Goal: Task Accomplishment & Management: Use online tool/utility

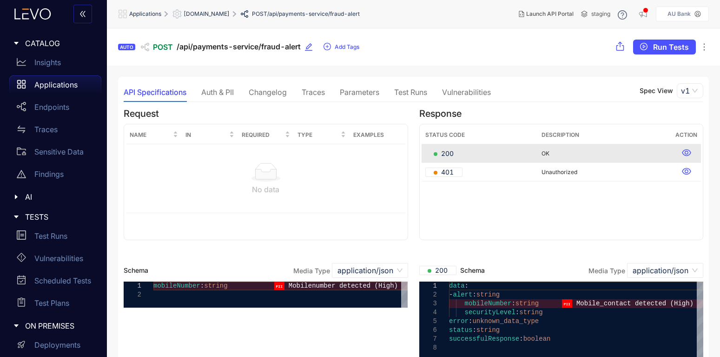
scroll to position [12, 0]
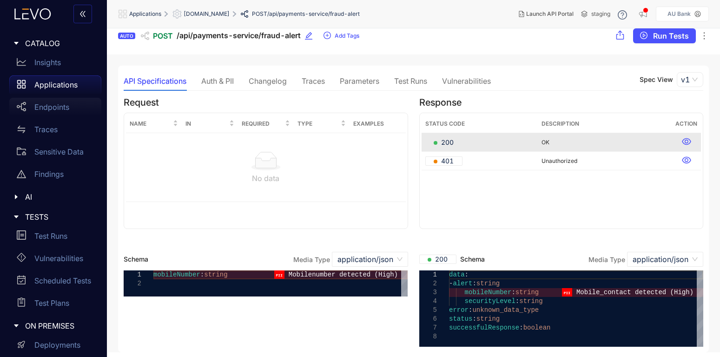
click at [43, 109] on p "Endpoints" at bounding box center [51, 107] width 35 height 8
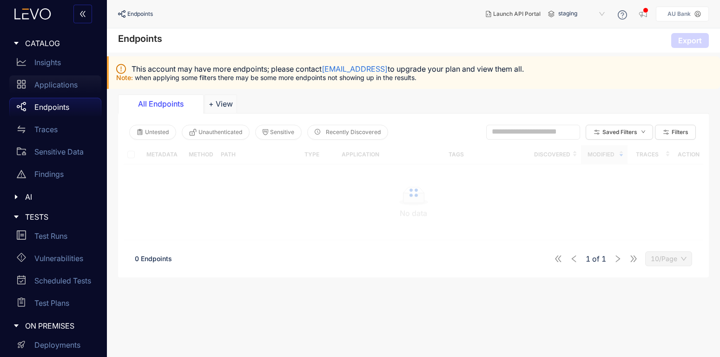
click at [46, 80] on div "Applications" at bounding box center [55, 84] width 92 height 19
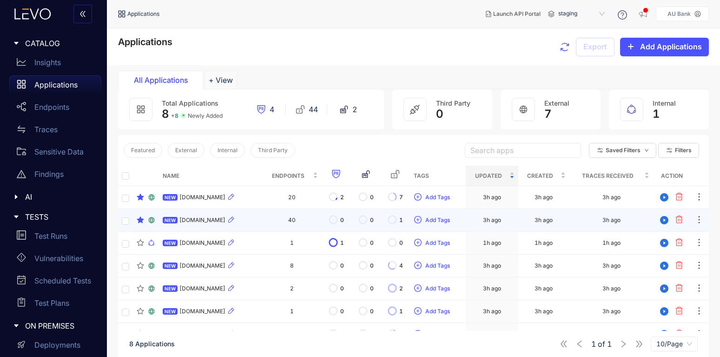
click at [201, 214] on div "NEW [DOMAIN_NAME]" at bounding box center [211, 219] width 96 height 11
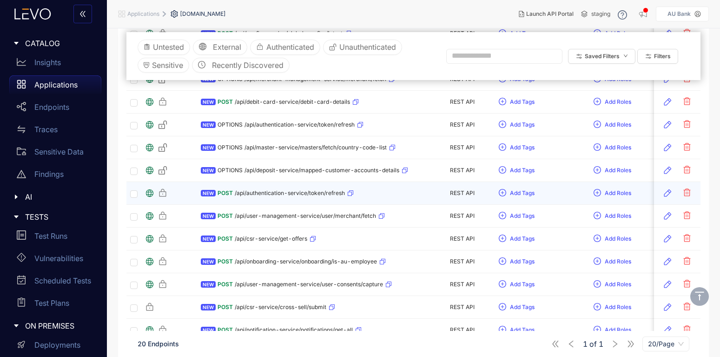
scroll to position [112, 0]
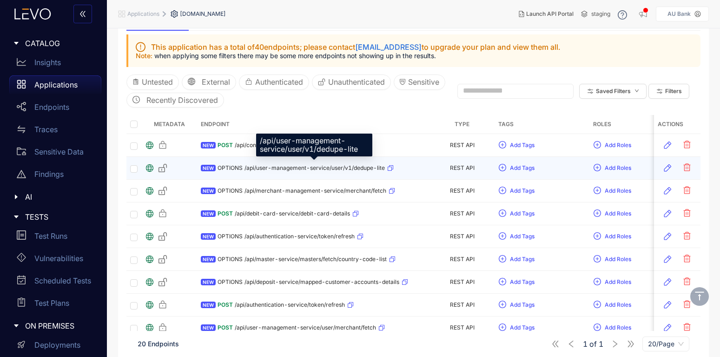
click at [332, 166] on span "/api/user-management-service/user/v1/dedupe-lite" at bounding box center [315, 168] width 140 height 7
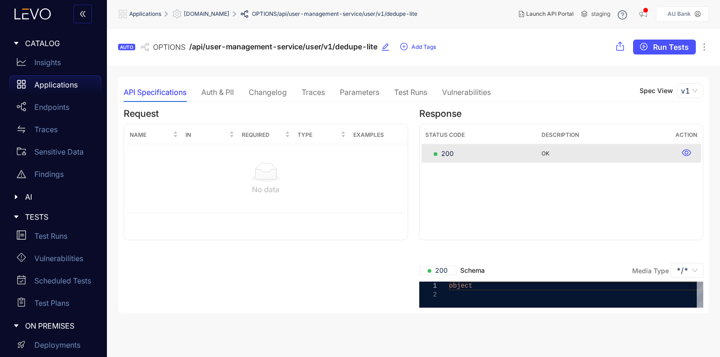
scroll to position [0, 0]
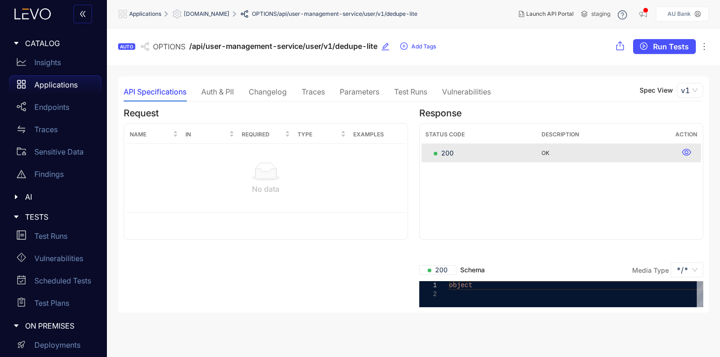
click at [310, 94] on div "Traces" at bounding box center [313, 91] width 23 height 8
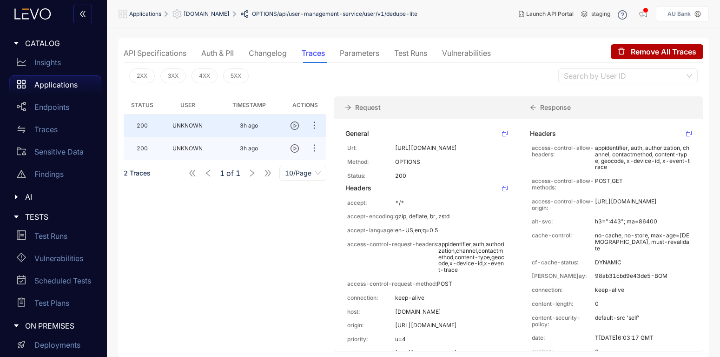
click at [180, 143] on td "UNKNOWN" at bounding box center [187, 148] width 53 height 23
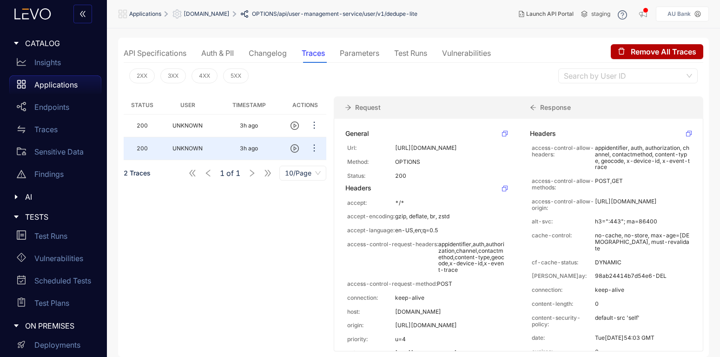
click at [171, 53] on div "API Specifications" at bounding box center [155, 53] width 63 height 8
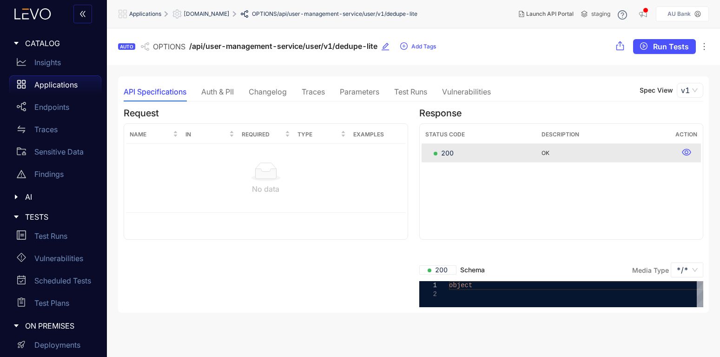
scroll to position [0, 0]
click at [47, 103] on p "Endpoints" at bounding box center [51, 107] width 35 height 8
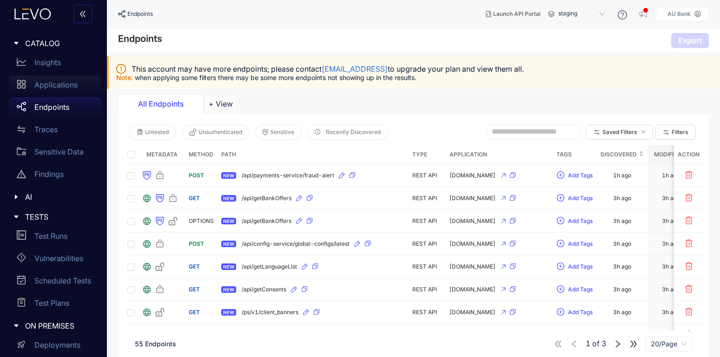
drag, startPoint x: 46, startPoint y: 87, endPoint x: 56, endPoint y: 90, distance: 10.5
click at [46, 87] on p "Applications" at bounding box center [55, 84] width 43 height 8
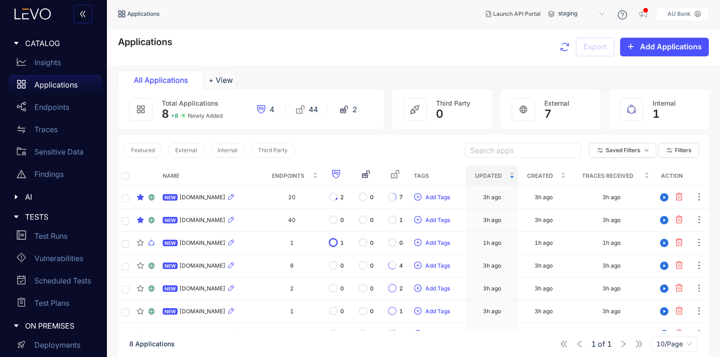
click at [479, 41] on div "Applications Export Add Applications" at bounding box center [413, 47] width 591 height 20
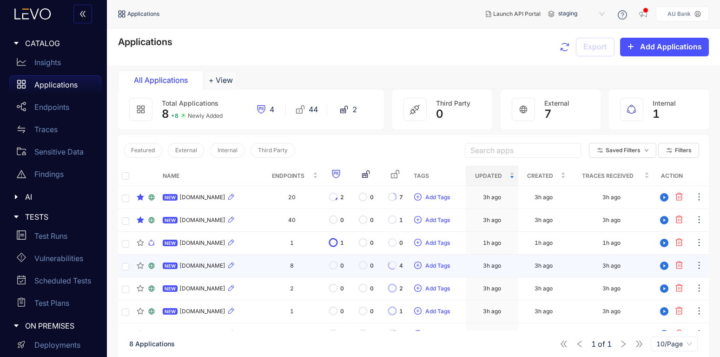
scroll to position [56, 0]
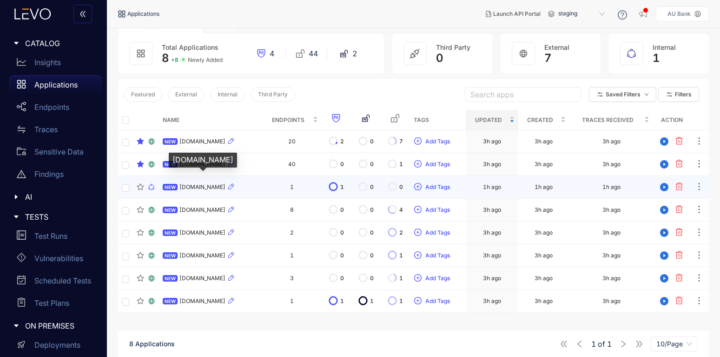
click at [208, 186] on span "[DOMAIN_NAME]" at bounding box center [203, 187] width 46 height 7
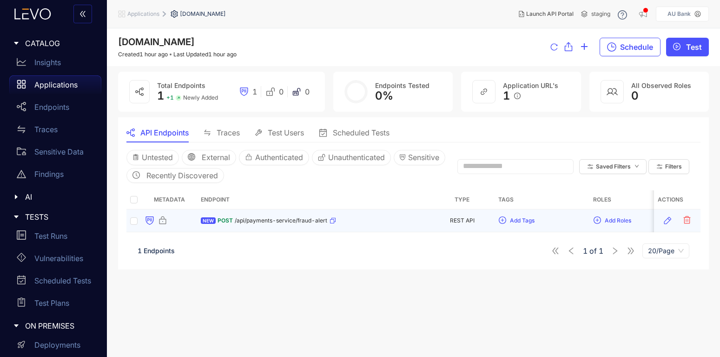
click at [671, 219] on icon "button" at bounding box center [668, 220] width 7 height 7
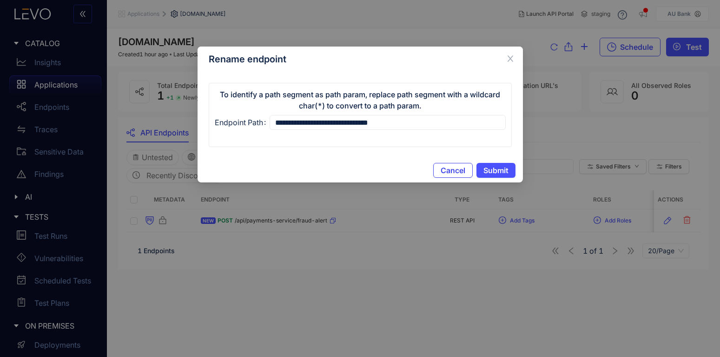
click at [445, 170] on span "Cancel" at bounding box center [453, 170] width 25 height 8
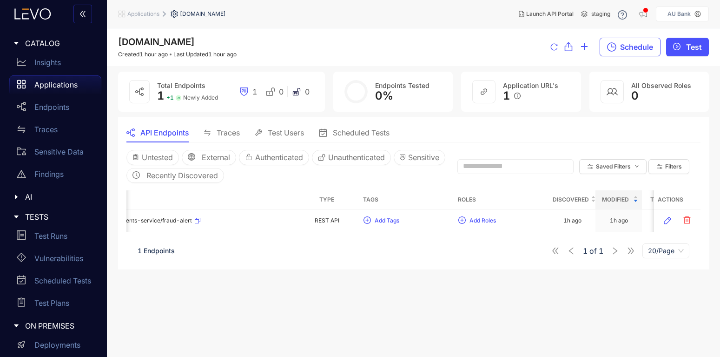
scroll to position [0, 170]
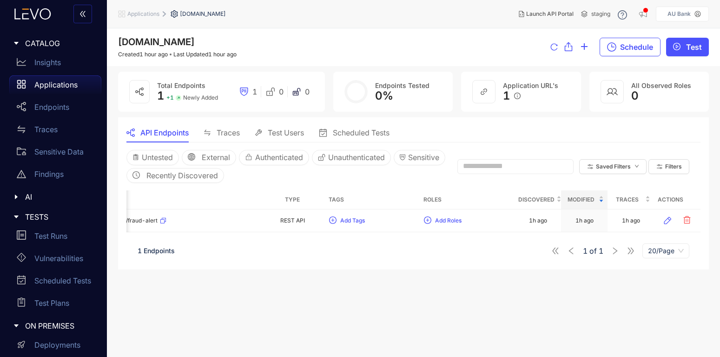
drag, startPoint x: 424, startPoint y: 228, endPoint x: 645, endPoint y: 235, distance: 220.5
click at [649, 235] on div "Untested External Authenticated Unauthenticated Sensitive Recently Discovered S…" at bounding box center [413, 202] width 574 height 121
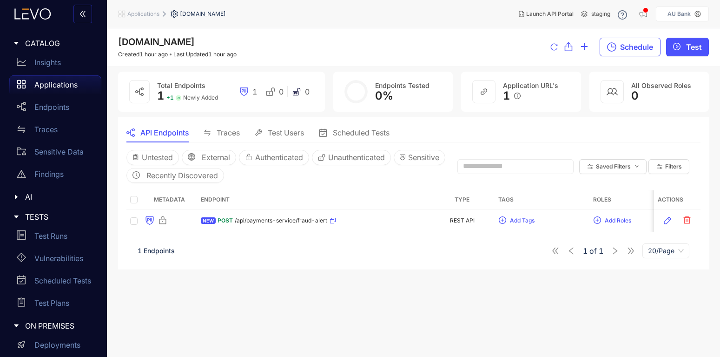
drag, startPoint x: 309, startPoint y: 227, endPoint x: 106, endPoint y: 203, distance: 204.2
click at [106, 203] on main "CATALOG Insights Applications Endpoints Traces Sensitive Data Findings AI TESTS…" at bounding box center [360, 178] width 720 height 357
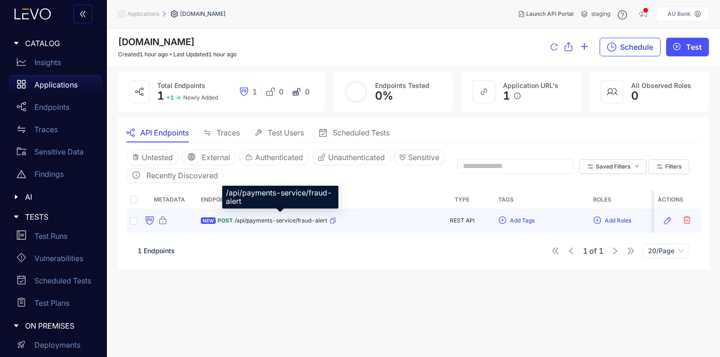
click at [258, 217] on span "/api/payments-service/fraud-alert" at bounding box center [281, 220] width 93 height 7
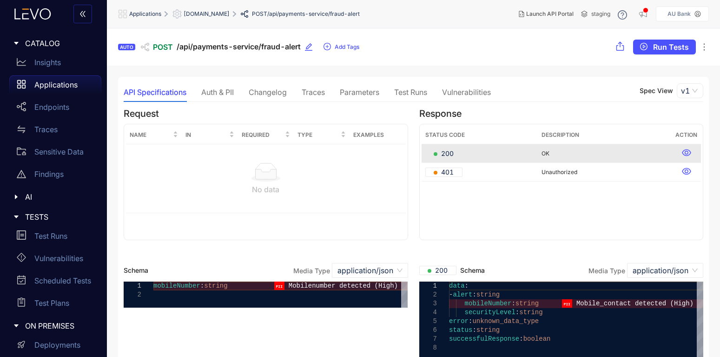
click at [705, 50] on icon "ellipsis" at bounding box center [704, 47] width 1 height 7
click at [362, 86] on div "Parameters" at bounding box center [360, 92] width 40 height 20
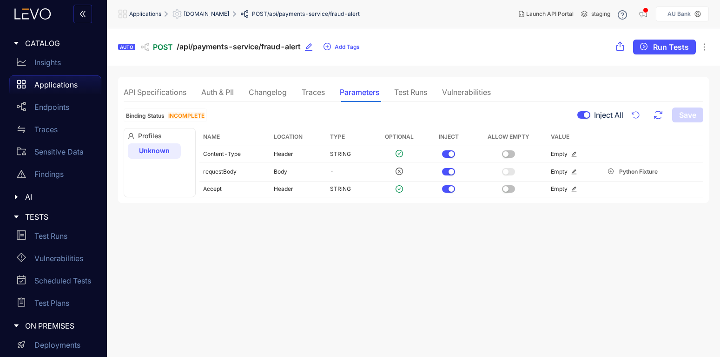
click at [286, 94] on div "Changelog" at bounding box center [268, 92] width 38 height 8
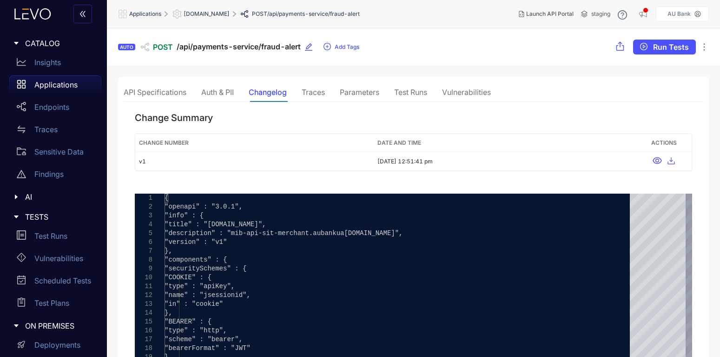
click at [318, 85] on div "Traces" at bounding box center [313, 92] width 23 height 20
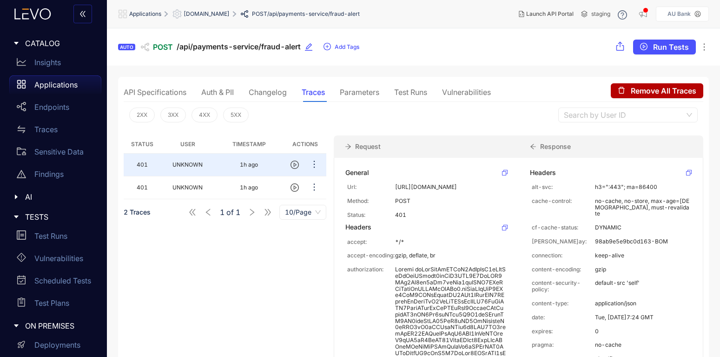
click at [217, 90] on div "Auth & PII" at bounding box center [217, 92] width 33 height 8
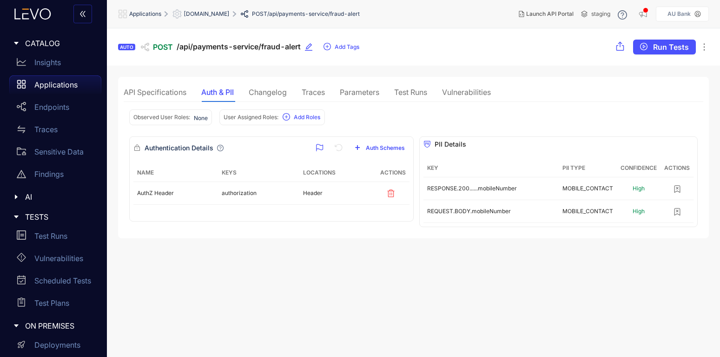
click at [358, 86] on div "Parameters" at bounding box center [360, 92] width 40 height 20
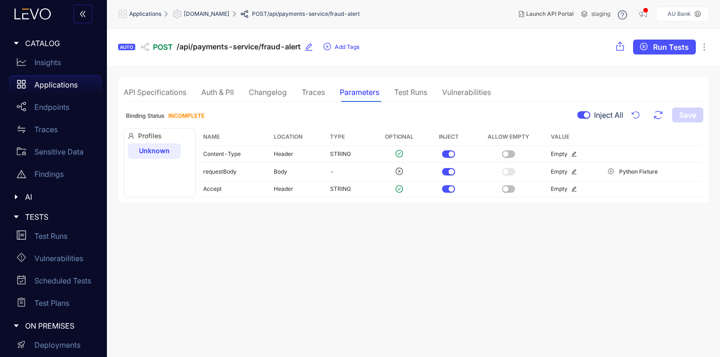
click at [155, 88] on div "API Specifications" at bounding box center [155, 92] width 63 height 8
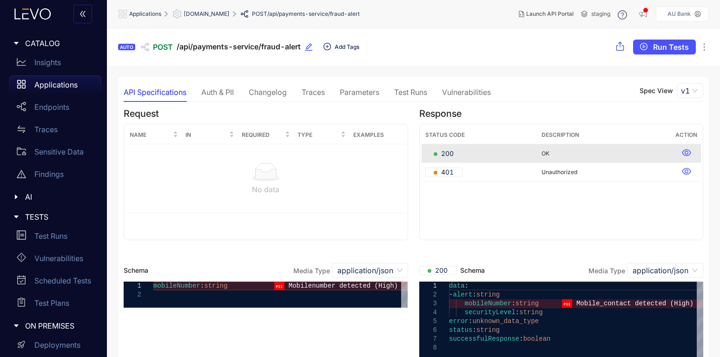
click at [338, 46] on span "Add Tags" at bounding box center [347, 47] width 25 height 7
click at [488, 62] on div "AUTO POST /api/payments-service/fraud-alert Search or create new Add Tags Run T…" at bounding box center [413, 46] width 613 height 37
click at [706, 47] on icon "ellipsis" at bounding box center [704, 46] width 9 height 9
click at [503, 98] on div "API Specifications Auth & PII Changelog Traces Parameters Test Runs Vulnerabili…" at bounding box center [414, 92] width 580 height 20
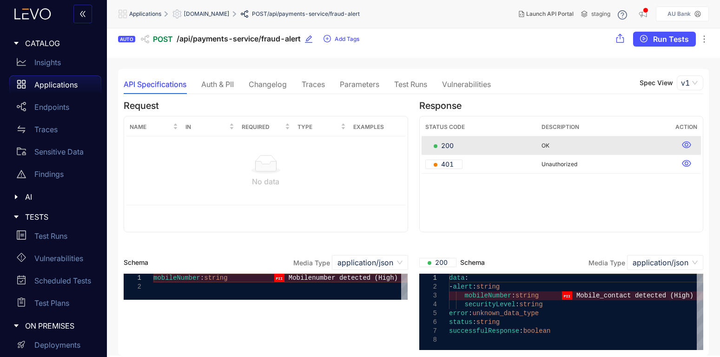
scroll to position [12, 0]
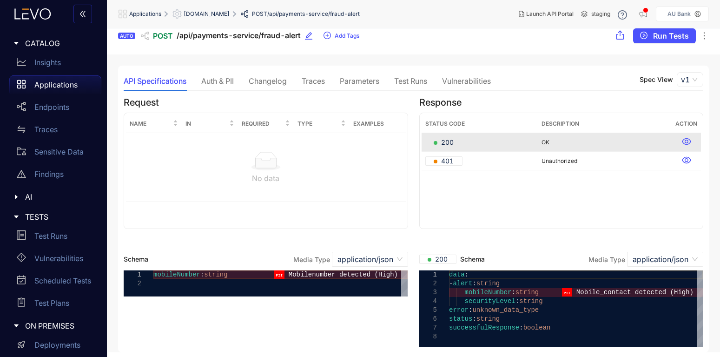
click at [311, 79] on div "Traces" at bounding box center [313, 81] width 23 height 8
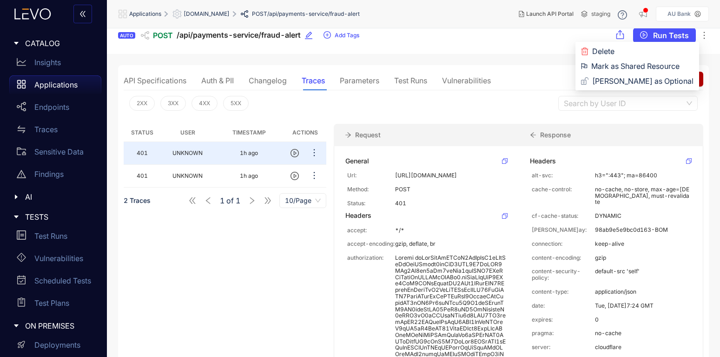
click at [702, 36] on icon "ellipsis" at bounding box center [704, 35] width 9 height 9
click at [679, 78] on span "[PERSON_NAME] as Optional" at bounding box center [642, 81] width 101 height 10
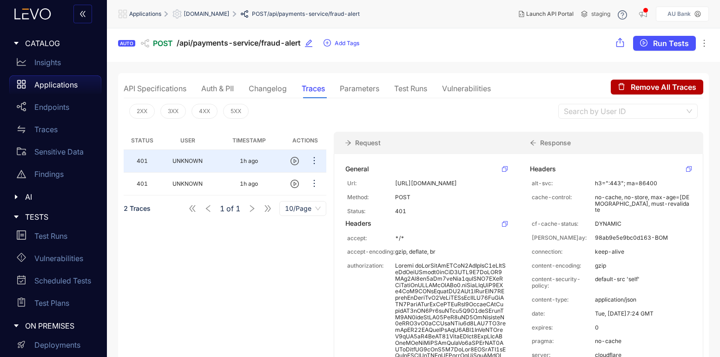
scroll to position [0, 0]
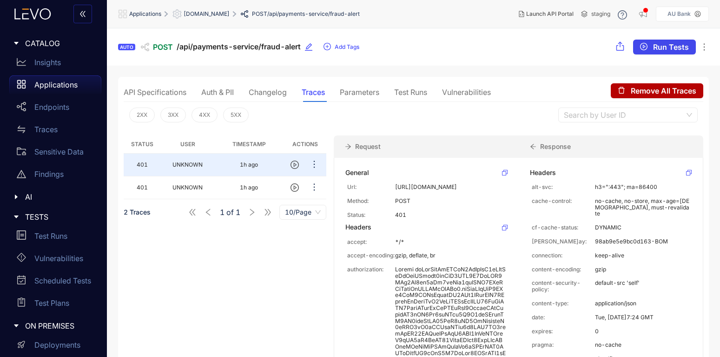
click at [657, 49] on span "Run Tests" at bounding box center [671, 47] width 36 height 8
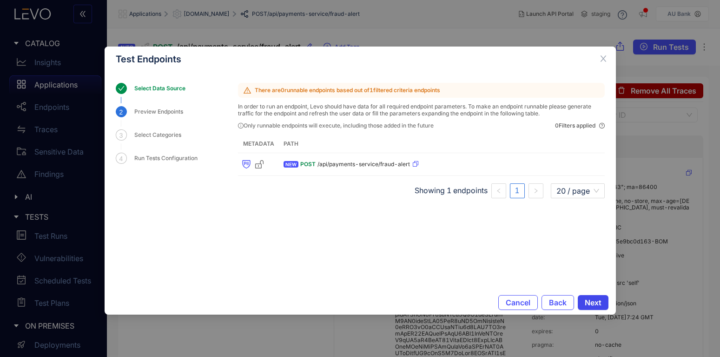
click at [592, 299] on span "Next" at bounding box center [593, 302] width 17 height 8
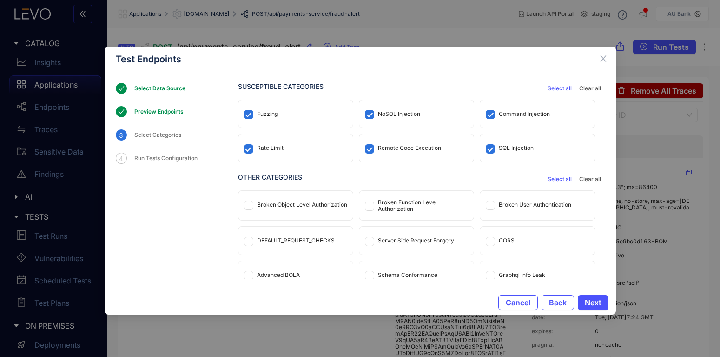
scroll to position [44, 0]
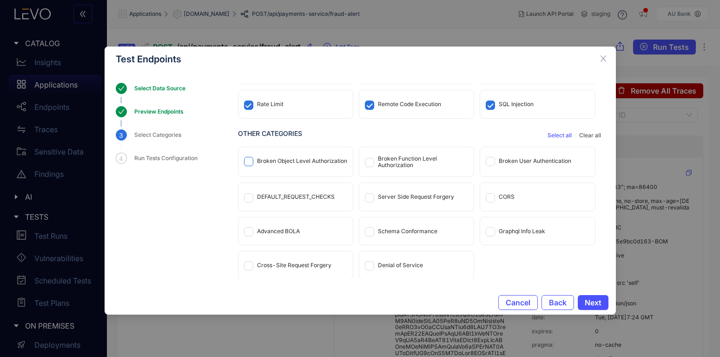
click at [245, 165] on span at bounding box center [248, 161] width 9 height 9
click at [565, 135] on span "Select all" at bounding box center [560, 135] width 24 height 7
click at [369, 236] on div "Schema Conformance" at bounding box center [416, 230] width 114 height 27
click at [591, 302] on span "Next" at bounding box center [593, 302] width 17 height 8
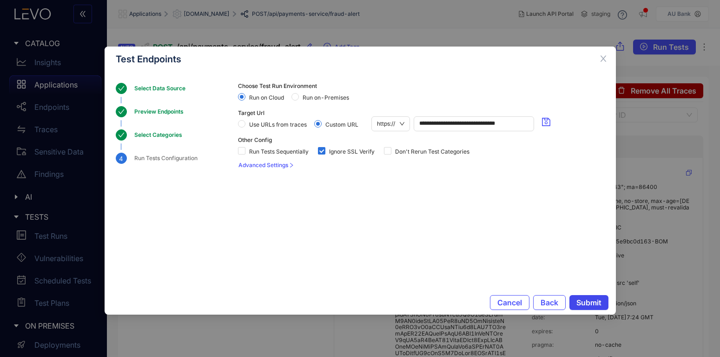
click at [579, 303] on span "Submit" at bounding box center [589, 302] width 25 height 8
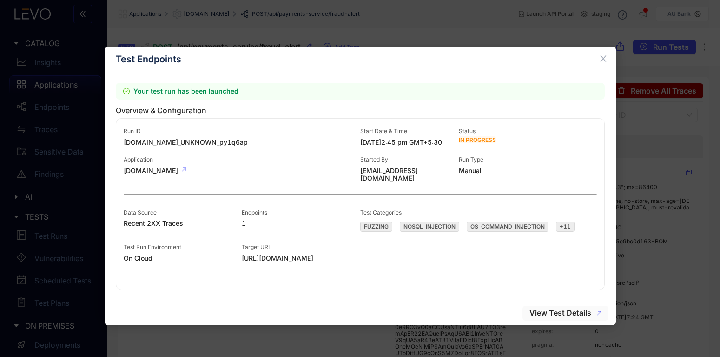
click at [569, 311] on span "View Test Details" at bounding box center [561, 312] width 62 height 8
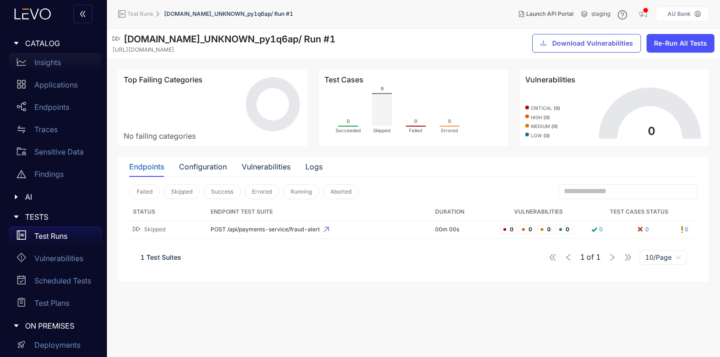
click at [54, 67] on div "Insights" at bounding box center [55, 62] width 92 height 19
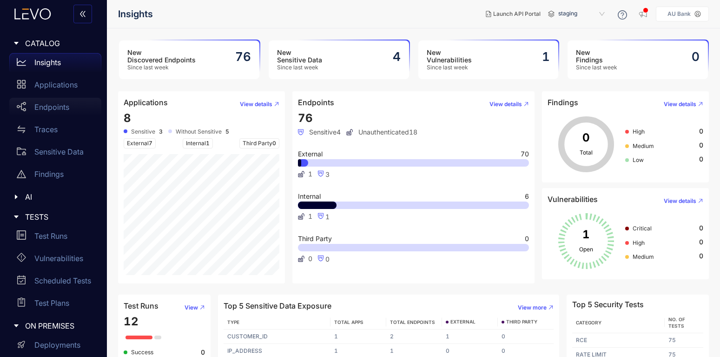
click at [54, 103] on div "Endpoints" at bounding box center [55, 107] width 92 height 19
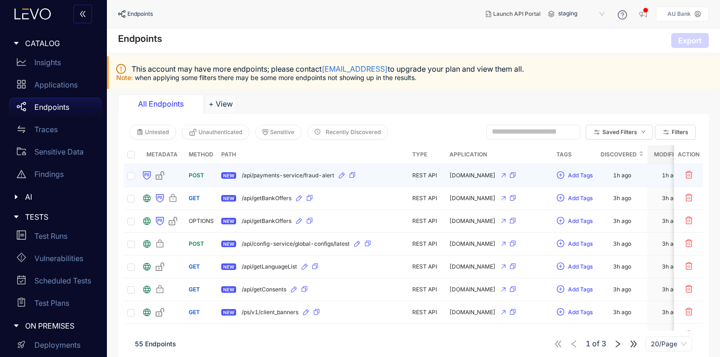
click at [538, 177] on div "[DOMAIN_NAME]" at bounding box center [500, 175] width 100 height 15
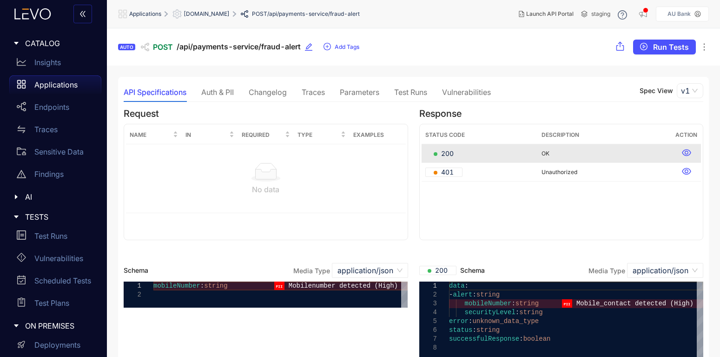
click at [224, 90] on div "Auth & PII" at bounding box center [217, 92] width 33 height 8
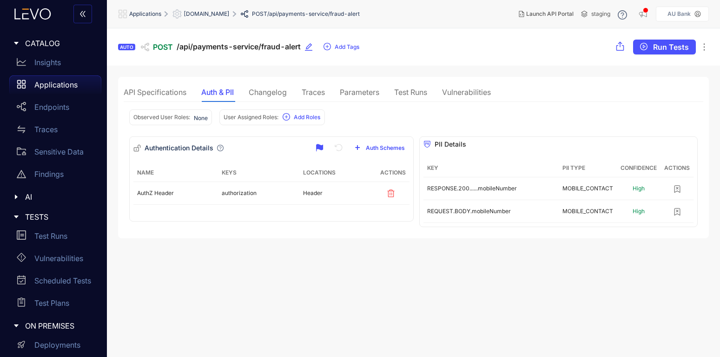
click at [267, 89] on div "Changelog" at bounding box center [268, 92] width 38 height 8
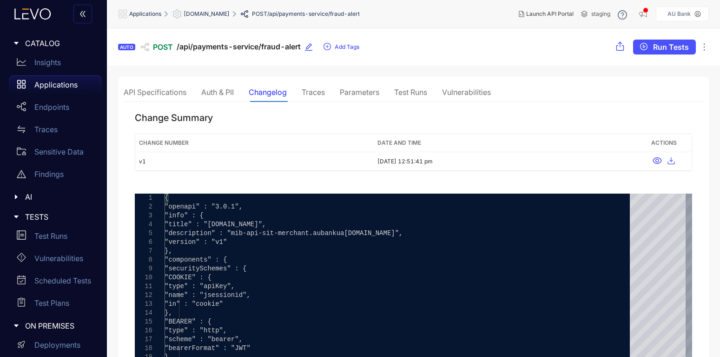
click at [230, 95] on div "Auth & PII" at bounding box center [217, 92] width 33 height 8
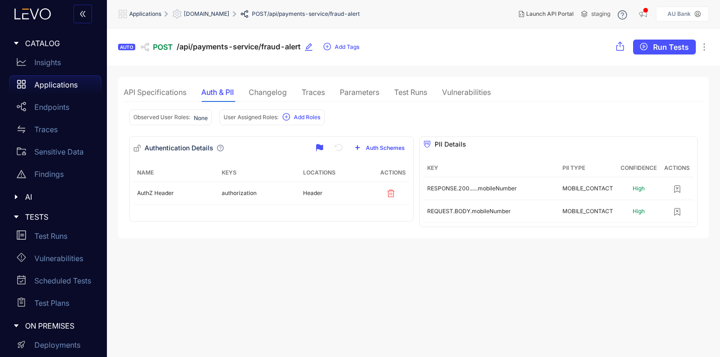
click at [167, 98] on div "API Specifications" at bounding box center [155, 92] width 63 height 20
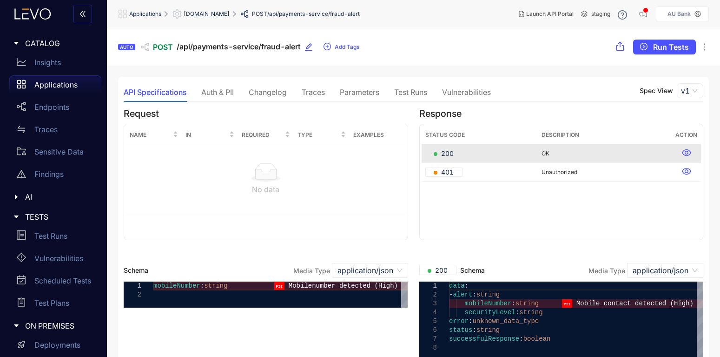
scroll to position [12, 0]
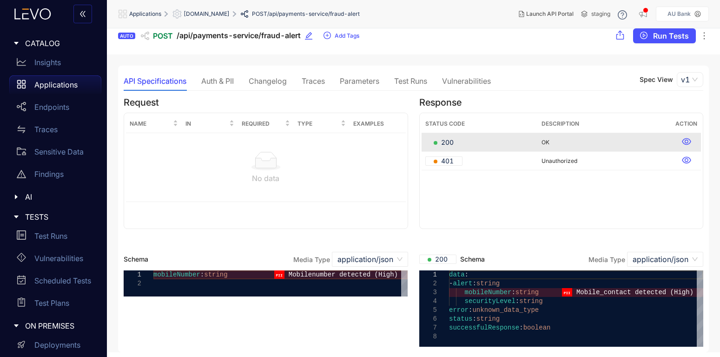
click at [208, 79] on div "Auth & PII" at bounding box center [217, 81] width 33 height 8
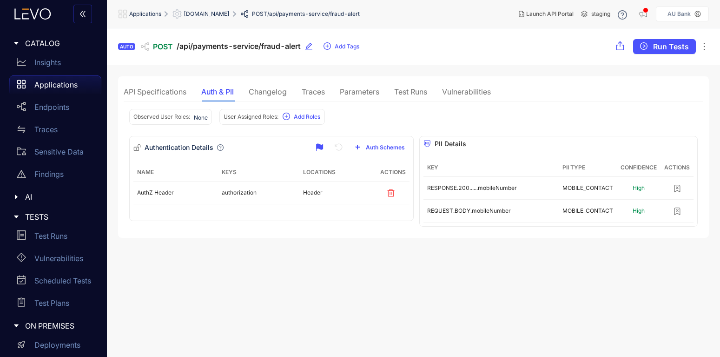
scroll to position [0, 0]
click at [377, 146] on span "Auth Schemes" at bounding box center [385, 147] width 39 height 7
click at [381, 159] on input "search" at bounding box center [354, 162] width 98 height 14
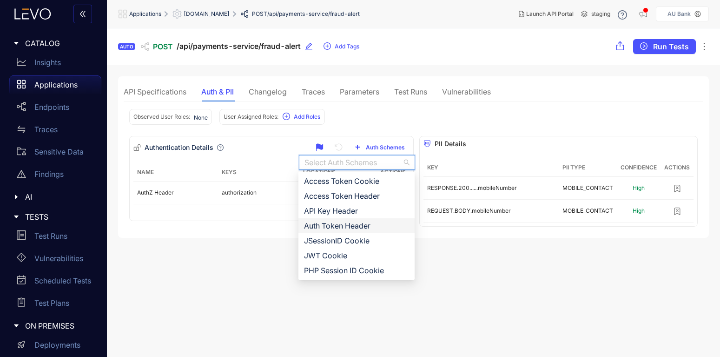
click at [335, 226] on div "Auth Token Header" at bounding box center [356, 225] width 105 height 10
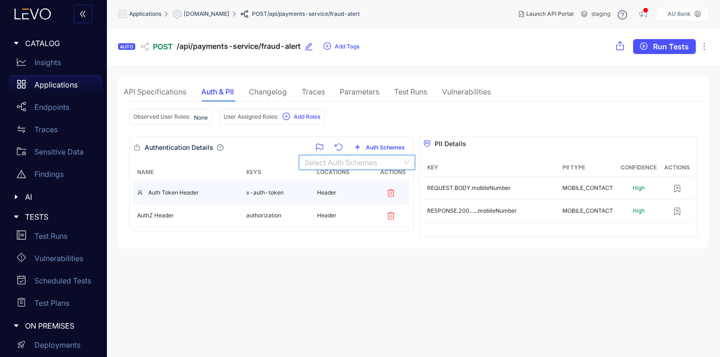
click at [293, 190] on td "x-auth-token" at bounding box center [278, 192] width 71 height 23
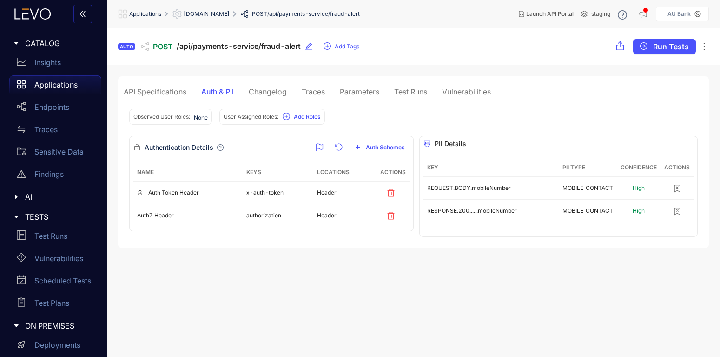
click at [278, 87] on div "Changelog" at bounding box center [268, 91] width 38 height 8
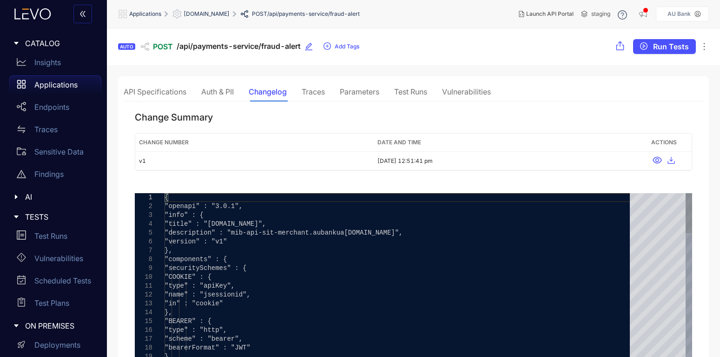
click at [314, 90] on div "Traces" at bounding box center [313, 91] width 23 height 8
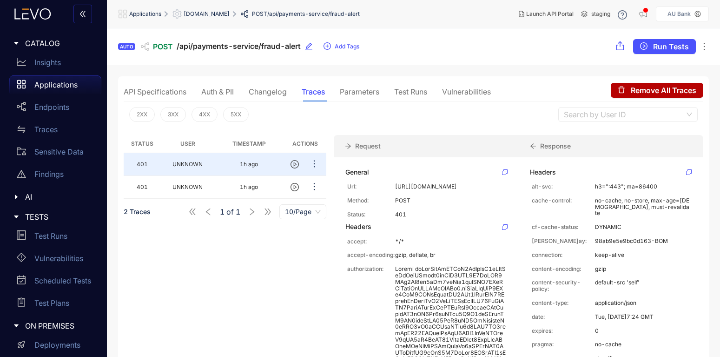
click at [352, 90] on div "Parameters" at bounding box center [360, 91] width 40 height 8
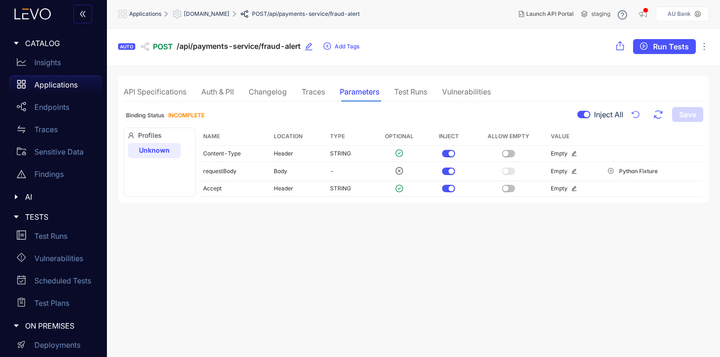
click at [704, 44] on icon "ellipsis" at bounding box center [704, 46] width 9 height 9
click at [489, 75] on section "AUTO POST /api/payments-service/fraud-alert Add Tags Run Tests Del[PERSON_NAME]…" at bounding box center [413, 192] width 613 height 329
click at [216, 93] on div "Auth & PII" at bounding box center [217, 91] width 33 height 8
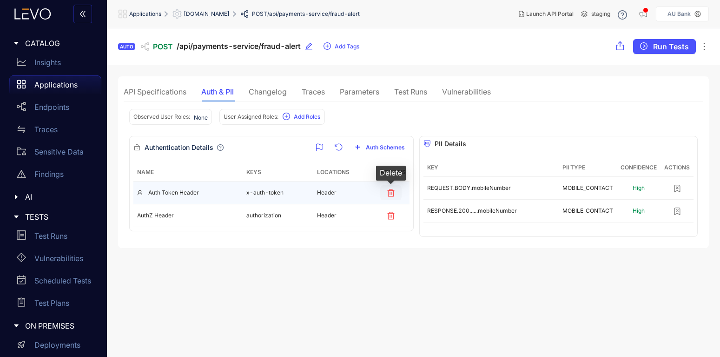
click at [394, 193] on icon "button" at bounding box center [390, 193] width 7 height 8
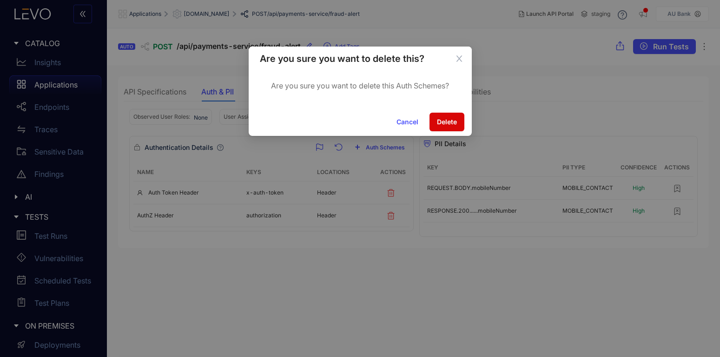
click at [447, 120] on span "Delete" at bounding box center [447, 121] width 20 height 7
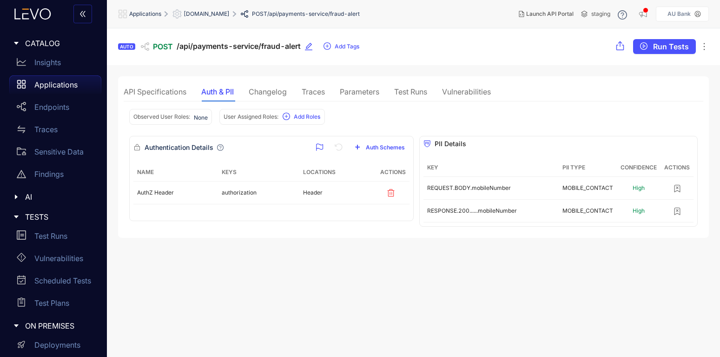
click at [166, 92] on div "API Specifications" at bounding box center [155, 91] width 63 height 8
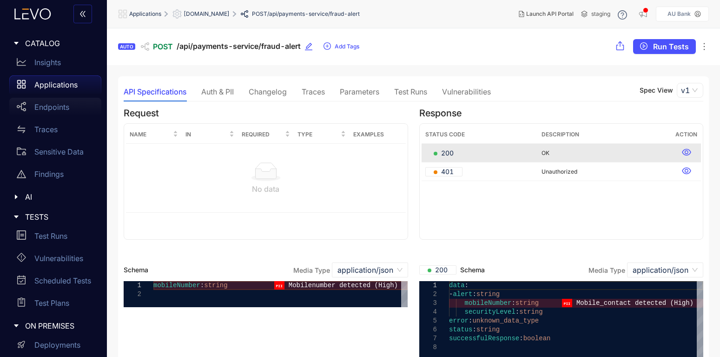
click at [47, 112] on div "Endpoints" at bounding box center [55, 107] width 92 height 19
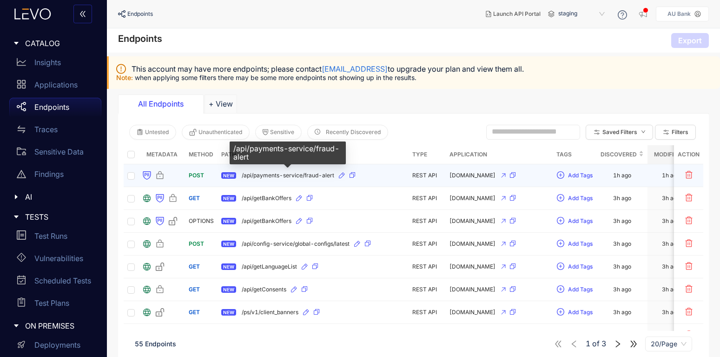
click at [281, 174] on span "/api/payments-service/fraud-alert" at bounding box center [288, 175] width 93 height 7
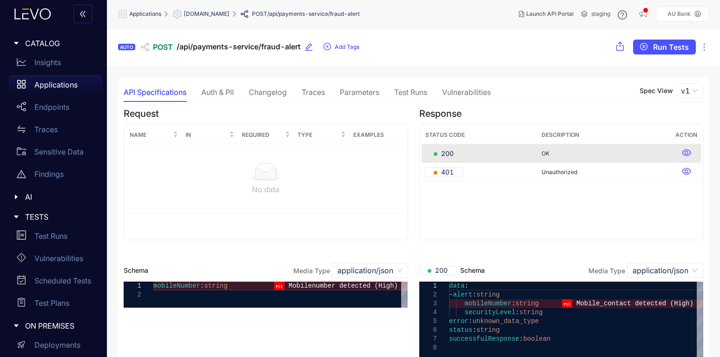
click at [303, 95] on div "API Specifications Auth & PII Changelog Traces Parameters Test Runs Vulnerabili…" at bounding box center [307, 92] width 367 height 20
click at [306, 94] on div "Traces" at bounding box center [313, 92] width 23 height 8
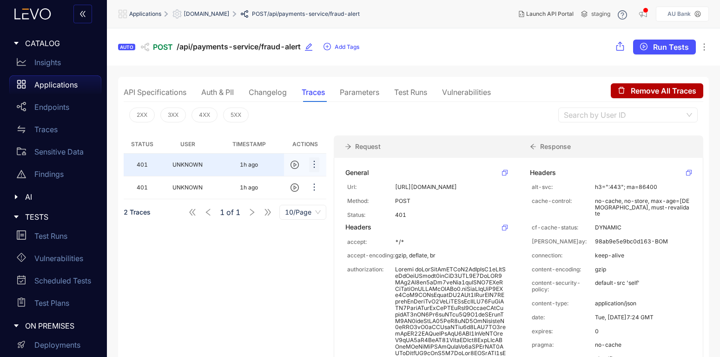
click at [314, 166] on icon "ellipsis" at bounding box center [314, 164] width 9 height 9
click at [257, 272] on div "Status User Timestamp Actions 401 UNKNOWN 1h ago 401 UNKNOWN 1h ago 2 Traces 1 …" at bounding box center [225, 262] width 203 height 255
click at [469, 93] on div "Vulnerabilities" at bounding box center [466, 92] width 49 height 8
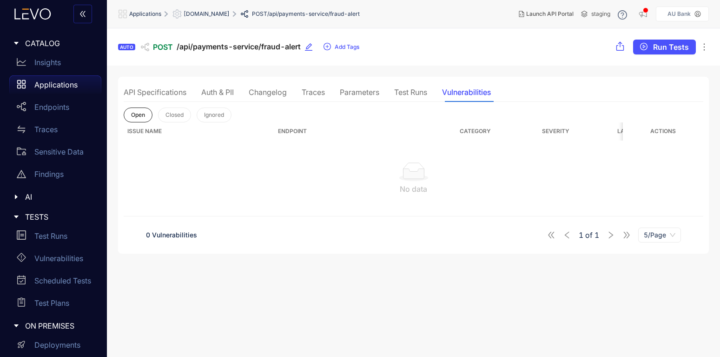
click at [424, 94] on div "Test Runs" at bounding box center [410, 92] width 33 height 8
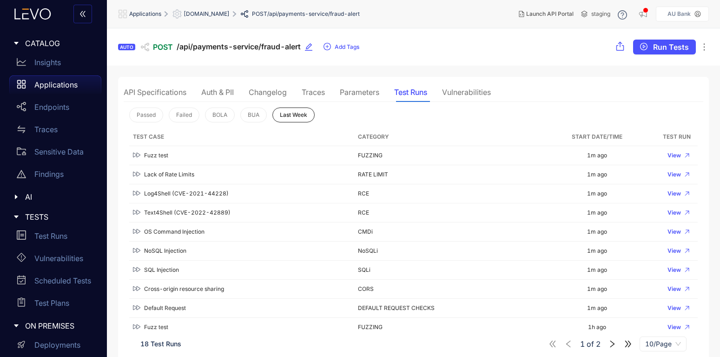
click at [310, 95] on div "Traces" at bounding box center [313, 92] width 23 height 8
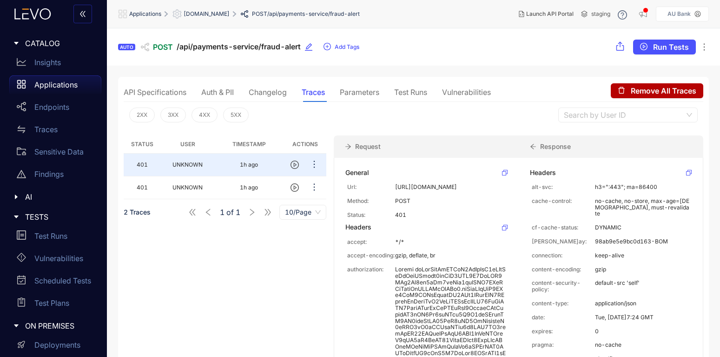
click at [132, 90] on div "API Specifications" at bounding box center [155, 92] width 63 height 8
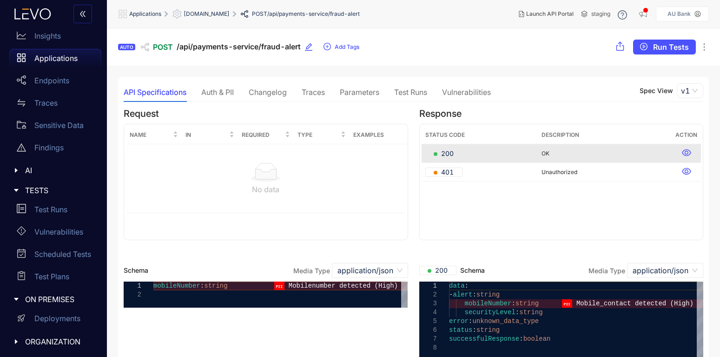
click at [319, 87] on div "Traces" at bounding box center [313, 92] width 23 height 20
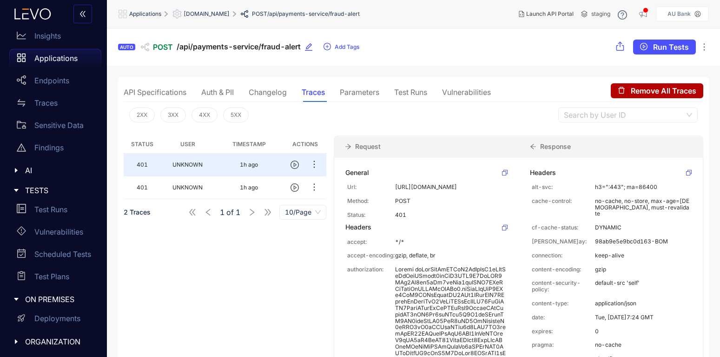
click at [251, 92] on div "Changelog" at bounding box center [268, 92] width 38 height 8
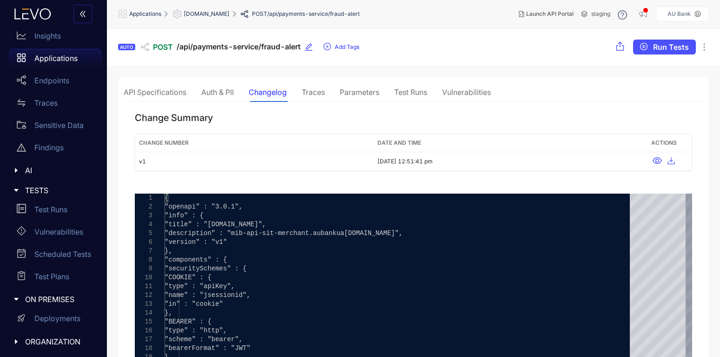
click at [209, 93] on div "Auth & PII" at bounding box center [217, 92] width 33 height 8
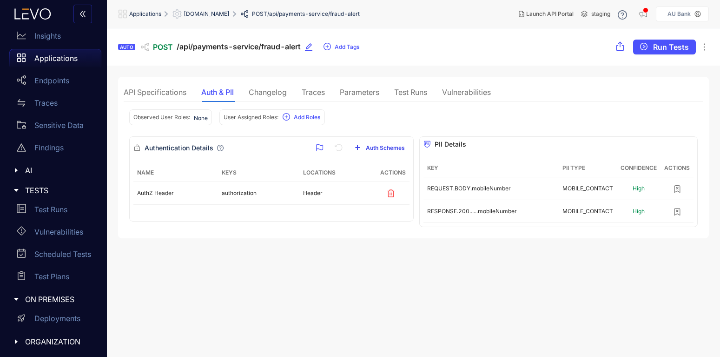
click at [367, 149] on span "Auth Schemes" at bounding box center [385, 148] width 39 height 7
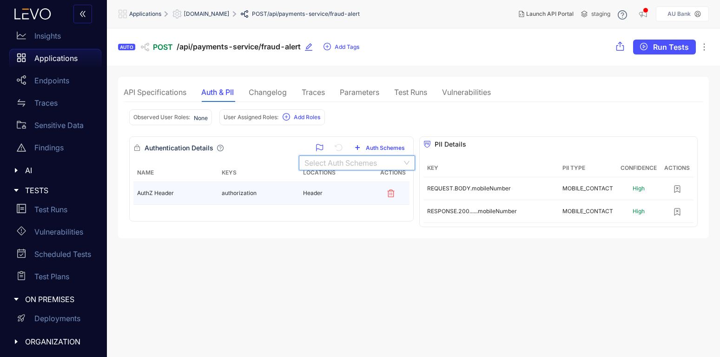
click at [338, 203] on td "Header" at bounding box center [337, 193] width 77 height 23
click at [354, 196] on td "Header" at bounding box center [337, 193] width 77 height 23
click at [233, 193] on td "authorization" at bounding box center [258, 193] width 81 height 23
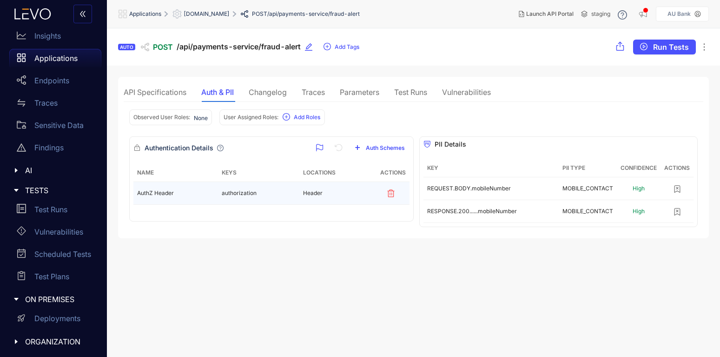
click at [142, 193] on span "AuthZ Header" at bounding box center [155, 193] width 37 height 7
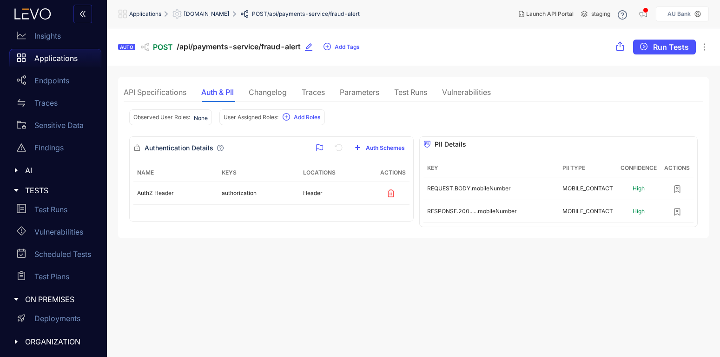
click at [290, 278] on section "AUTO POST /api/payments-service/fraud-alert Add Tags Run Tests API Specificatio…" at bounding box center [413, 192] width 613 height 329
click at [218, 152] on div "Authentication Details" at bounding box center [178, 147] width 90 height 7
click at [219, 150] on icon at bounding box center [220, 148] width 7 height 7
click at [142, 147] on div "Authentication Details" at bounding box center [178, 147] width 90 height 7
click at [709, 45] on div "AUTO POST /api/payments-service/fraud-alert Add Tags Run Tests" at bounding box center [413, 46] width 613 height 37
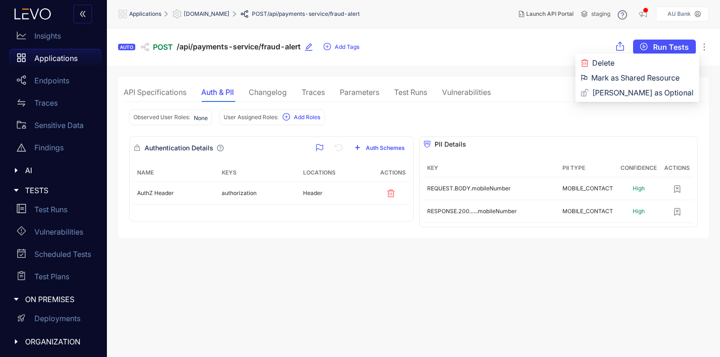
click at [705, 46] on icon "ellipsis" at bounding box center [704, 46] width 9 height 9
click at [660, 94] on span "[PERSON_NAME] as Optional" at bounding box center [642, 92] width 101 height 10
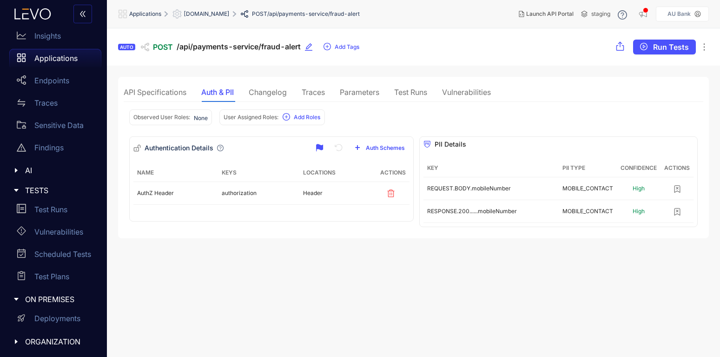
click at [705, 47] on icon "ellipsis" at bounding box center [704, 47] width 1 height 7
click at [704, 46] on icon "ellipsis" at bounding box center [704, 46] width 9 height 9
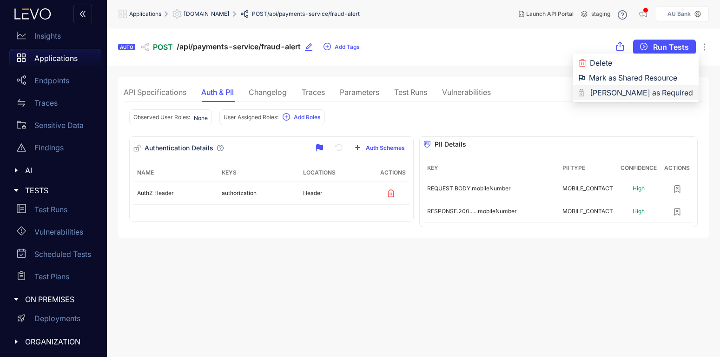
click at [653, 99] on li "[PERSON_NAME] as Required" at bounding box center [636, 92] width 126 height 15
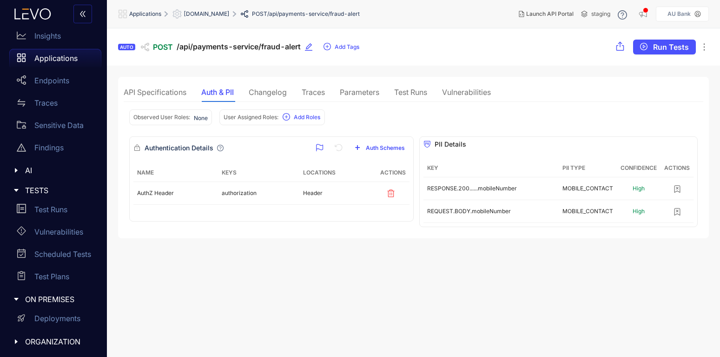
click at [634, 109] on div "Observed User Roles: None User Assigned Roles: Add Roles" at bounding box center [413, 119] width 569 height 34
click at [367, 93] on div "Parameters" at bounding box center [360, 92] width 40 height 8
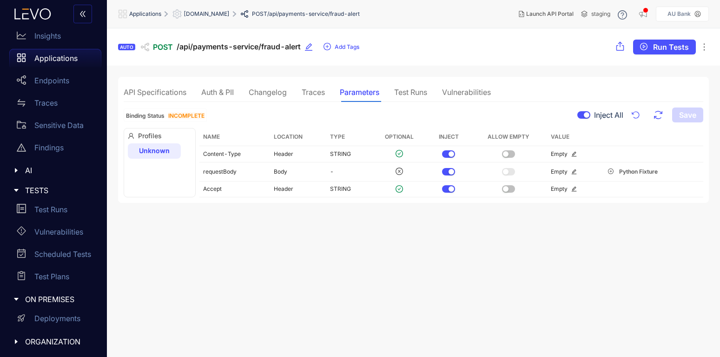
click at [332, 88] on div "API Specifications Auth & PII Changelog Traces Parameters Test Runs Vulnerabili…" at bounding box center [307, 92] width 367 height 20
click at [319, 90] on div "Traces" at bounding box center [313, 92] width 23 height 8
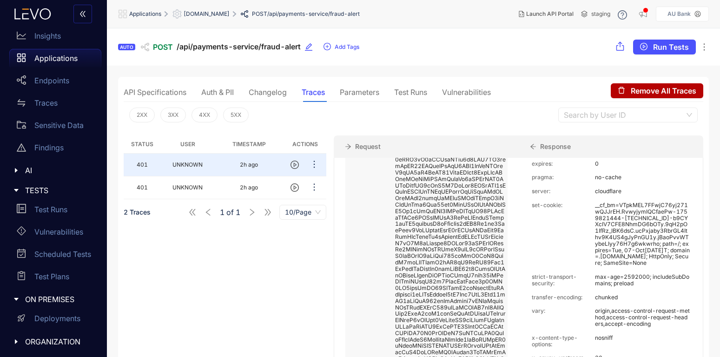
scroll to position [56, 0]
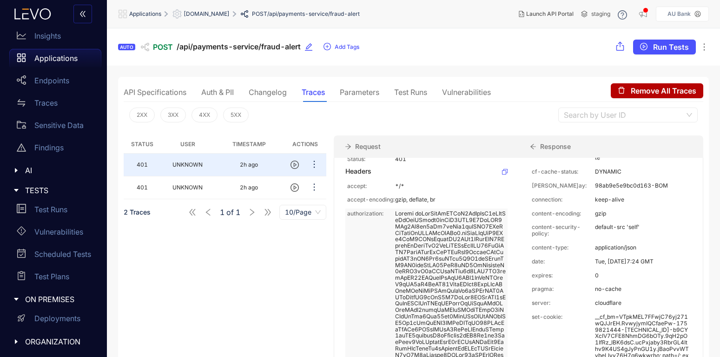
click at [56, 203] on div "Test Runs" at bounding box center [55, 209] width 92 height 19
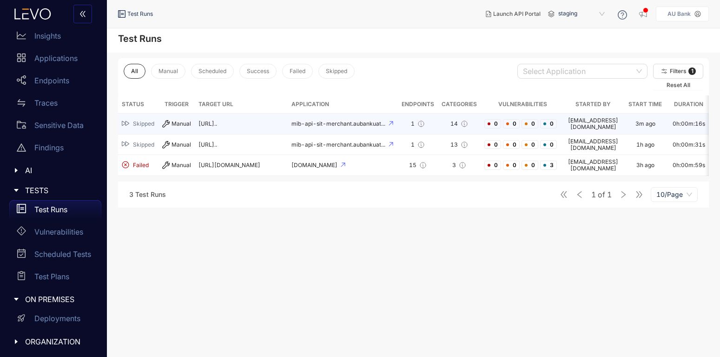
click at [180, 125] on div "Manual" at bounding box center [176, 123] width 29 height 7
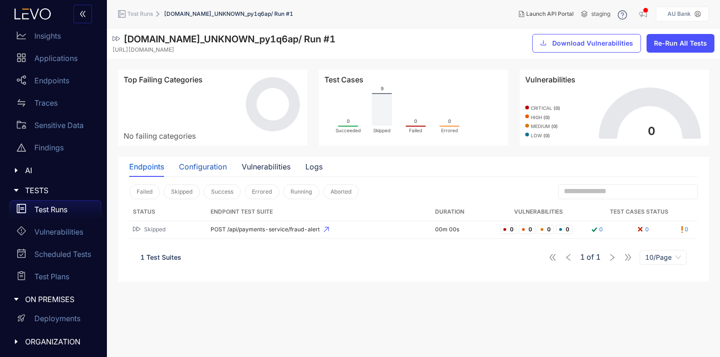
click at [210, 167] on div "Configuration" at bounding box center [203, 166] width 48 height 8
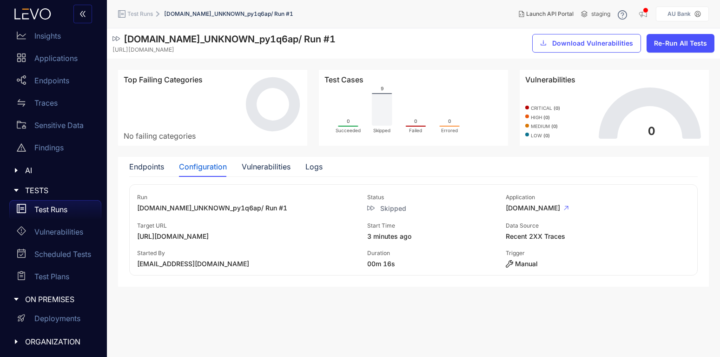
click at [197, 237] on span "[URL][DOMAIN_NAME]" at bounding box center [252, 236] width 230 height 7
click at [148, 161] on div "Endpoints" at bounding box center [146, 167] width 35 height 20
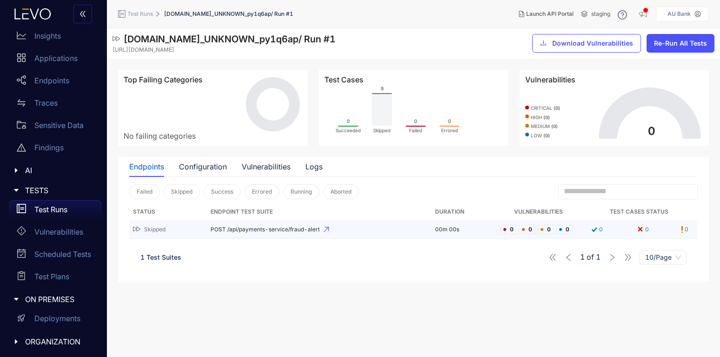
click at [314, 230] on span "POST /api/payments-service/fraud-alert" at bounding box center [319, 229] width 217 height 7
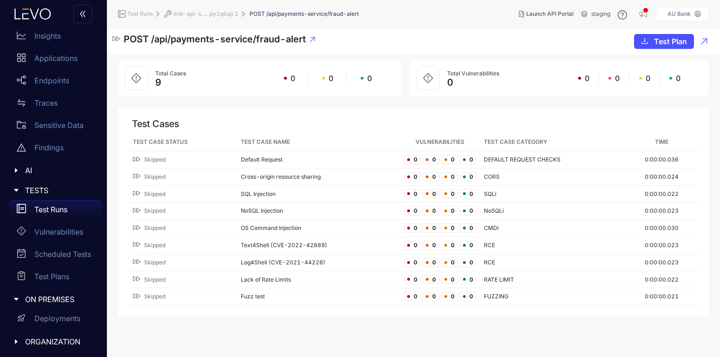
click at [40, 199] on div "TESTS" at bounding box center [54, 190] width 96 height 20
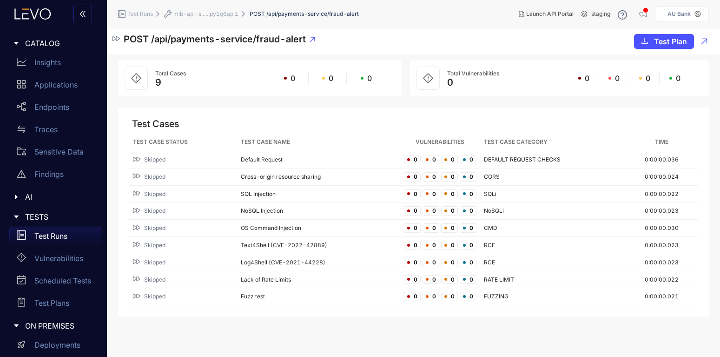
click at [54, 233] on p "Test Runs" at bounding box center [50, 236] width 33 height 8
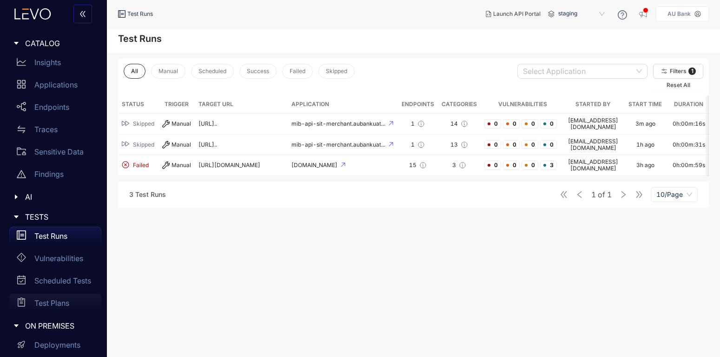
click at [56, 295] on div "Test Plans" at bounding box center [55, 302] width 92 height 19
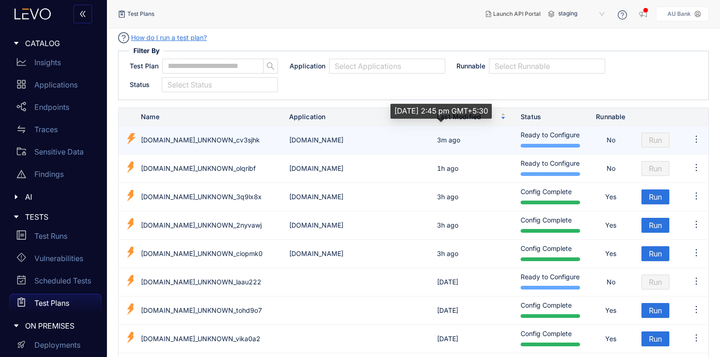
click at [439, 144] on div "3m ago" at bounding box center [448, 140] width 23 height 10
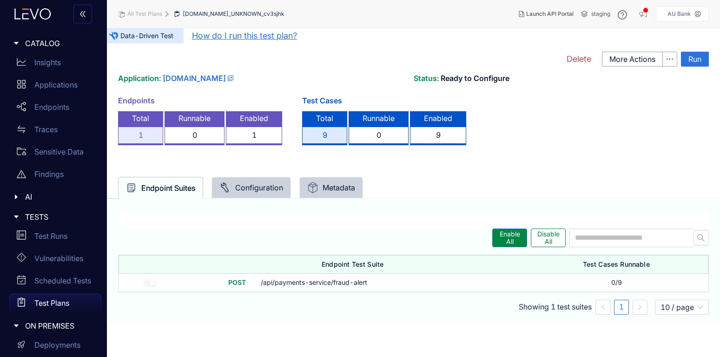
click at [265, 185] on div "Configuration" at bounding box center [251, 187] width 64 height 11
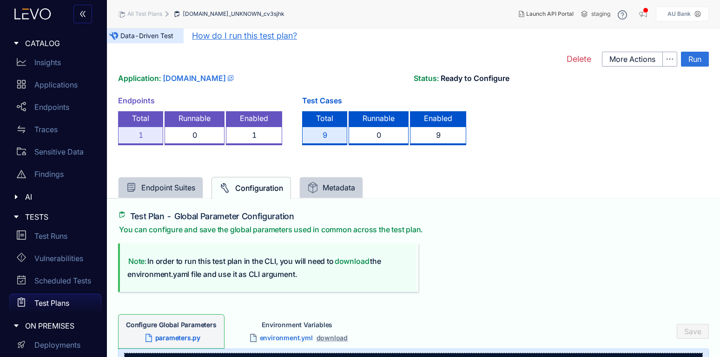
click at [147, 184] on div "Endpoint Suites" at bounding box center [160, 187] width 69 height 11
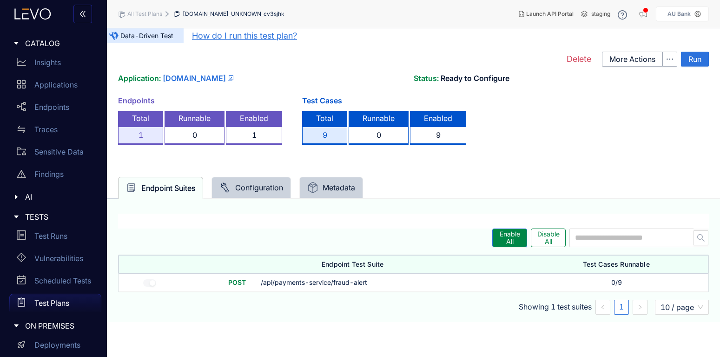
click at [650, 64] on button "More Actions" at bounding box center [632, 59] width 61 height 15
click at [669, 64] on button "button" at bounding box center [670, 59] width 15 height 15
click at [644, 150] on div "Data Driven Data-Driven Test How do I run this test plan? Delete More Actions R…" at bounding box center [413, 198] width 591 height 317
click at [51, 266] on div "Vulnerabilities" at bounding box center [55, 258] width 92 height 19
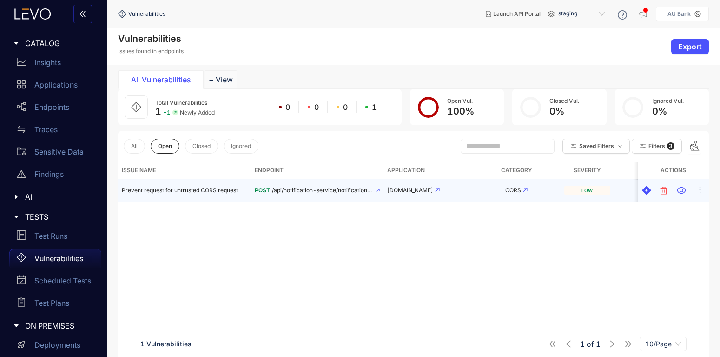
click at [282, 186] on td "POST /api/notification-service/notifications/get-all" at bounding box center [317, 190] width 133 height 23
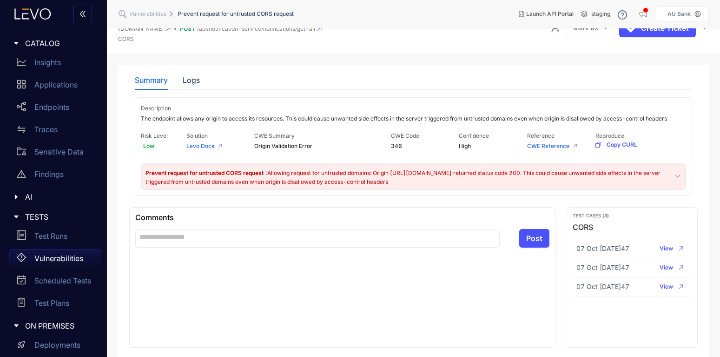
scroll to position [36, 0]
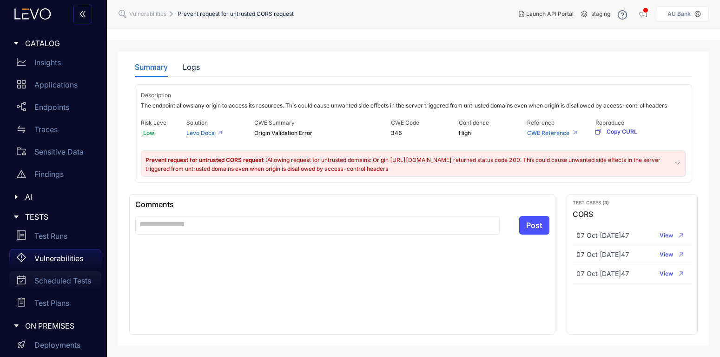
click at [60, 280] on p "Scheduled Tests" at bounding box center [62, 280] width 57 height 8
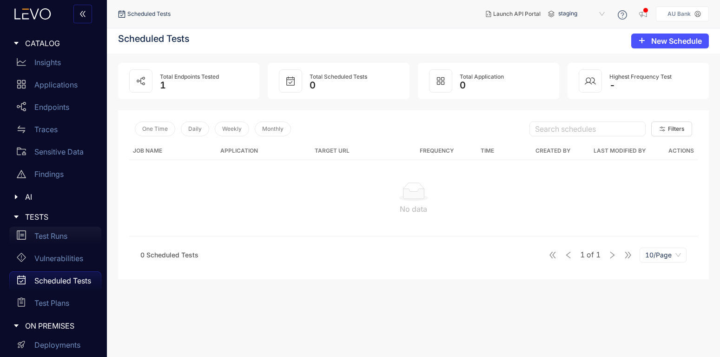
click at [50, 236] on p "Test Runs" at bounding box center [50, 236] width 33 height 8
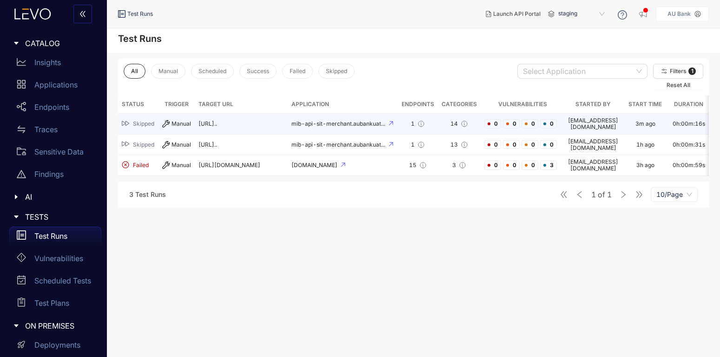
click at [304, 120] on td "mib-api-sit-merchant.aubankuat..." at bounding box center [343, 123] width 110 height 21
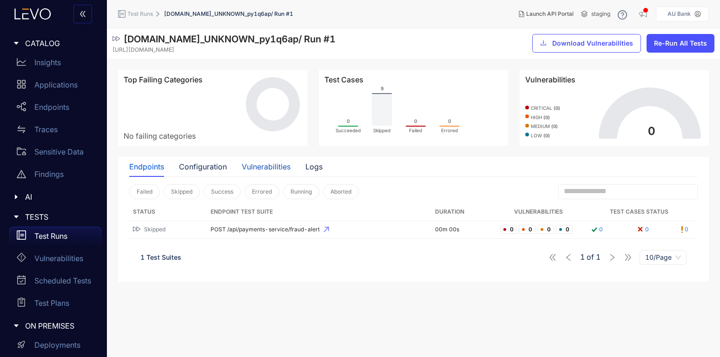
click at [266, 166] on div "Vulnerabilities" at bounding box center [266, 166] width 49 height 8
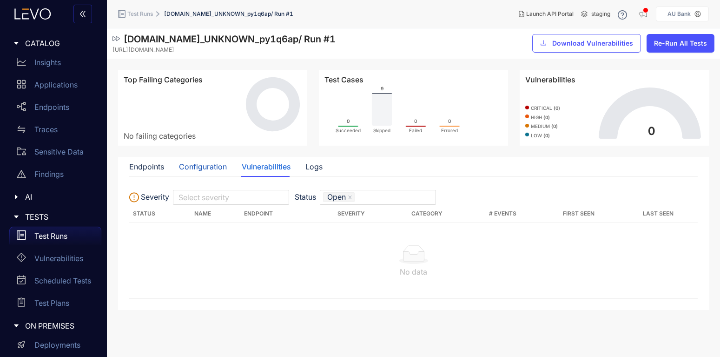
click at [202, 170] on div "Configuration" at bounding box center [203, 166] width 48 height 8
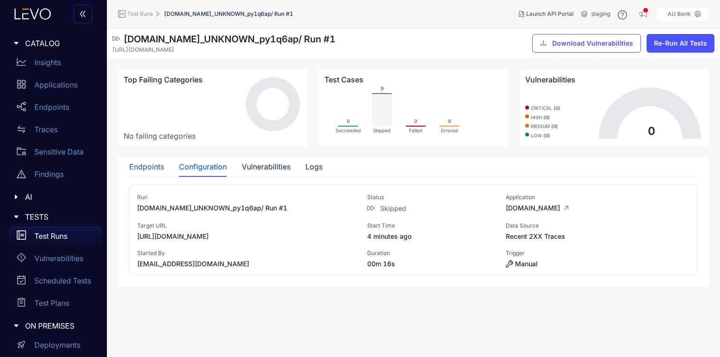
click at [146, 170] on div "Endpoints" at bounding box center [146, 166] width 35 height 8
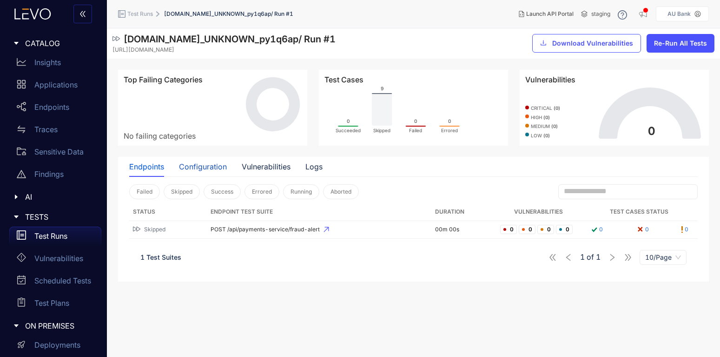
click at [218, 167] on div "Configuration" at bounding box center [203, 166] width 48 height 8
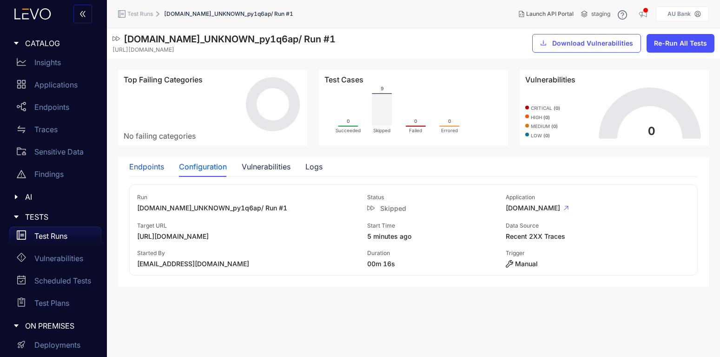
click at [153, 165] on div "Endpoints" at bounding box center [146, 166] width 35 height 8
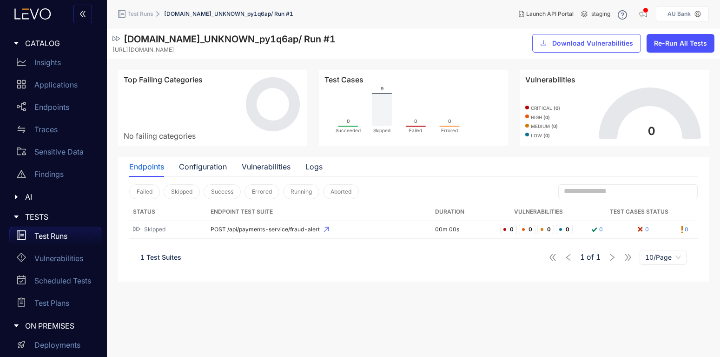
click at [53, 234] on p "Test Runs" at bounding box center [50, 236] width 33 height 8
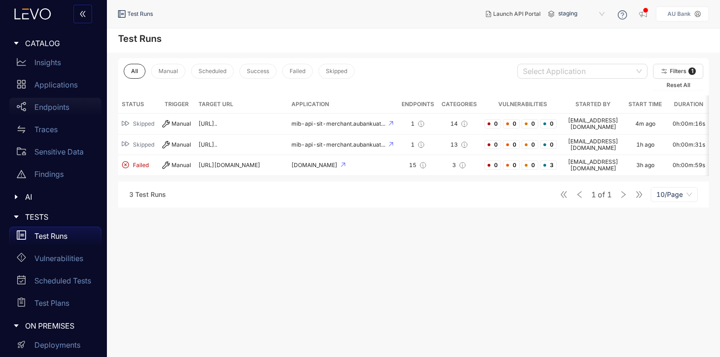
click at [51, 104] on p "Endpoints" at bounding box center [51, 107] width 35 height 8
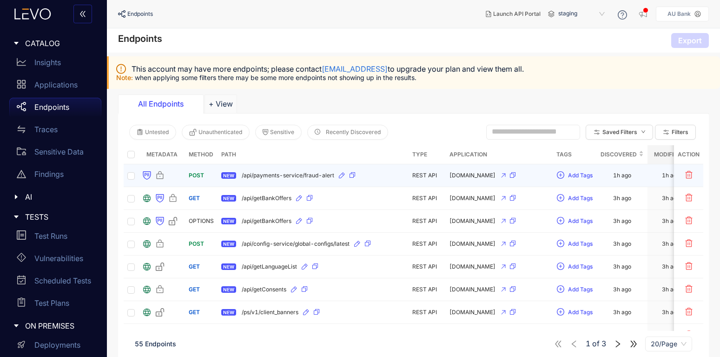
click at [299, 175] on span "/api/payments-service/fraud-alert" at bounding box center [288, 175] width 93 height 7
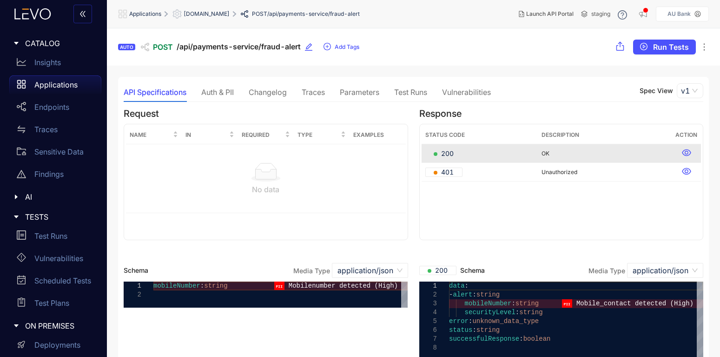
click at [349, 87] on div "Parameters" at bounding box center [360, 92] width 40 height 20
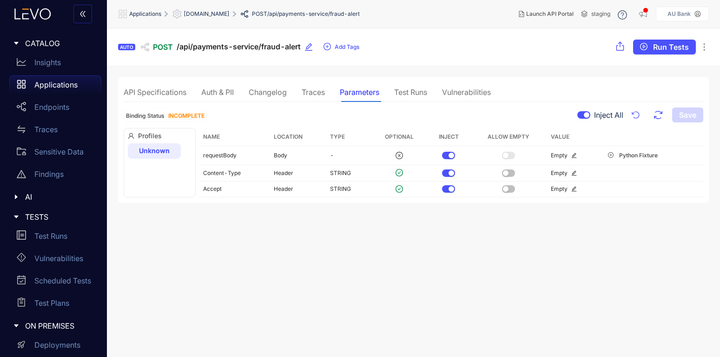
click at [223, 95] on div "Auth & PII" at bounding box center [217, 92] width 33 height 8
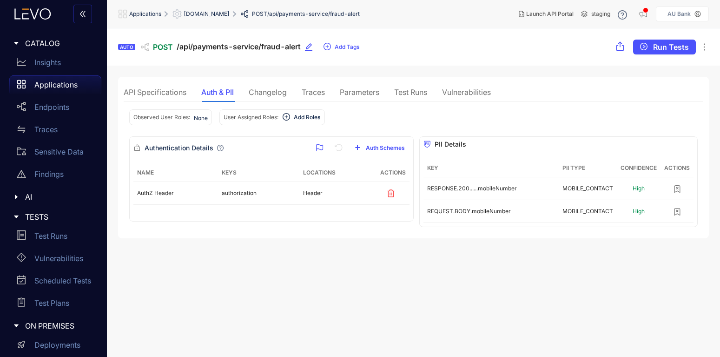
click at [300, 115] on span "Add Roles" at bounding box center [307, 117] width 27 height 7
click at [430, 115] on div "Observed User Roles: None User Assigned Roles: Search or create new Add Roles" at bounding box center [413, 119] width 569 height 34
click at [290, 115] on icon "plus-circle" at bounding box center [286, 116] width 7 height 7
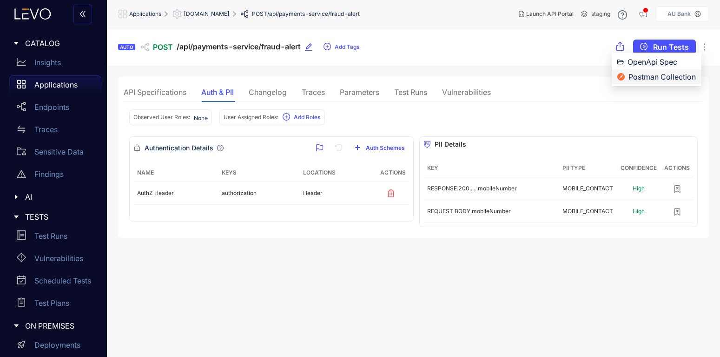
click at [647, 75] on span "Postman Collection" at bounding box center [662, 77] width 67 height 10
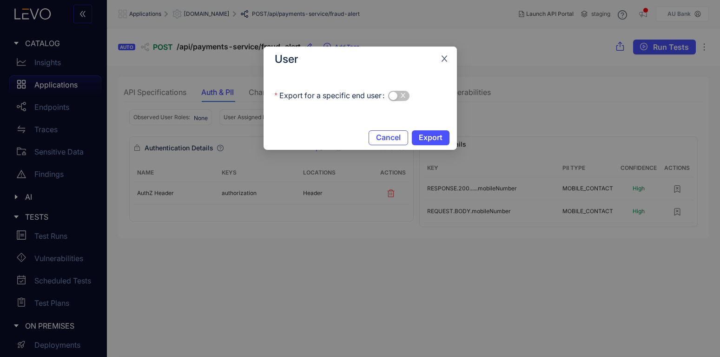
click at [440, 52] on span "Close" at bounding box center [444, 59] width 25 height 25
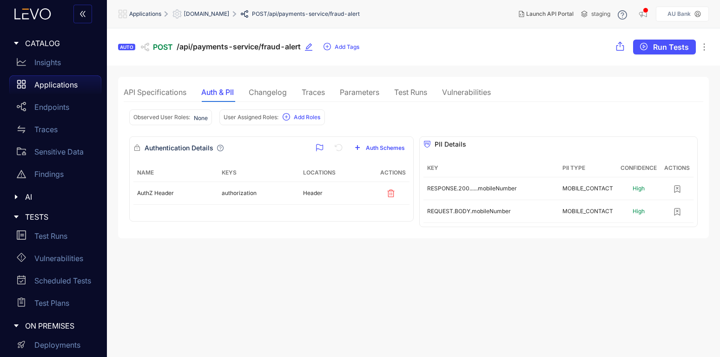
click at [704, 43] on icon "ellipsis" at bounding box center [704, 46] width 9 height 9
click at [619, 114] on div "Observed User Roles: None User Assigned Roles: Add Roles" at bounding box center [413, 119] width 569 height 34
click at [475, 93] on div "Vulnerabilities" at bounding box center [466, 92] width 49 height 8
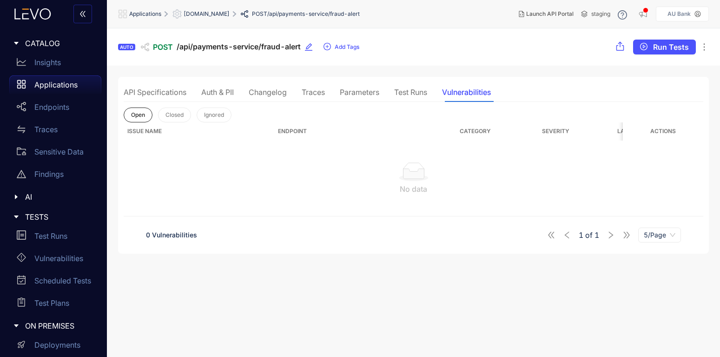
click at [224, 87] on div "Auth & PII" at bounding box center [217, 92] width 33 height 20
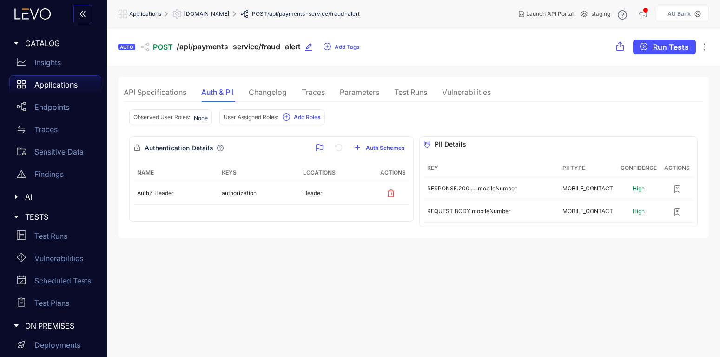
click at [273, 96] on div "Changelog" at bounding box center [268, 92] width 38 height 8
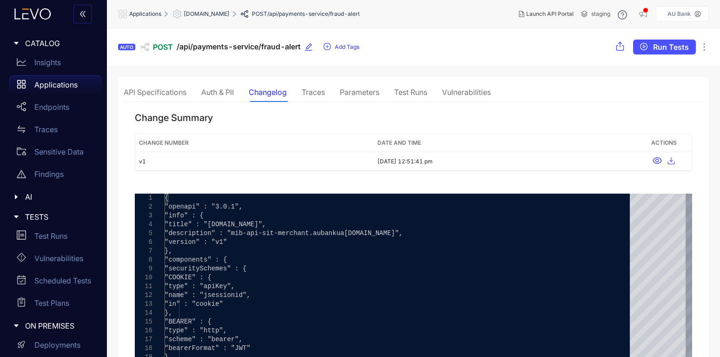
click at [313, 91] on div "Traces" at bounding box center [313, 92] width 23 height 8
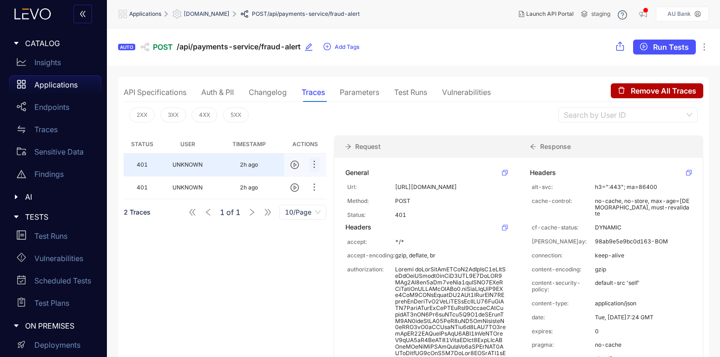
click at [316, 166] on icon "ellipsis" at bounding box center [314, 164] width 9 height 9
click at [434, 124] on div "2XX 3XX 4XX 5XX Search by User ID" at bounding box center [414, 115] width 580 height 26
click at [162, 92] on div "API Specifications" at bounding box center [155, 92] width 63 height 8
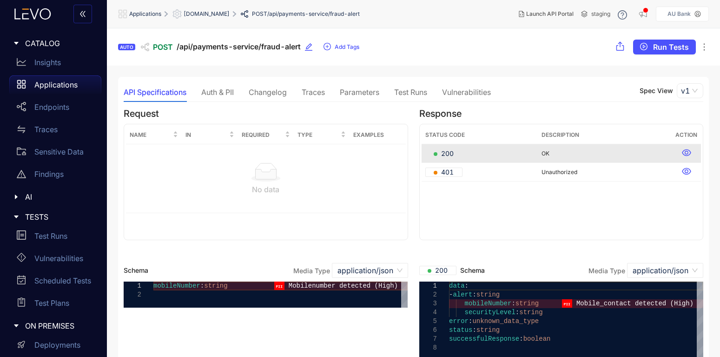
click at [353, 98] on div "Parameters" at bounding box center [360, 92] width 40 height 20
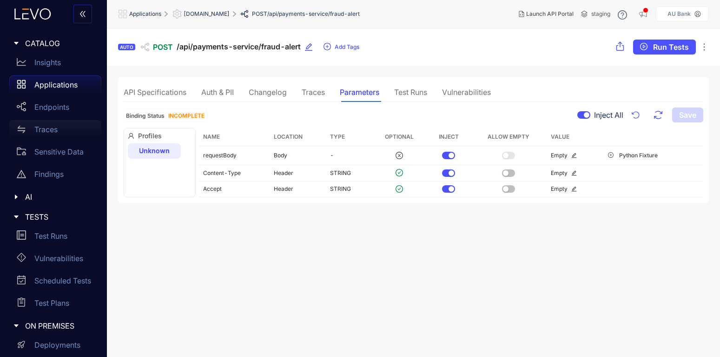
click at [74, 129] on div "Traces" at bounding box center [55, 129] width 92 height 19
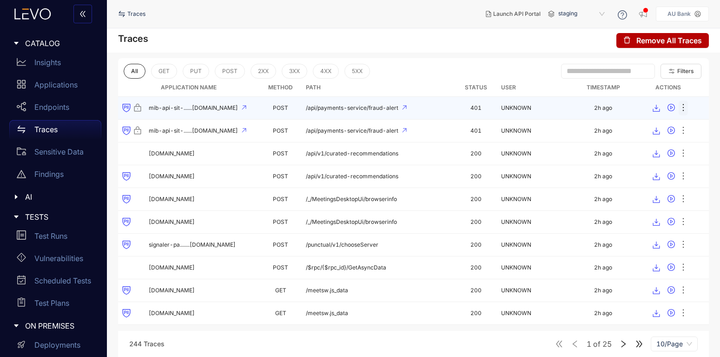
click at [681, 109] on icon "ellipsis" at bounding box center [683, 107] width 9 height 9
click at [527, 111] on span "UNKNOWN" at bounding box center [516, 107] width 30 height 7
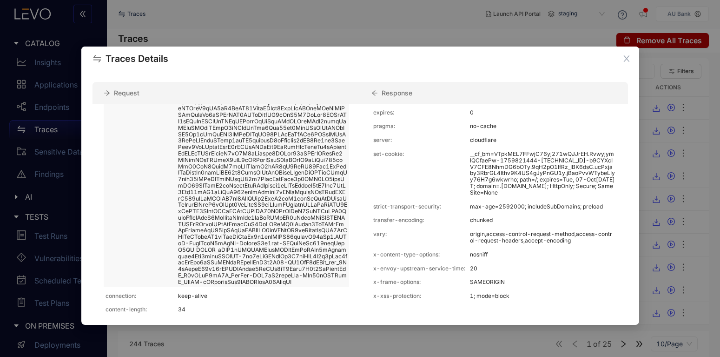
scroll to position [101, 0]
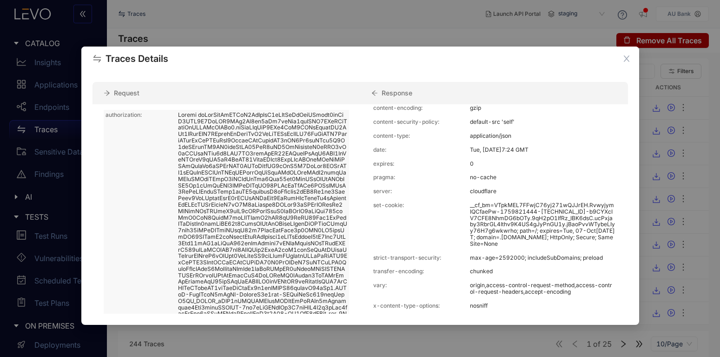
click at [202, 186] on p at bounding box center [262, 224] width 169 height 225
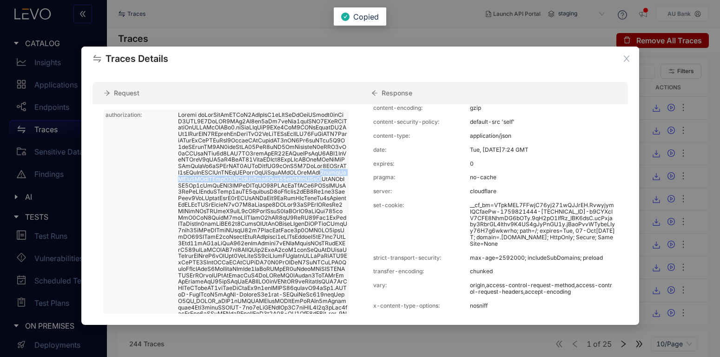
click at [202, 186] on p at bounding box center [262, 224] width 169 height 225
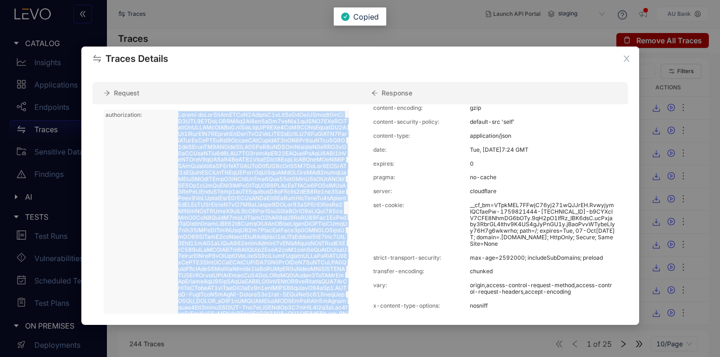
click at [202, 186] on p at bounding box center [262, 224] width 169 height 225
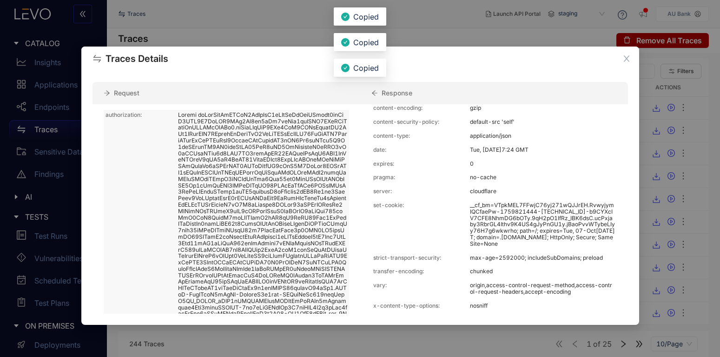
click at [151, 213] on p "authorization:" at bounding box center [142, 224] width 73 height 225
click at [182, 159] on p at bounding box center [262, 224] width 169 height 225
click at [194, 161] on p at bounding box center [262, 224] width 169 height 225
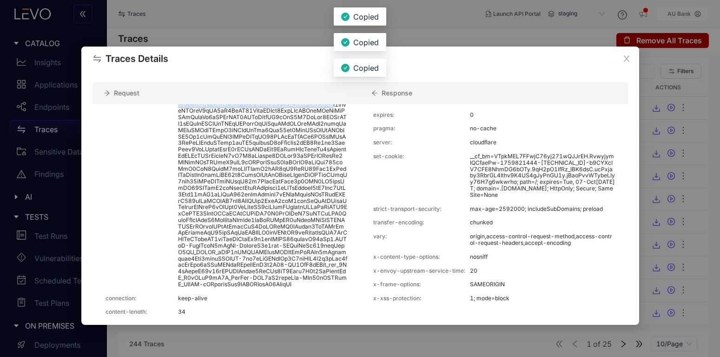
scroll to position [324, 0]
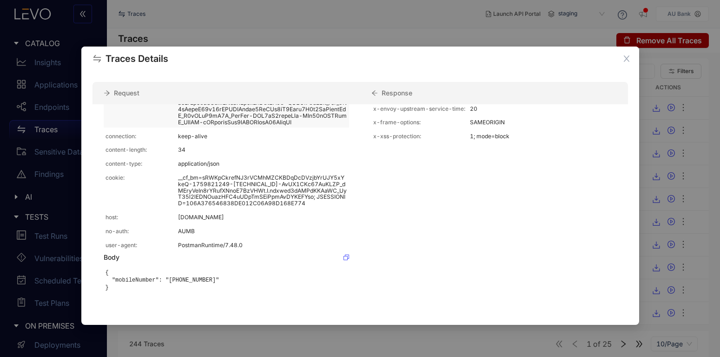
drag, startPoint x: 178, startPoint y: 121, endPoint x: 248, endPoint y: 120, distance: 70.2
click at [248, 120] on div "authorization:" at bounding box center [227, 13] width 246 height 228
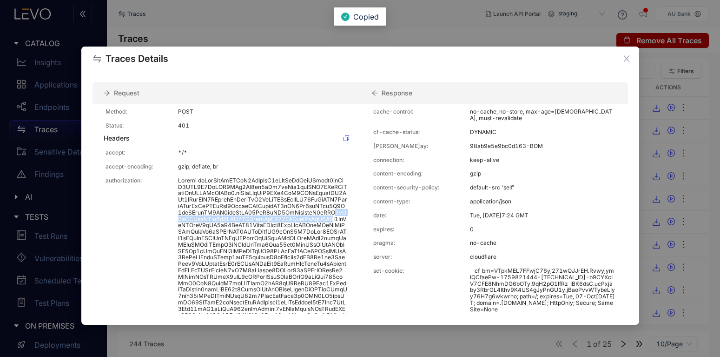
scroll to position [0, 0]
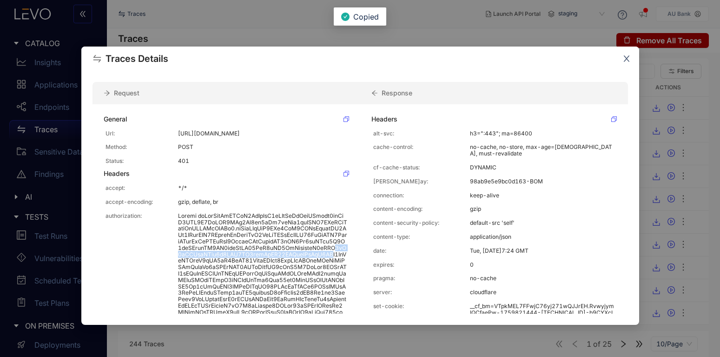
click at [629, 58] on icon "close" at bounding box center [627, 58] width 8 height 8
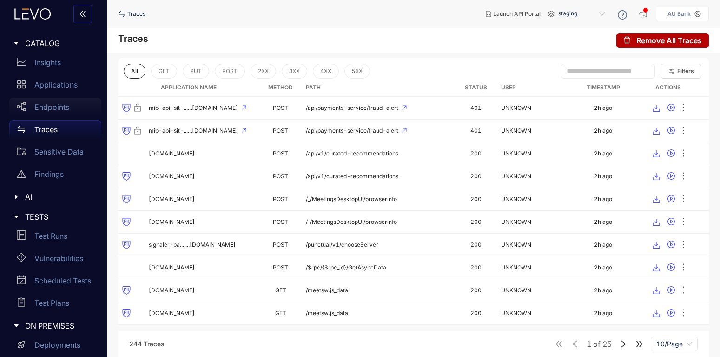
click at [51, 104] on p "Endpoints" at bounding box center [51, 107] width 35 height 8
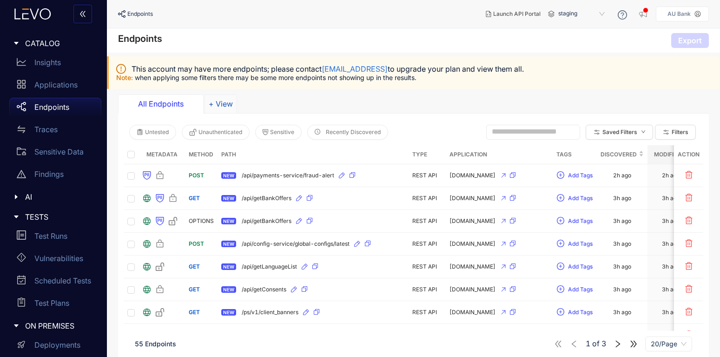
click at [221, 102] on button "+ View" at bounding box center [221, 103] width 33 height 19
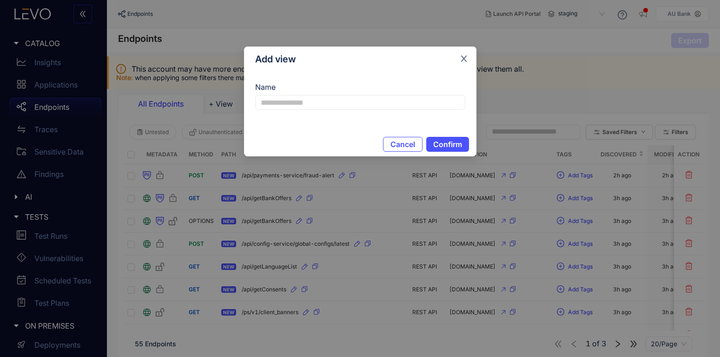
click at [462, 54] on span "Close" at bounding box center [464, 59] width 25 height 25
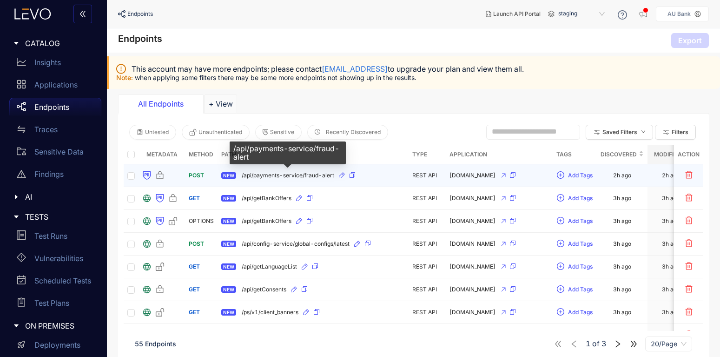
click at [273, 174] on span "/api/payments-service/fraud-alert" at bounding box center [288, 175] width 93 height 7
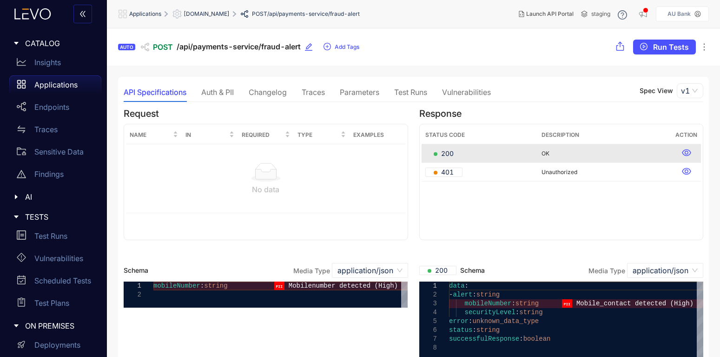
click at [220, 96] on div "Auth & PII" at bounding box center [217, 92] width 33 height 8
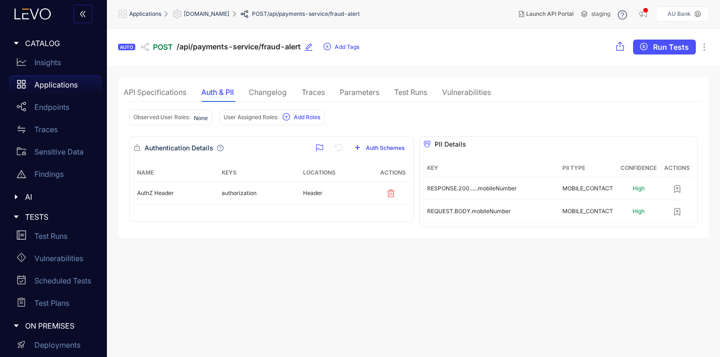
click at [153, 82] on div "API Specifications Auth & PII Changelog Traces Parameters Test Runs Vulnerabili…" at bounding box center [413, 157] width 591 height 161
click at [160, 88] on div "API Specifications" at bounding box center [155, 92] width 63 height 8
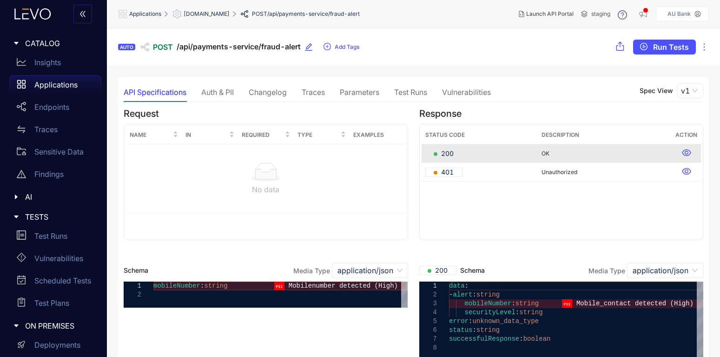
click at [323, 87] on div "Traces" at bounding box center [313, 92] width 23 height 20
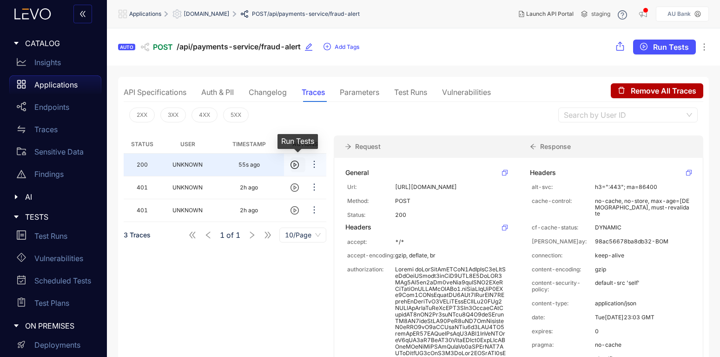
click at [298, 165] on icon "play-circle" at bounding box center [295, 164] width 8 height 8
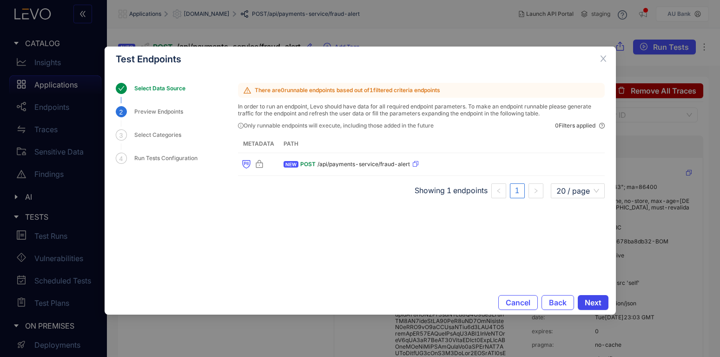
click at [596, 302] on span "Next" at bounding box center [593, 302] width 17 height 8
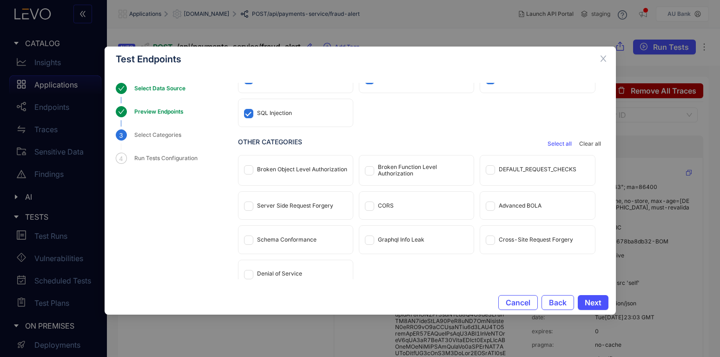
scroll to position [78, 0]
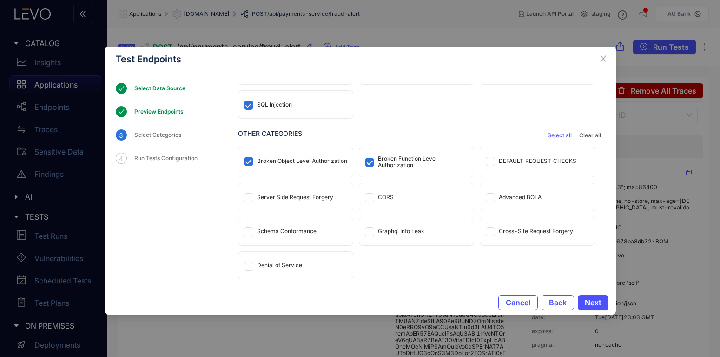
click at [486, 160] on div "DEFAULT_REQUEST_CHECKS" at bounding box center [537, 160] width 114 height 27
click at [244, 191] on div "Server Side Request Forgery" at bounding box center [296, 196] width 114 height 27
click at [372, 200] on span at bounding box center [369, 197] width 9 height 9
click at [594, 302] on span "Next" at bounding box center [593, 302] width 17 height 8
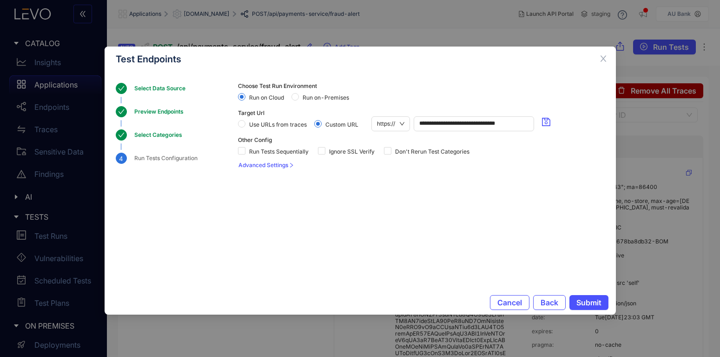
scroll to position [0, 0]
click at [590, 298] on span "Submit" at bounding box center [589, 302] width 25 height 8
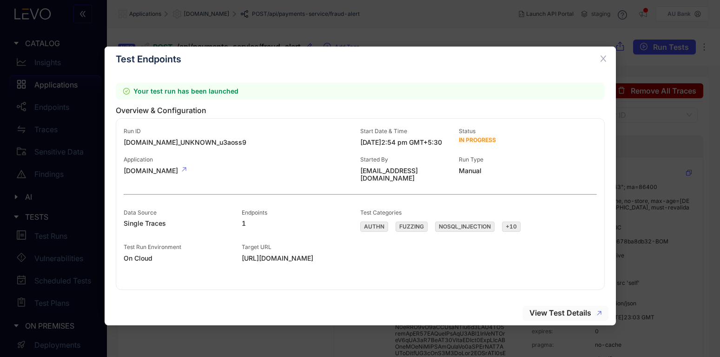
click at [556, 311] on span "View Test Details" at bounding box center [561, 312] width 62 height 8
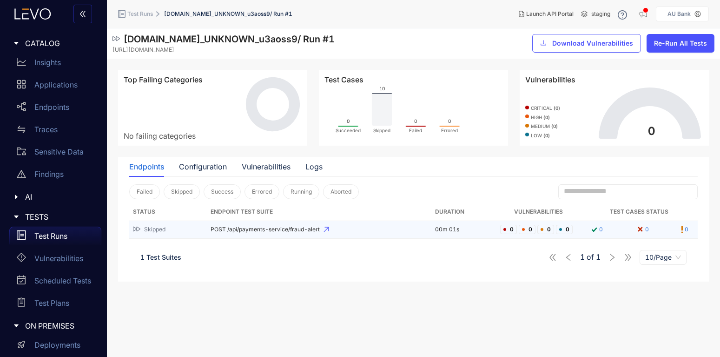
click at [251, 231] on span "POST /api/payments-service/fraud-alert" at bounding box center [319, 229] width 217 height 7
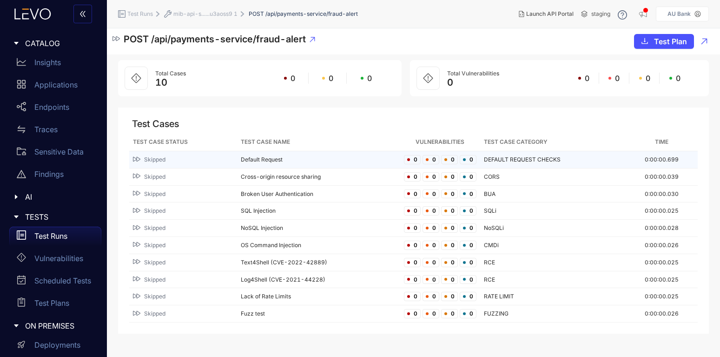
click at [212, 159] on div "Skipped" at bounding box center [183, 159] width 100 height 9
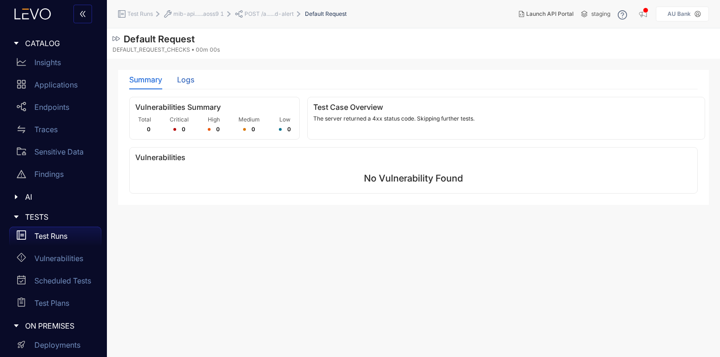
click at [185, 82] on div "Logs" at bounding box center [185, 79] width 17 height 8
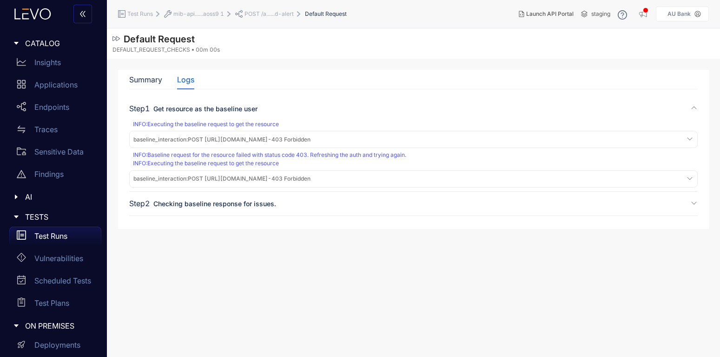
click at [679, 138] on div "baseline_interaction : POST [URL][DOMAIN_NAME] - 403 Forbidden" at bounding box center [414, 139] width 564 height 13
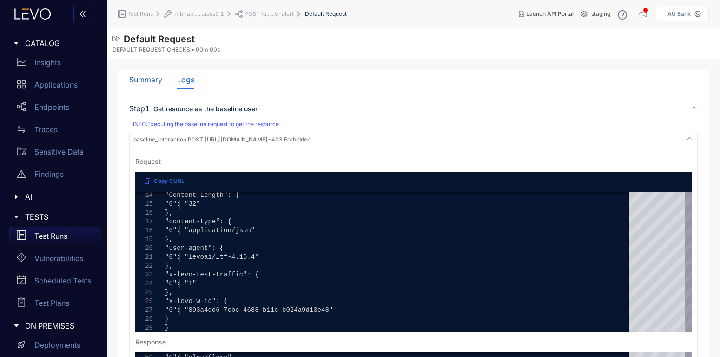
click at [147, 76] on div "Summary" at bounding box center [145, 79] width 33 height 8
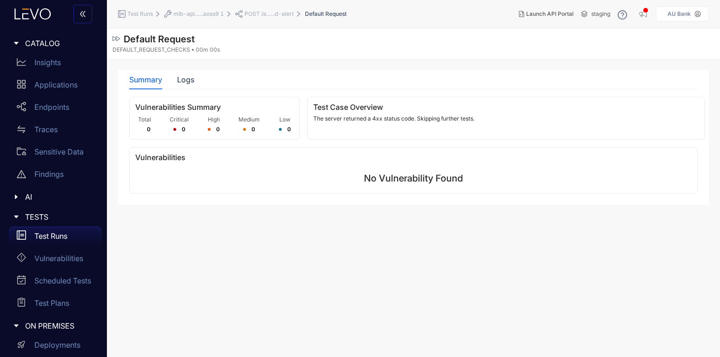
click at [252, 11] on span "POST /a......d-alert" at bounding box center [269, 14] width 49 height 7
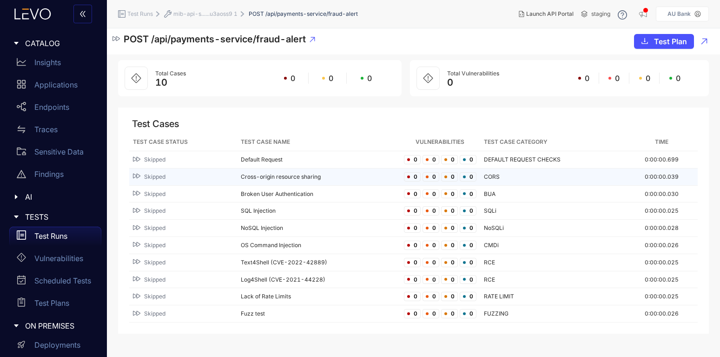
click at [157, 175] on span "Skipped" at bounding box center [154, 176] width 21 height 7
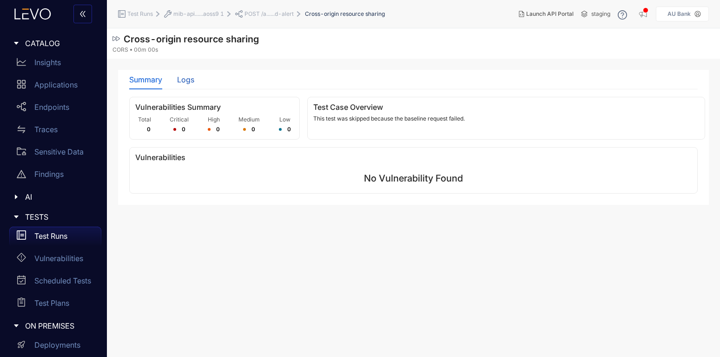
click at [190, 78] on div "Logs" at bounding box center [185, 79] width 17 height 8
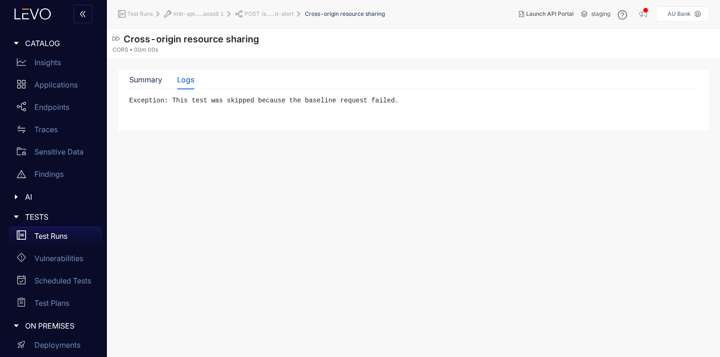
click at [214, 10] on div "mib-api......aoss9 1" at bounding box center [194, 13] width 60 height 7
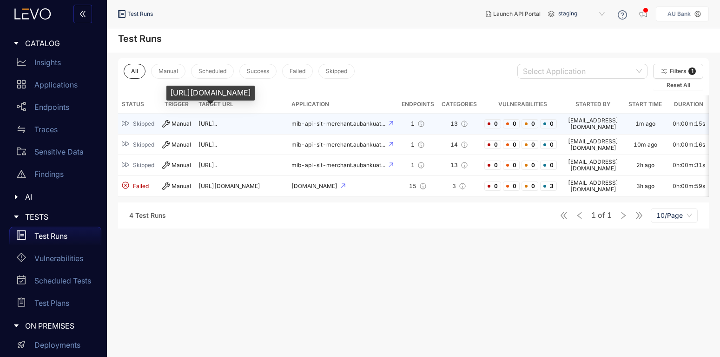
click at [210, 120] on span "[URL].." at bounding box center [208, 123] width 19 height 7
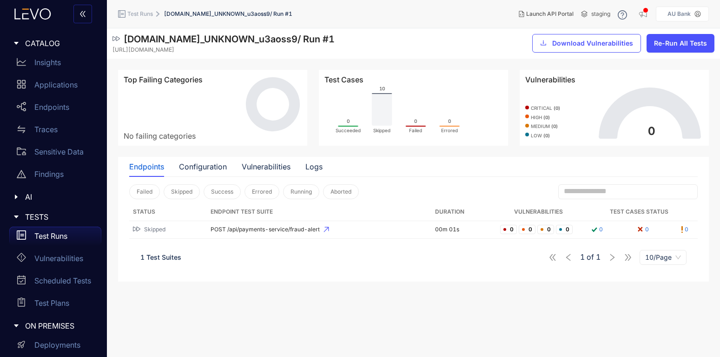
click at [59, 234] on p "Test Runs" at bounding box center [50, 236] width 33 height 8
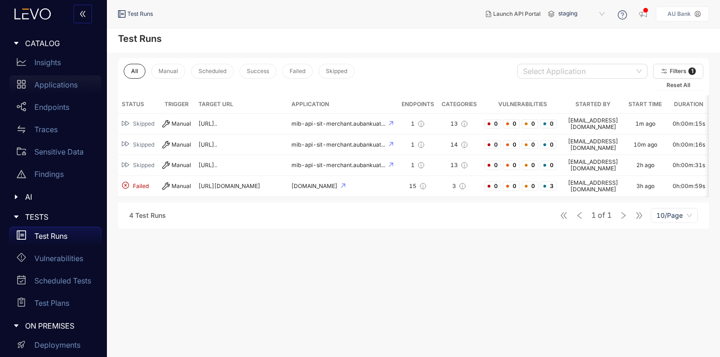
click at [55, 80] on div "Applications" at bounding box center [55, 84] width 92 height 19
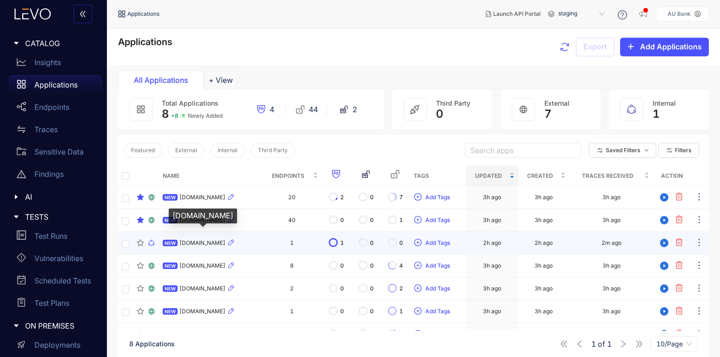
click at [201, 243] on span "[DOMAIN_NAME]" at bounding box center [203, 242] width 46 height 7
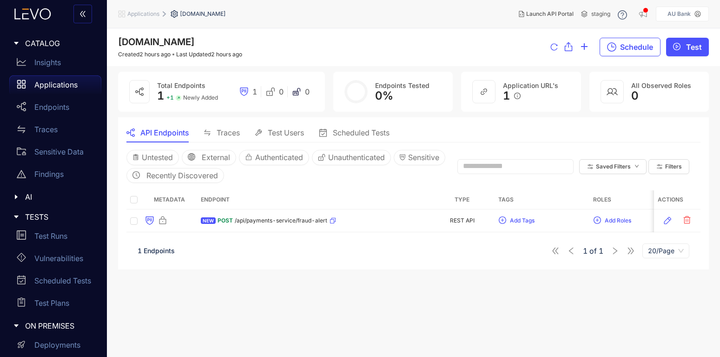
click at [220, 136] on span "Traces" at bounding box center [228, 132] width 23 height 8
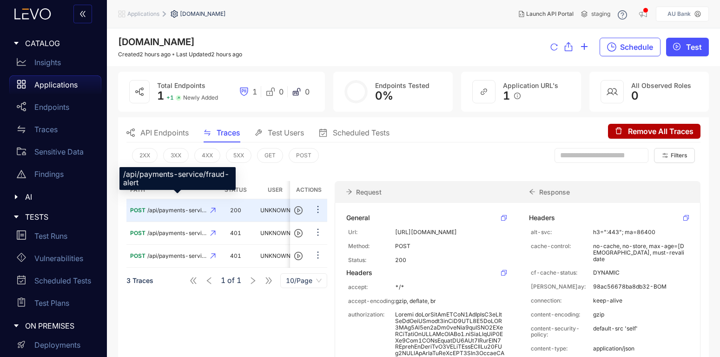
click at [196, 194] on div "/api/payments-service/fraud-alert" at bounding box center [178, 181] width 116 height 29
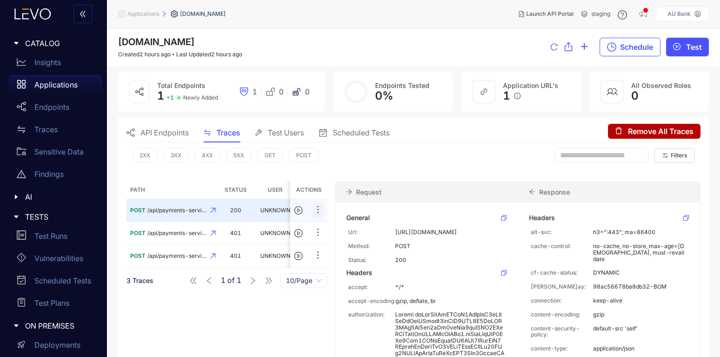
click at [318, 205] on icon "ellipsis" at bounding box center [317, 209] width 9 height 9
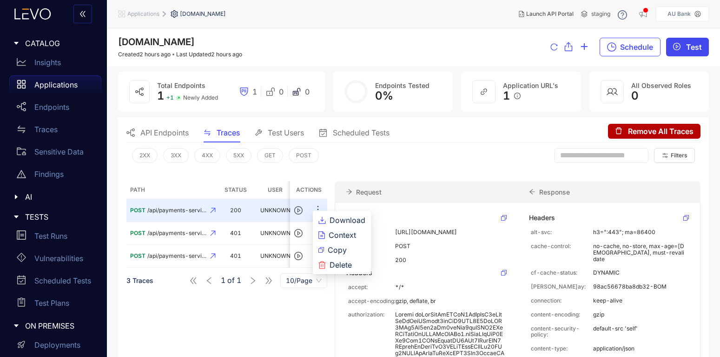
click at [694, 43] on span "Test" at bounding box center [694, 47] width 16 height 8
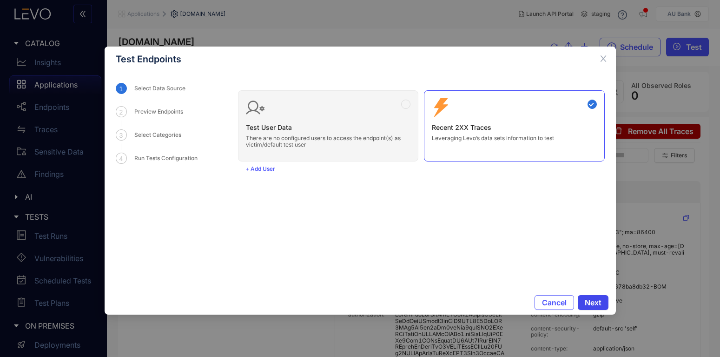
click at [590, 306] on span "Next" at bounding box center [593, 302] width 17 height 8
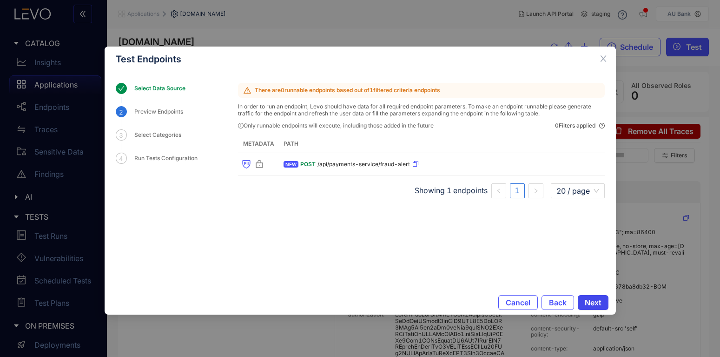
click at [590, 306] on span "Next" at bounding box center [593, 302] width 17 height 8
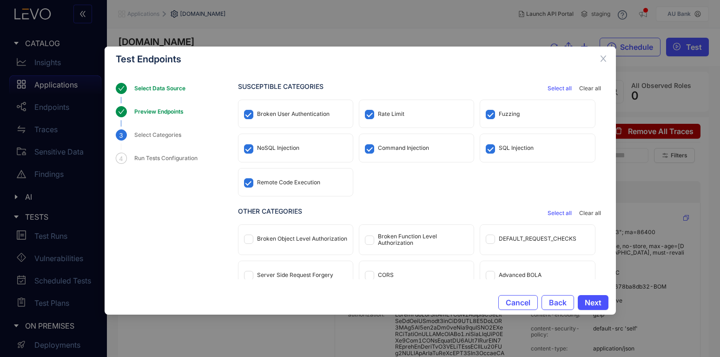
scroll to position [78, 0]
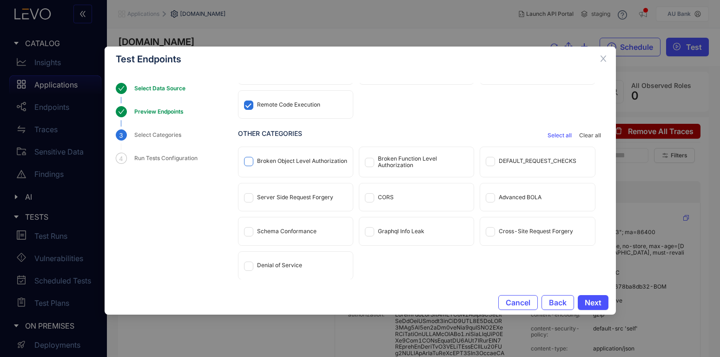
click at [252, 164] on span at bounding box center [248, 161] width 9 height 9
click at [249, 164] on span at bounding box center [248, 161] width 9 height 9
click at [252, 196] on span at bounding box center [248, 197] width 9 height 9
click at [252, 161] on span at bounding box center [248, 161] width 9 height 9
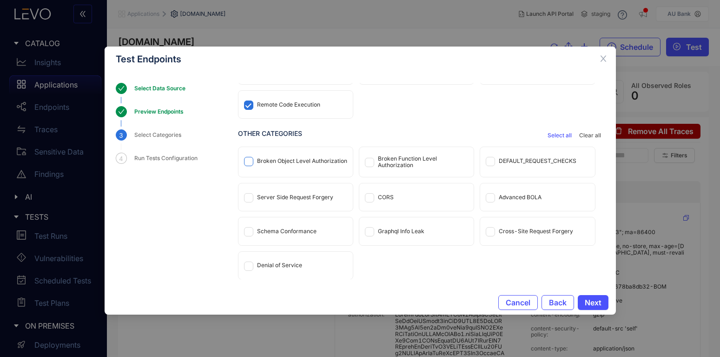
click at [252, 161] on span at bounding box center [248, 161] width 9 height 9
click at [554, 132] on span "Select all" at bounding box center [560, 135] width 24 height 7
click at [493, 231] on span at bounding box center [490, 231] width 9 height 9
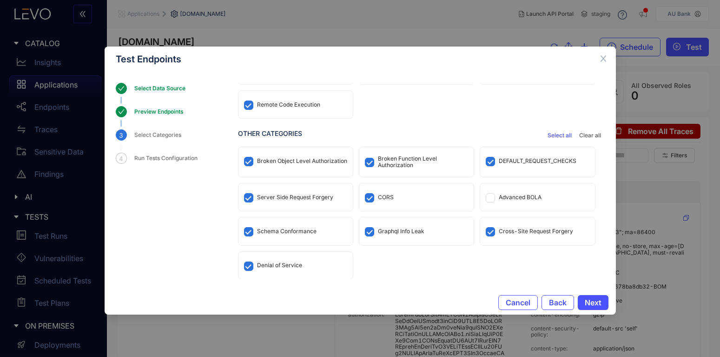
click at [520, 229] on div "Cross-Site Request Forgery" at bounding box center [536, 231] width 74 height 7
click at [406, 237] on div "Graphql Info Leak" at bounding box center [416, 230] width 114 height 27
click at [280, 237] on div "Schema Conformance" at bounding box center [296, 230] width 114 height 27
click at [290, 269] on div "Denial of Service" at bounding box center [296, 265] width 114 height 27
click at [546, 234] on div "Cross-Site Request Forgery" at bounding box center [537, 230] width 114 height 27
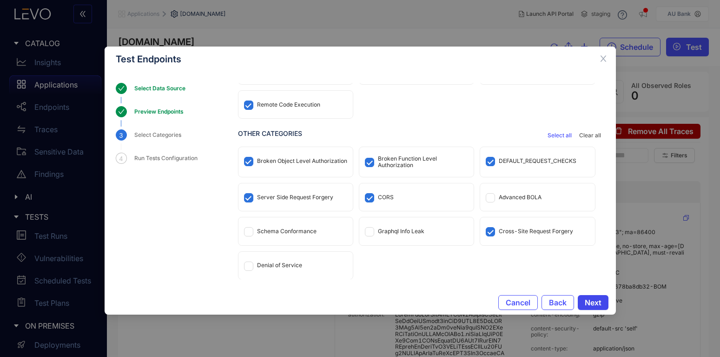
click at [598, 304] on span "Next" at bounding box center [593, 302] width 17 height 8
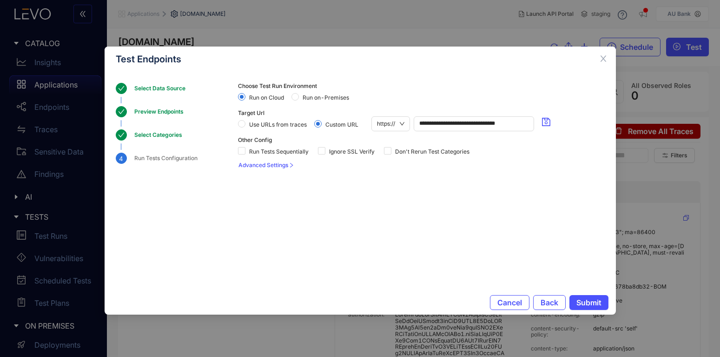
scroll to position [0, 0]
click at [291, 96] on div "Run on Cloud Run on-Premises" at bounding box center [297, 96] width 119 height 9
click at [301, 96] on span "Run on-Premises" at bounding box center [326, 97] width 54 height 7
click at [326, 151] on span "Ignore SSL Verify" at bounding box center [352, 151] width 53 height 7
click at [591, 300] on span "Submit" at bounding box center [589, 302] width 25 height 8
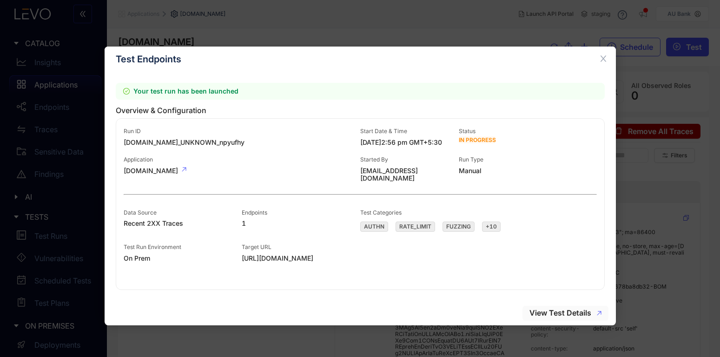
click at [579, 313] on span "View Test Details" at bounding box center [561, 312] width 62 height 8
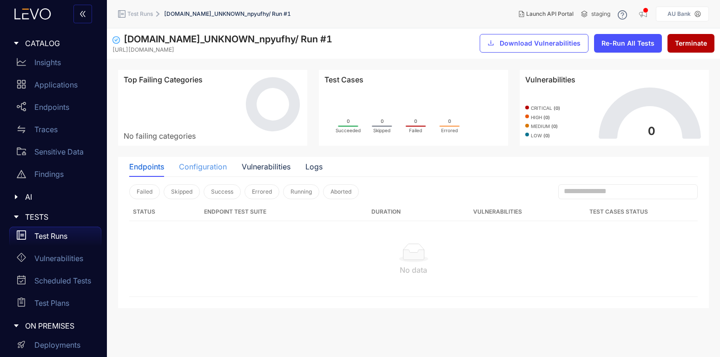
click at [192, 161] on div "Configuration" at bounding box center [203, 167] width 48 height 20
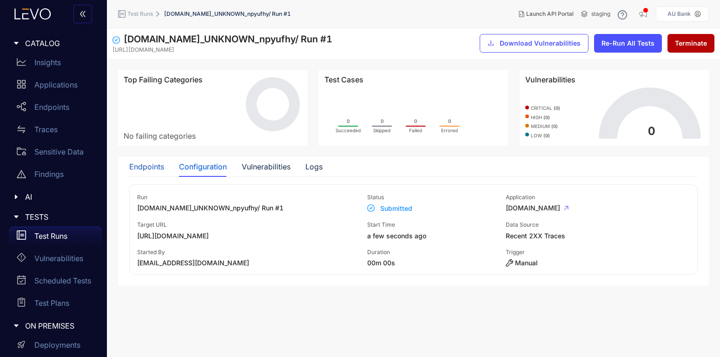
click at [142, 163] on div "Endpoints" at bounding box center [146, 166] width 35 height 8
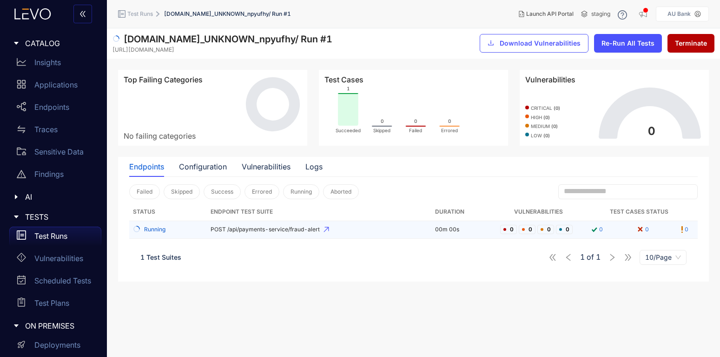
click at [275, 229] on span "POST /api/payments-service/fraud-alert" at bounding box center [319, 229] width 217 height 7
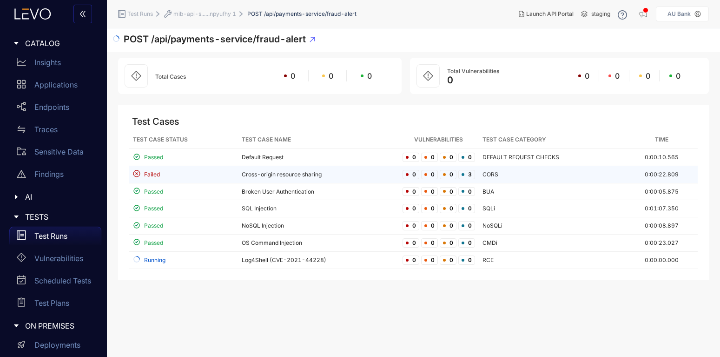
click at [189, 171] on div "Failed" at bounding box center [183, 174] width 101 height 9
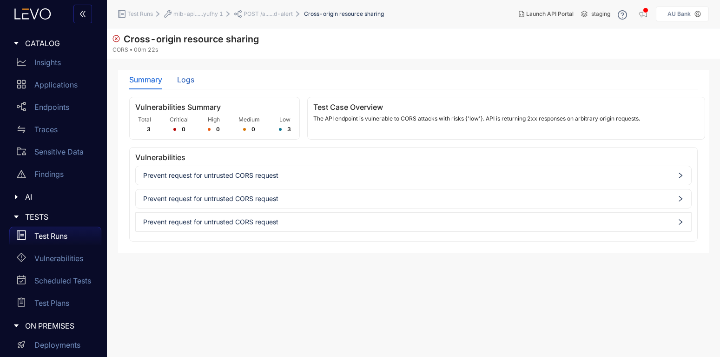
click at [190, 77] on div "Logs" at bounding box center [185, 79] width 17 height 8
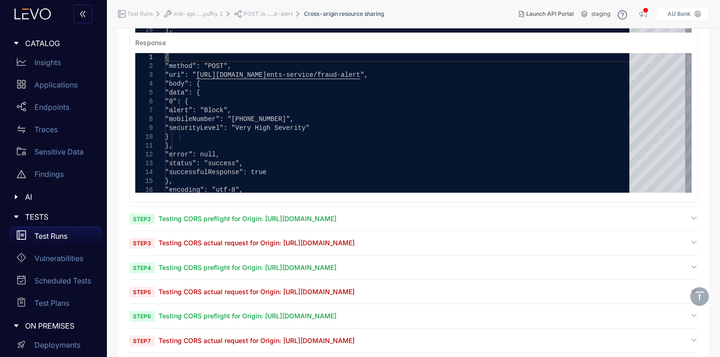
scroll to position [297, 0]
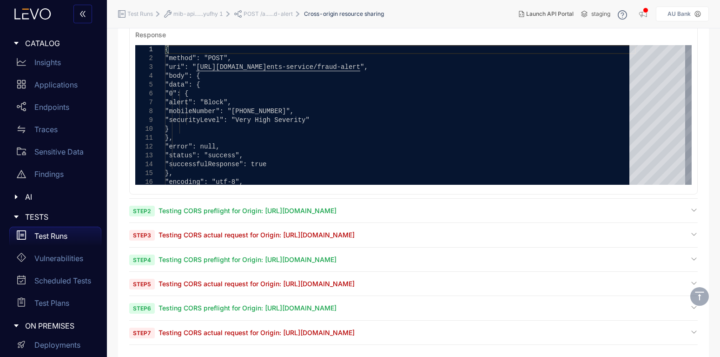
click at [285, 236] on span "Testing CORS actual request for Origin: [URL][DOMAIN_NAME]" at bounding box center [257, 235] width 196 height 8
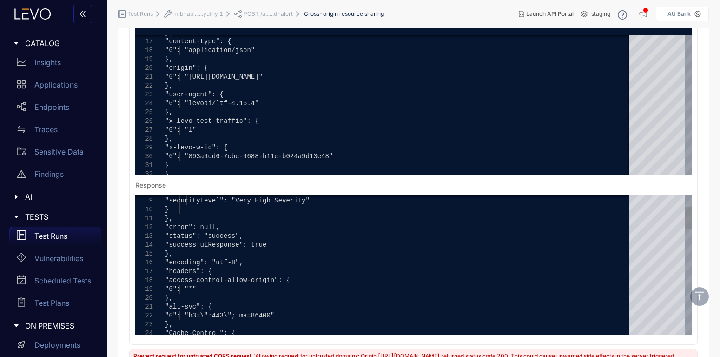
scroll to position [576, 0]
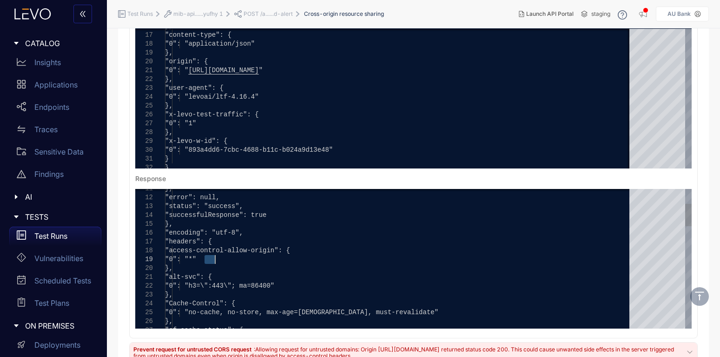
drag, startPoint x: 205, startPoint y: 255, endPoint x: 235, endPoint y: 260, distance: 30.1
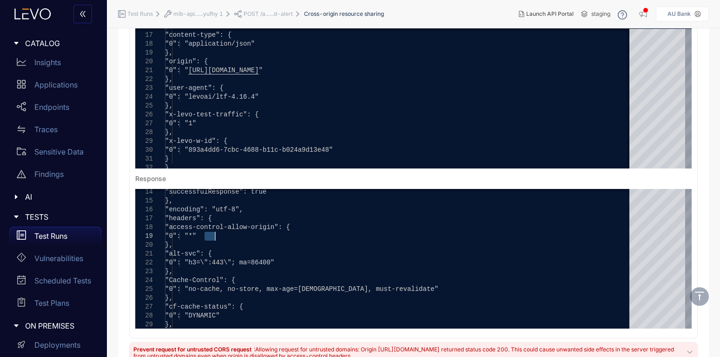
scroll to position [696, 0]
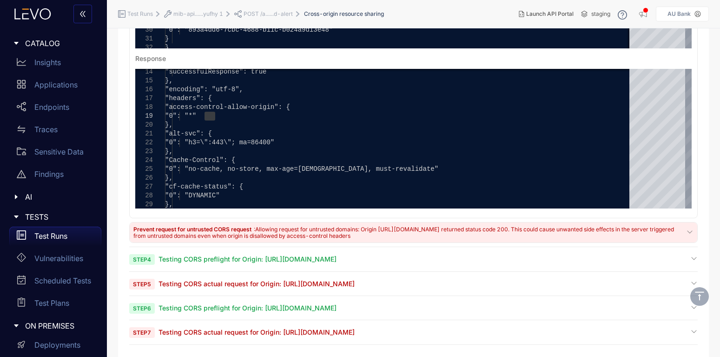
drag, startPoint x: 248, startPoint y: 223, endPoint x: 365, endPoint y: 240, distance: 118.0
click at [365, 240] on div "Prevent request for untrusted CORS request : Allowing request for untrusted dom…" at bounding box center [414, 232] width 568 height 20
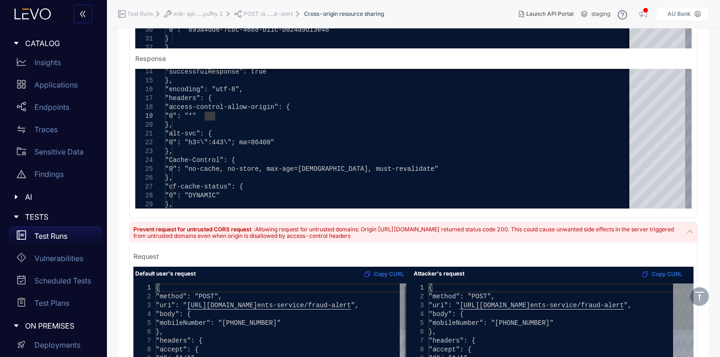
click at [372, 236] on div "Prevent request for untrusted CORS request : Allowing request for untrusted dom…" at bounding box center [408, 232] width 551 height 13
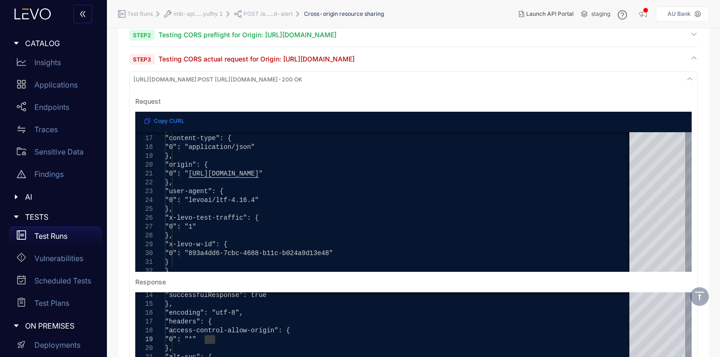
scroll to position [417, 0]
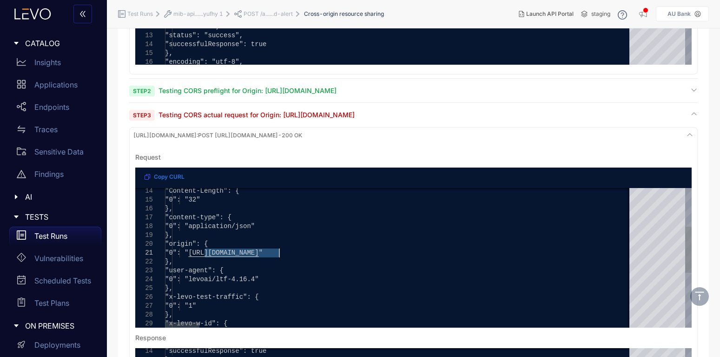
drag, startPoint x: 206, startPoint y: 248, endPoint x: 233, endPoint y: 248, distance: 27.0
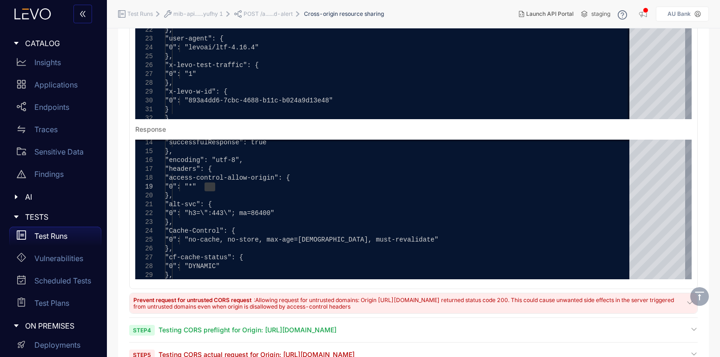
scroll to position [696, 0]
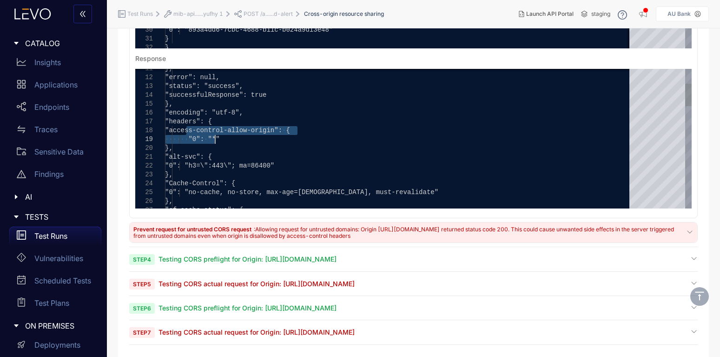
drag, startPoint x: 186, startPoint y: 128, endPoint x: 208, endPoint y: 139, distance: 24.1
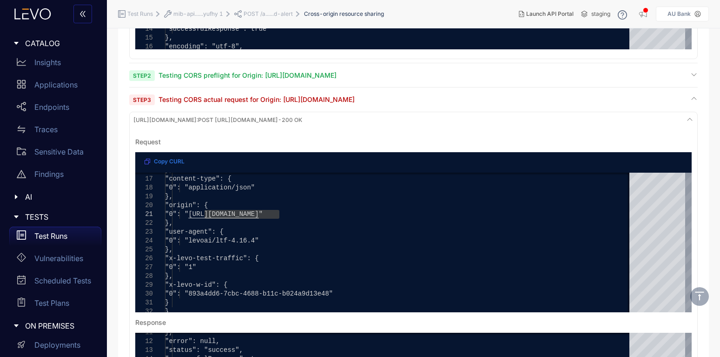
scroll to position [417, 0]
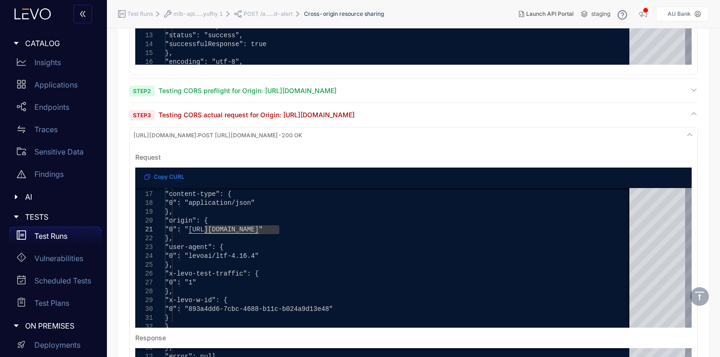
click at [681, 130] on div "[URL][DOMAIN_NAME] : POST [URL][DOMAIN_NAME] - 200 OK" at bounding box center [414, 135] width 564 height 13
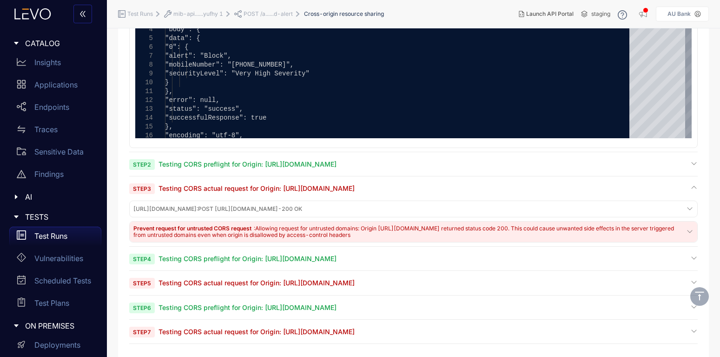
scroll to position [342, 0]
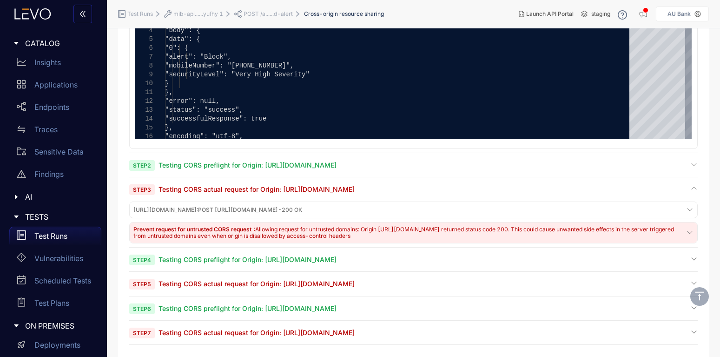
click at [666, 160] on section "Step 1 Get resource as the baseline user [cached] baseline_interaction : POST […" at bounding box center [413, 53] width 569 height 583
click at [695, 165] on icon at bounding box center [694, 163] width 7 height 7
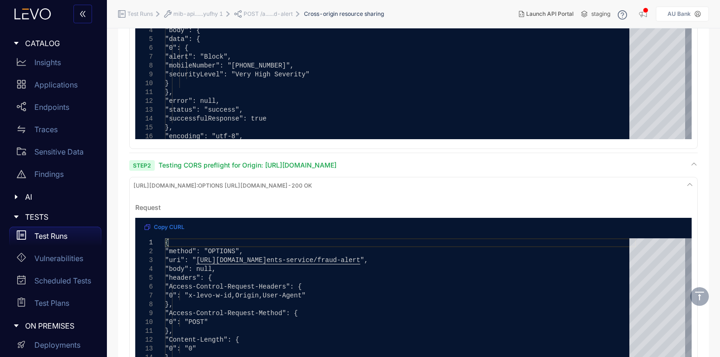
click at [695, 162] on icon at bounding box center [694, 163] width 7 height 7
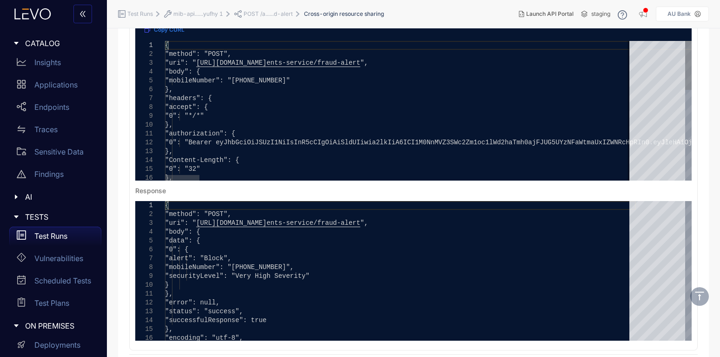
scroll to position [63, 0]
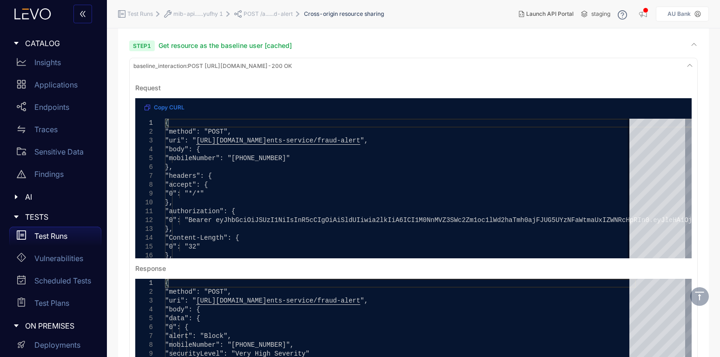
click at [269, 14] on span "POST /a......d-alert" at bounding box center [268, 14] width 49 height 7
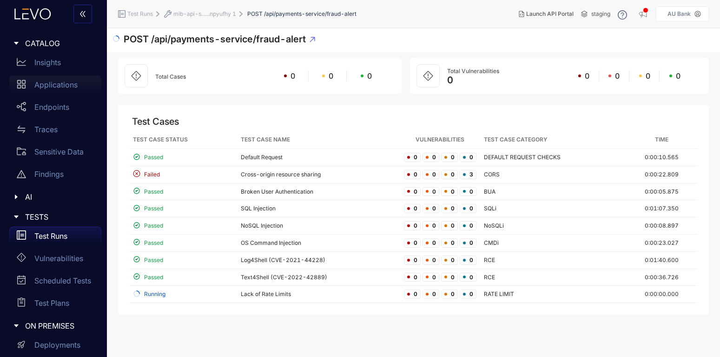
click at [53, 84] on p "Applications" at bounding box center [55, 84] width 43 height 8
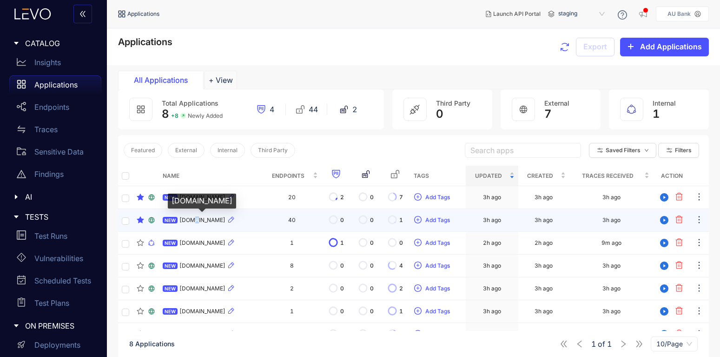
click at [195, 224] on div "NEW [DOMAIN_NAME]" at bounding box center [211, 219] width 96 height 11
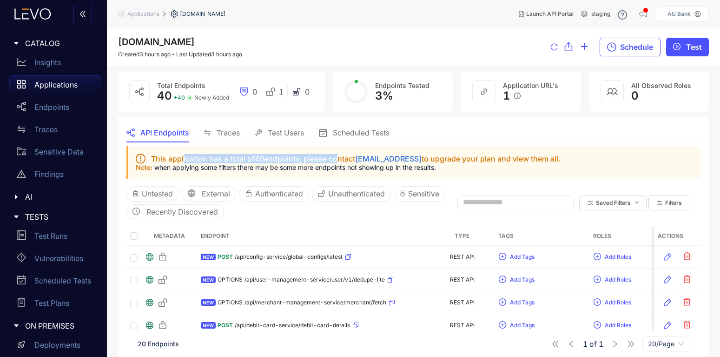
drag, startPoint x: 183, startPoint y: 151, endPoint x: 337, endPoint y: 162, distance: 154.8
click at [337, 162] on div "This application has a total of 40 endpoints; please contact [EMAIL_ADDRESS] to…" at bounding box center [413, 162] width 574 height 33
click at [312, 170] on p "Note: when applying some filters there may be some more endpoints not showing u…" at bounding box center [415, 167] width 558 height 7
drag, startPoint x: 185, startPoint y: 158, endPoint x: 282, endPoint y: 156, distance: 97.7
click at [282, 156] on span "This application has a total of 40 endpoints; please contact [EMAIL_ADDRESS] to…" at bounding box center [356, 158] width 411 height 8
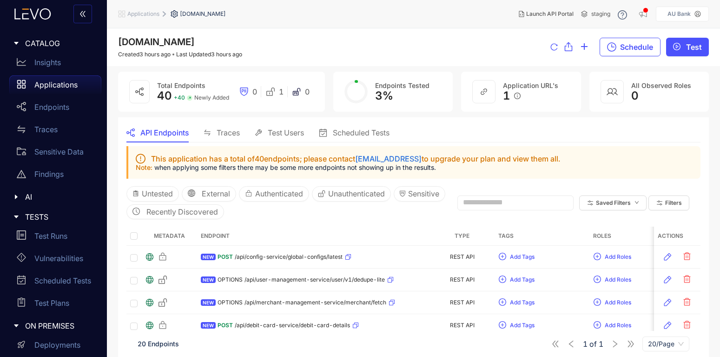
click at [273, 166] on p "Note: when applying some filters there may be some more endpoints not showing u…" at bounding box center [415, 167] width 558 height 7
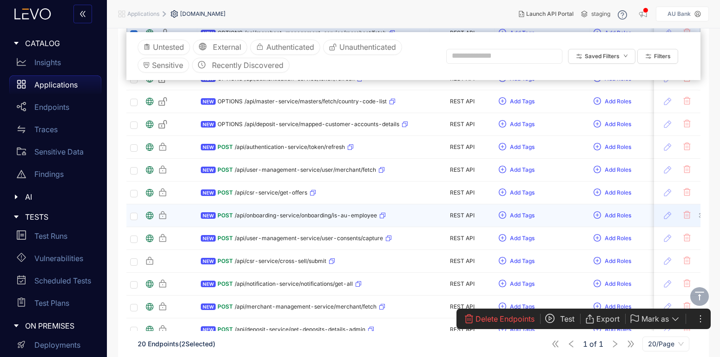
scroll to position [223, 0]
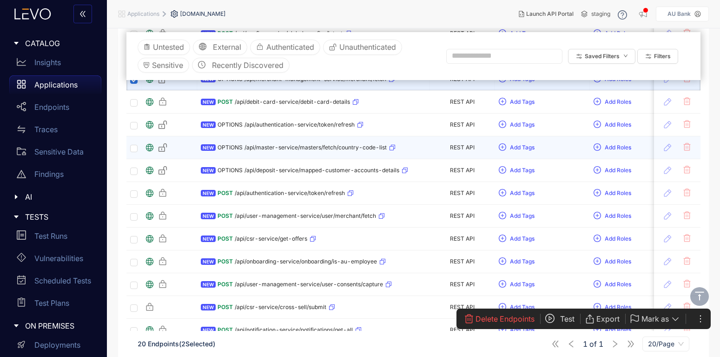
click at [129, 150] on td at bounding box center [133, 147] width 15 height 23
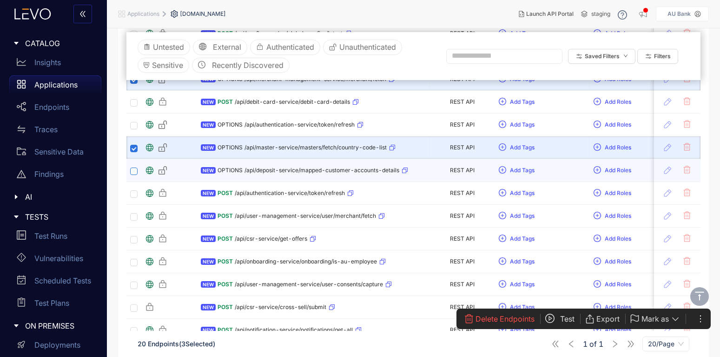
click at [135, 167] on label at bounding box center [133, 170] width 7 height 9
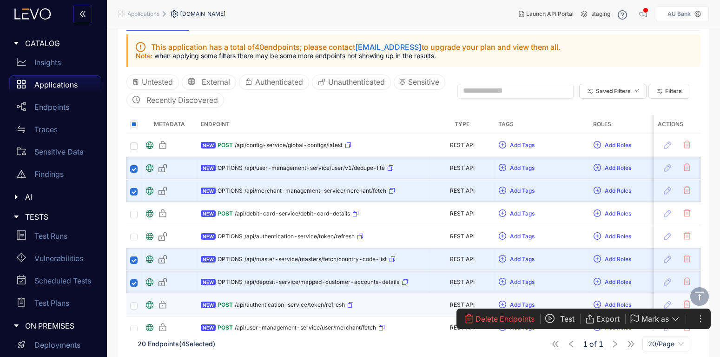
scroll to position [56, 0]
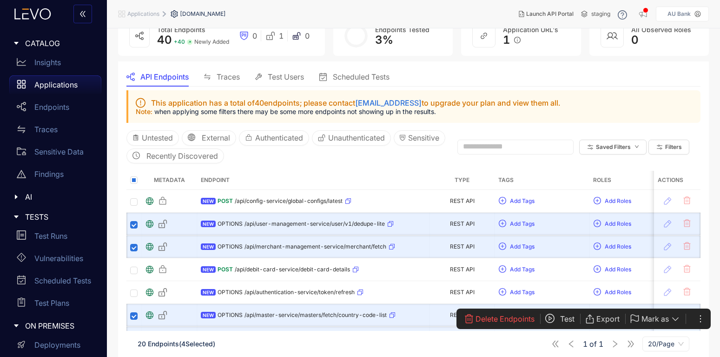
click at [489, 315] on span "Delete Endpoints" at bounding box center [505, 318] width 59 height 8
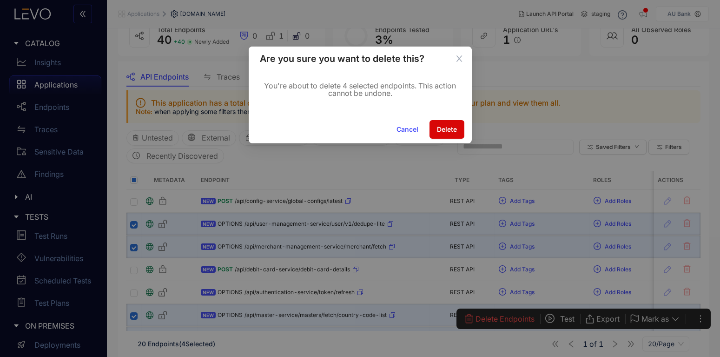
click at [460, 124] on button "Delete" at bounding box center [447, 129] width 35 height 19
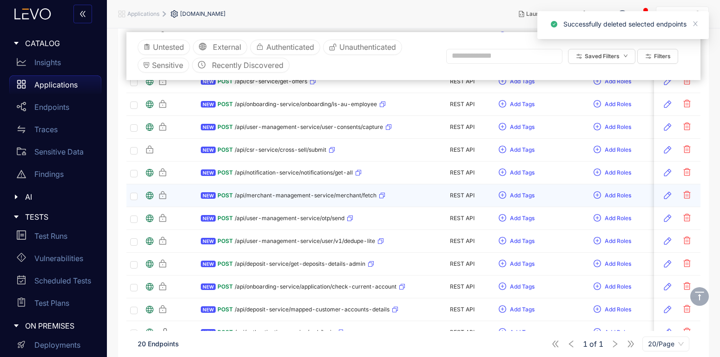
scroll to position [382, 0]
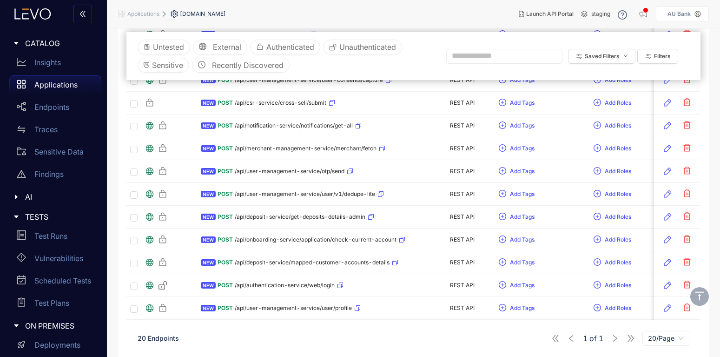
click at [631, 339] on div "1 of 1 20/Page" at bounding box center [621, 338] width 138 height 15
click at [615, 339] on div "1 of 1 20/Page" at bounding box center [621, 338] width 138 height 15
click at [662, 340] on span "20/Page" at bounding box center [666, 338] width 36 height 14
click at [665, 303] on div "50/Page" at bounding box center [666, 304] width 36 height 10
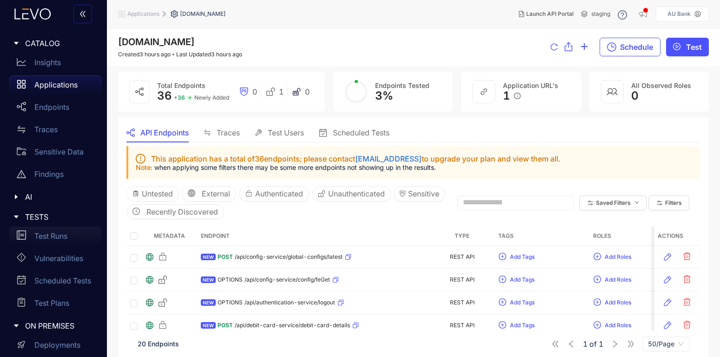
click at [49, 240] on p "Test Runs" at bounding box center [50, 236] width 33 height 8
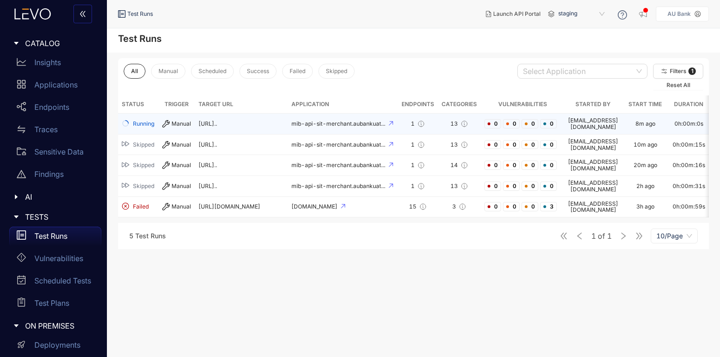
click at [193, 122] on td "Manual" at bounding box center [177, 123] width 36 height 21
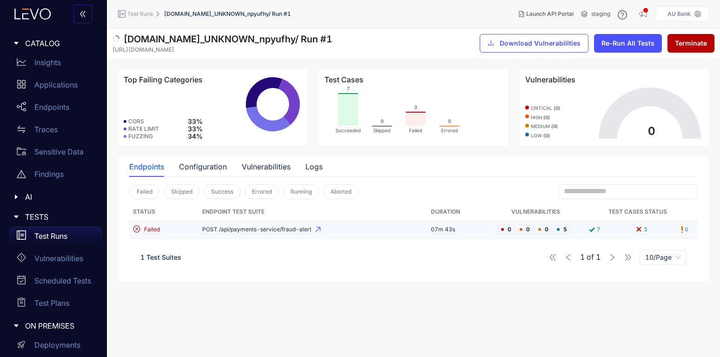
click at [266, 233] on td "POST /api/payments-service/fraud-alert" at bounding box center [313, 230] width 229 height 18
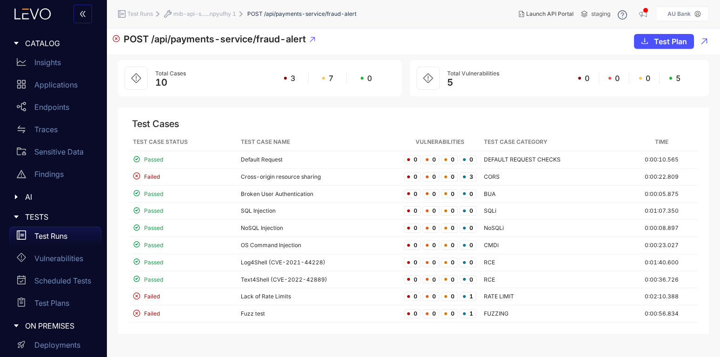
click at [195, 44] on span "POST /api/payments-service/fraud-alert" at bounding box center [215, 38] width 182 height 11
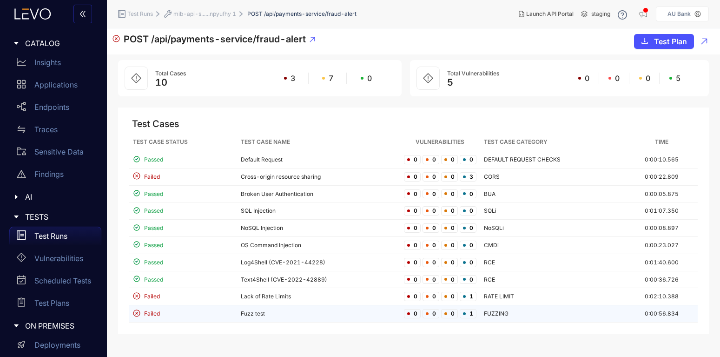
click at [264, 317] on td "Fuzz test" at bounding box center [318, 313] width 163 height 17
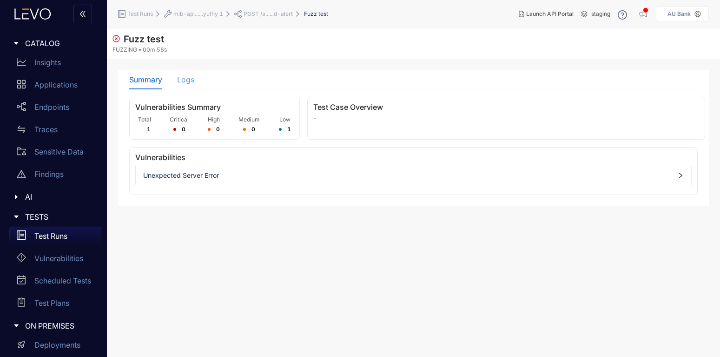
click at [182, 84] on div "Logs" at bounding box center [185, 80] width 17 height 20
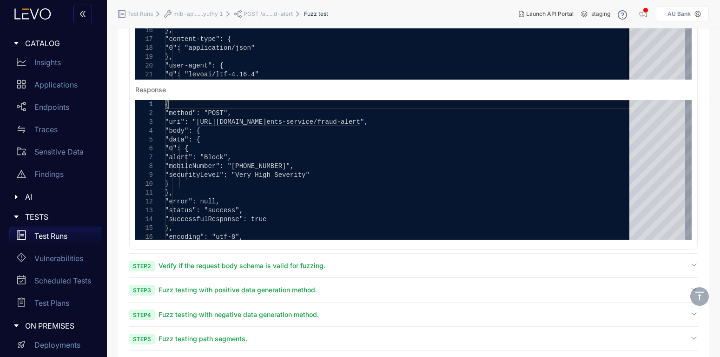
scroll to position [273, 0]
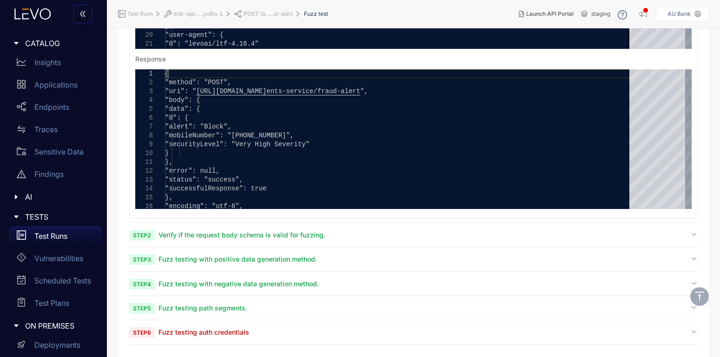
click at [223, 334] on span "Fuzz testing auth credentials" at bounding box center [204, 332] width 91 height 8
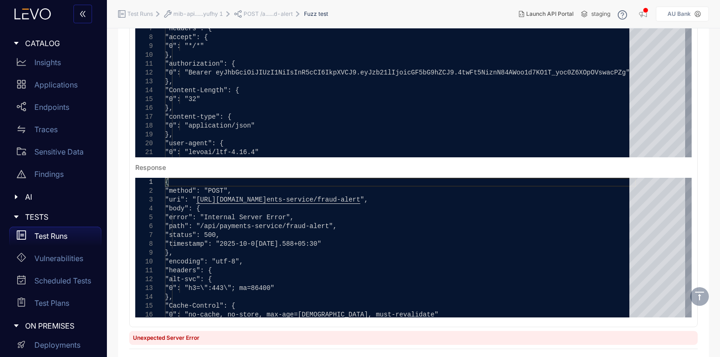
scroll to position [664, 0]
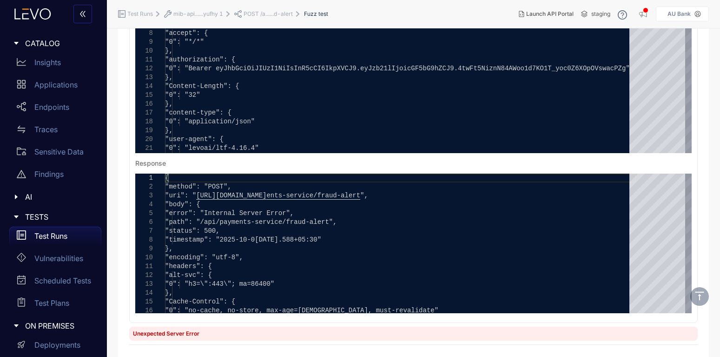
click at [271, 330] on div "Unexpected Server Error" at bounding box center [413, 333] width 569 height 14
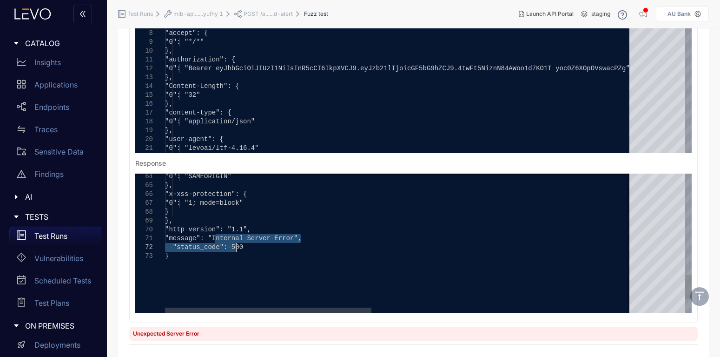
drag, startPoint x: 216, startPoint y: 236, endPoint x: 242, endPoint y: 245, distance: 27.5
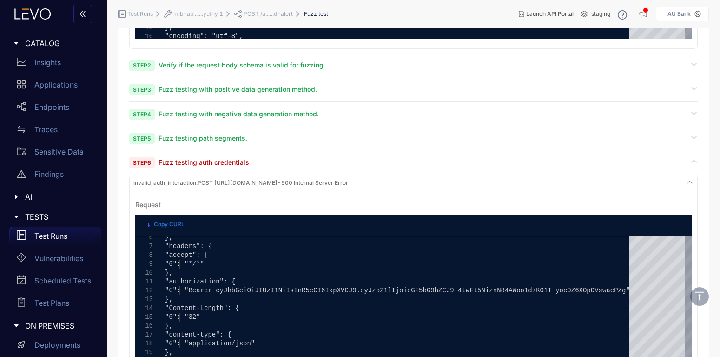
scroll to position [441, 0]
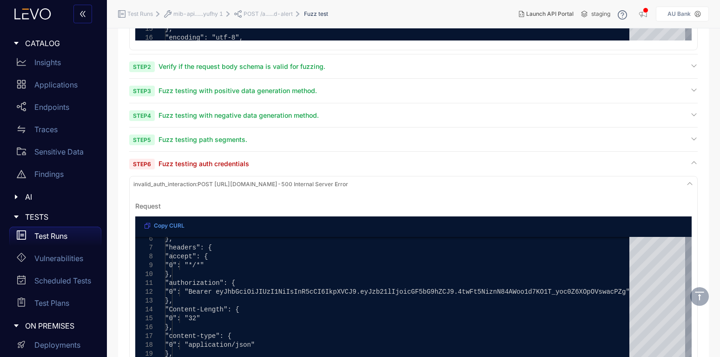
click at [155, 226] on span "Copy CURL" at bounding box center [169, 225] width 31 height 7
click at [275, 160] on div "Step 6 Fuzz testing auth credentials" at bounding box center [413, 163] width 569 height 9
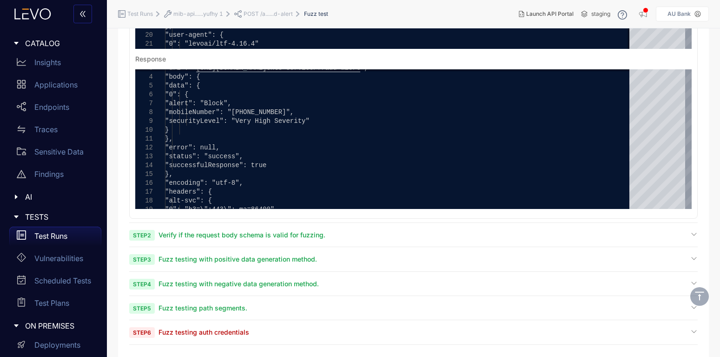
click at [223, 330] on span "Fuzz testing auth credentials" at bounding box center [204, 332] width 91 height 8
click at [212, 263] on span "Step 3 Fuzz testing with positive data generation method." at bounding box center [223, 258] width 188 height 9
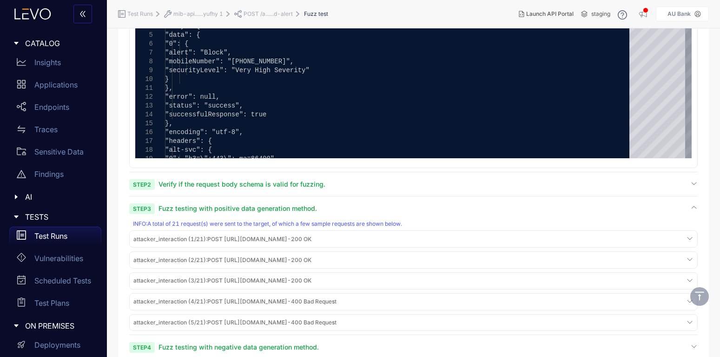
scroll to position [384, 0]
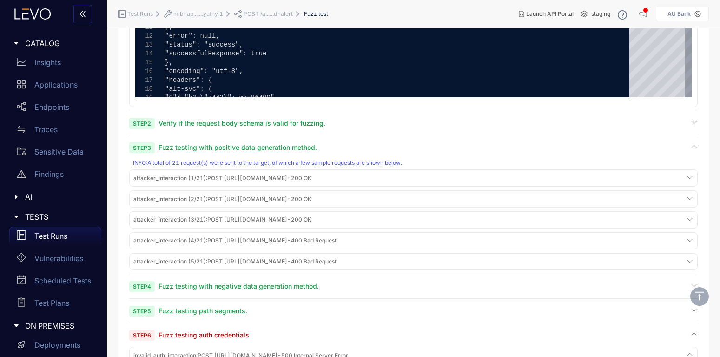
click at [505, 175] on div "attacker_interaction (1/21) : POST [URL][DOMAIN_NAME] - 200 OK" at bounding box center [414, 178] width 564 height 13
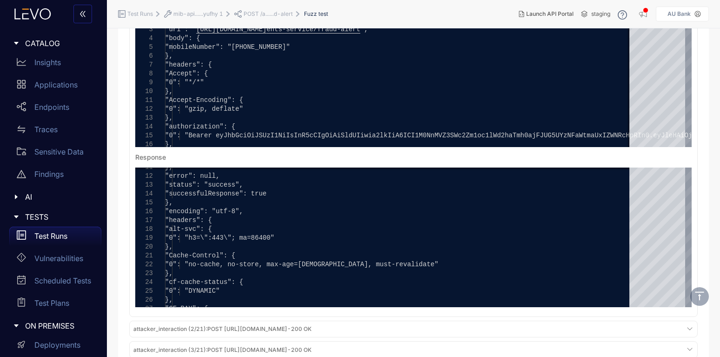
scroll to position [663, 0]
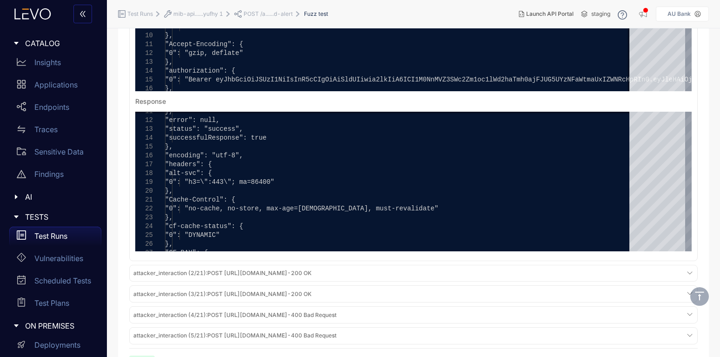
click at [312, 275] on span "attacker_interaction (2/21) : POST [URL][DOMAIN_NAME] - 200 OK" at bounding box center [222, 273] width 178 height 7
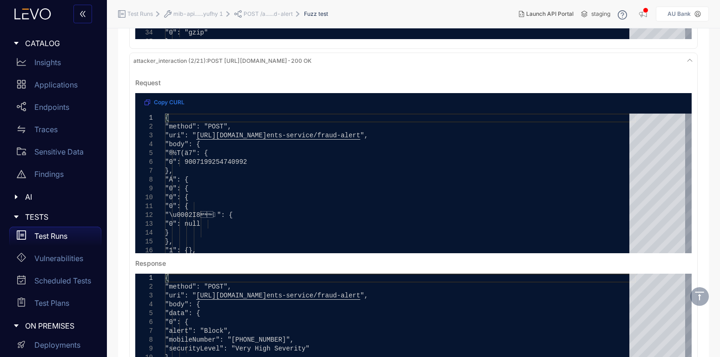
scroll to position [886, 0]
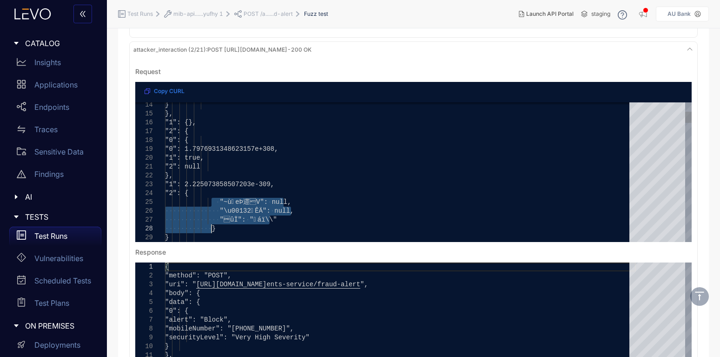
drag, startPoint x: 212, startPoint y: 200, endPoint x: 267, endPoint y: 226, distance: 61.6
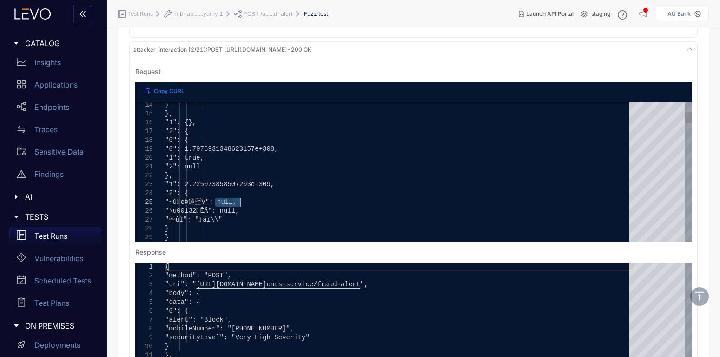
drag, startPoint x: 217, startPoint y: 199, endPoint x: 257, endPoint y: 206, distance: 40.4
drag, startPoint x: 257, startPoint y: 200, endPoint x: 280, endPoint y: 201, distance: 22.8
click at [280, 223] on div ""ûÏ": "􏤟áï\\"" at bounding box center [400, 219] width 471 height 9
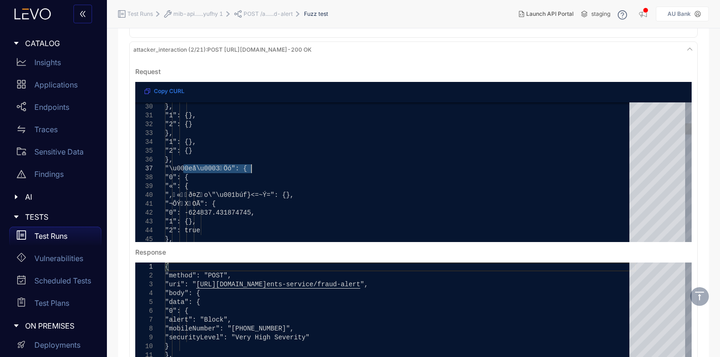
drag, startPoint x: 183, startPoint y: 170, endPoint x: 253, endPoint y: 167, distance: 69.3
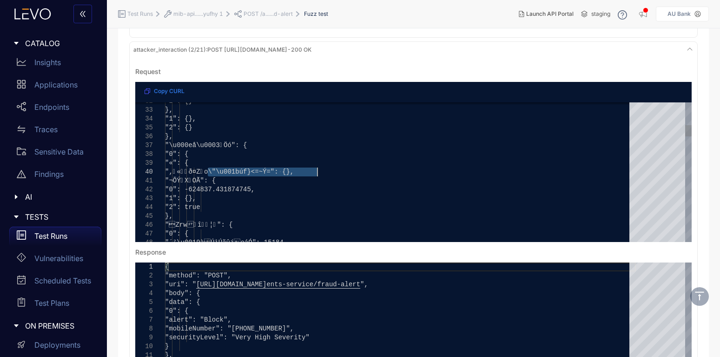
drag, startPoint x: 209, startPoint y: 171, endPoint x: 316, endPoint y: 169, distance: 107.0
click at [305, 180] on div ""¬ÕÝ󋧲X󽼠OÃ": {" at bounding box center [400, 180] width 471 height 9
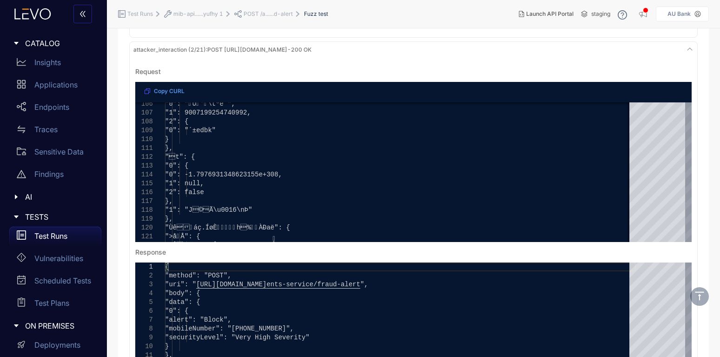
click at [171, 88] on span "Copy CURL" at bounding box center [169, 91] width 31 height 7
click at [660, 50] on div "attacker_interaction (2/21) : POST [URL][DOMAIN_NAME] - 200 OK" at bounding box center [414, 50] width 564 height 13
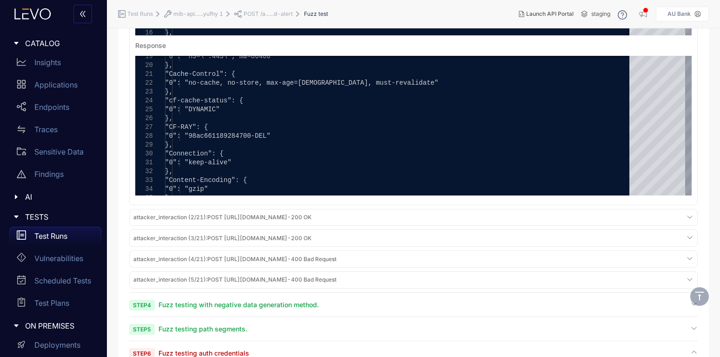
scroll to position [552, 0]
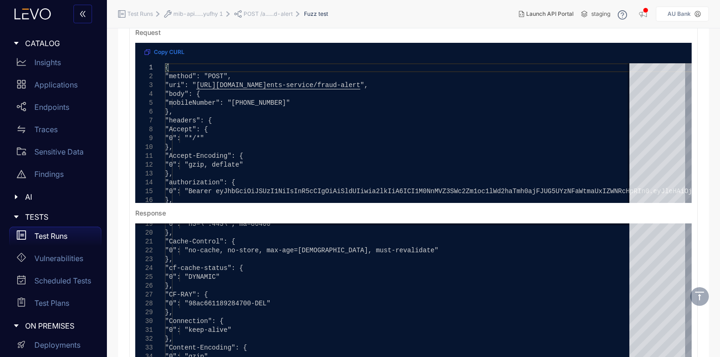
click at [251, 31] on div "Request" at bounding box center [413, 32] width 557 height 7
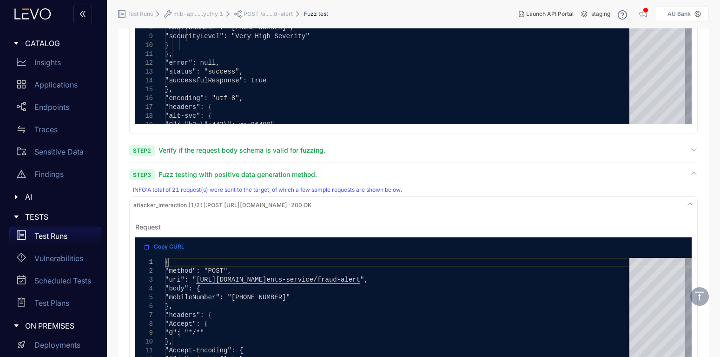
scroll to position [328, 0]
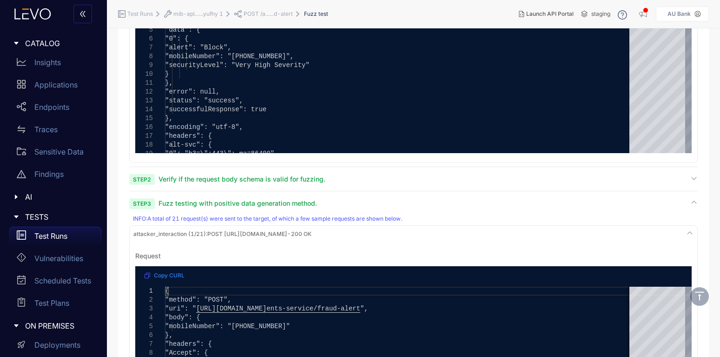
click at [381, 202] on div "Step 3 Fuzz testing with positive data generation method." at bounding box center [413, 203] width 569 height 9
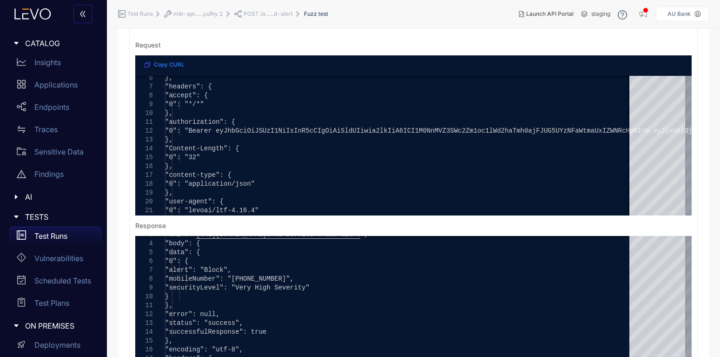
scroll to position [49, 0]
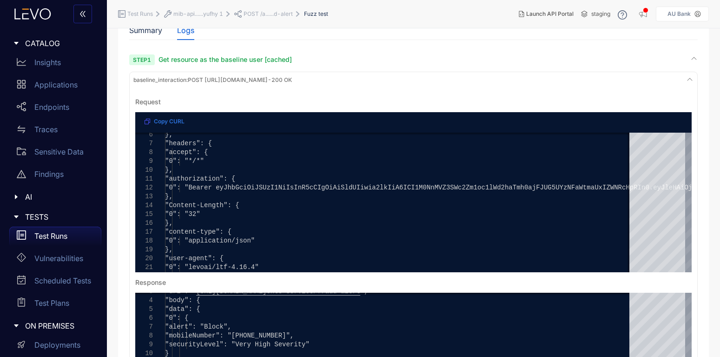
click at [292, 79] on span "baseline_interaction : POST [URL][DOMAIN_NAME] - 200 OK" at bounding box center [212, 80] width 159 height 7
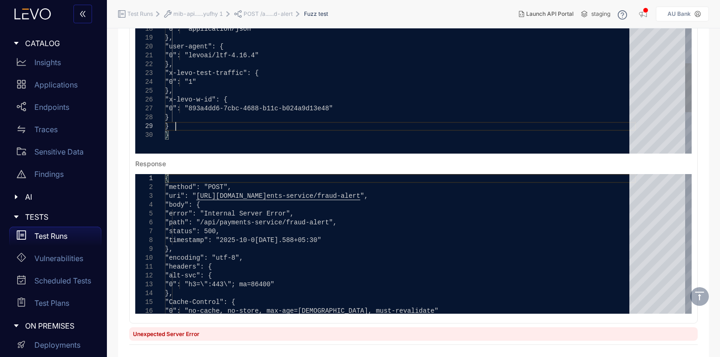
scroll to position [311, 0]
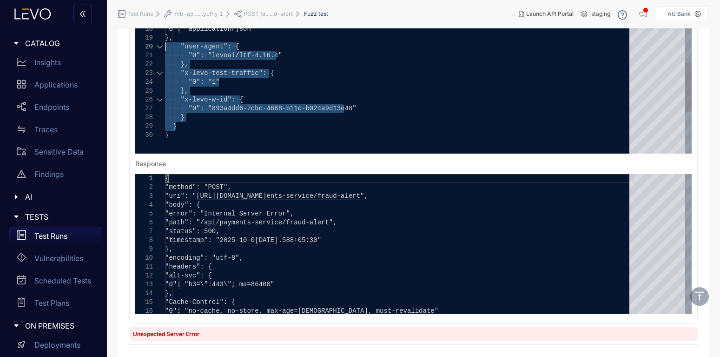
drag, startPoint x: 189, startPoint y: 123, endPoint x: 161, endPoint y: 48, distance: 79.9
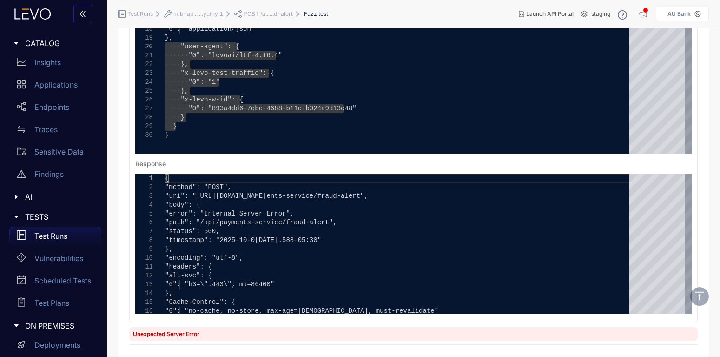
click at [702, 124] on div "Summary Logs Vulnerabilities Summary Total 1 Critical 0 High 0 Medium 0 Low 1 T…" at bounding box center [413, 58] width 591 height 599
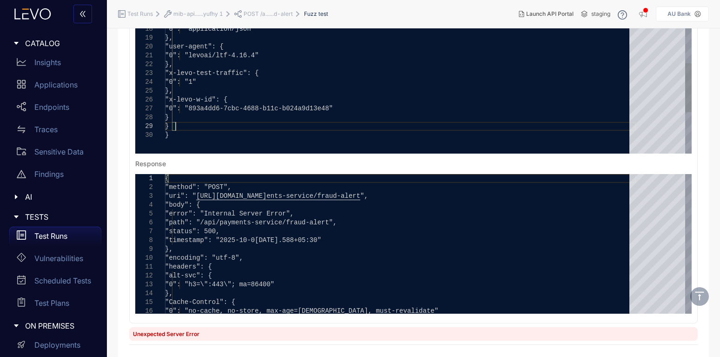
click at [254, 129] on div "}" at bounding box center [400, 126] width 471 height 9
click at [255, 136] on div "}" at bounding box center [400, 135] width 471 height 9
click at [704, 166] on div "Summary Logs Vulnerabilities Summary Total 1 Critical 0 High 0 Medium 0 Low 1 T…" at bounding box center [413, 58] width 591 height 599
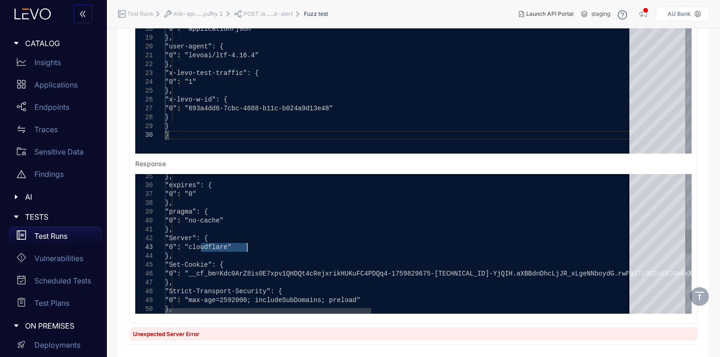
drag, startPoint x: 200, startPoint y: 248, endPoint x: 211, endPoint y: 248, distance: 10.7
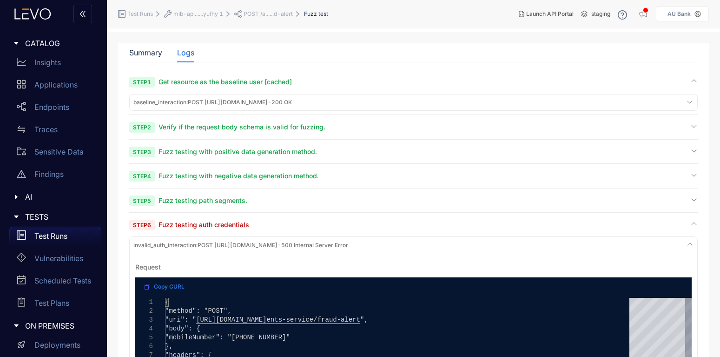
scroll to position [0, 0]
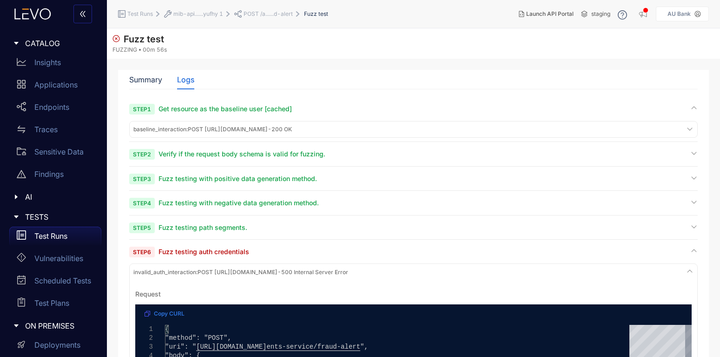
click at [263, 9] on li "POST /a......d-alert" at bounding box center [269, 14] width 70 height 17
click at [261, 13] on span "POST /a......d-alert" at bounding box center [268, 14] width 49 height 7
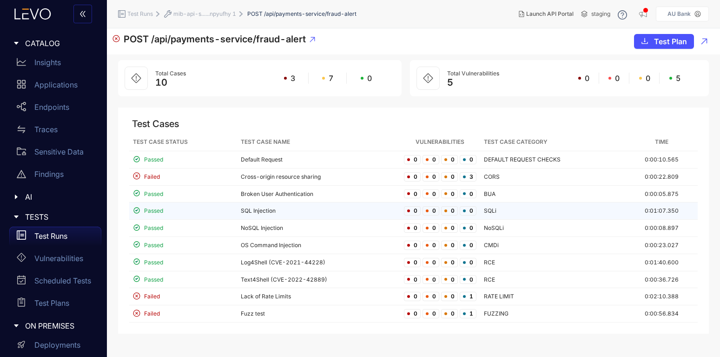
click at [258, 211] on td "SQL Injection" at bounding box center [318, 210] width 163 height 17
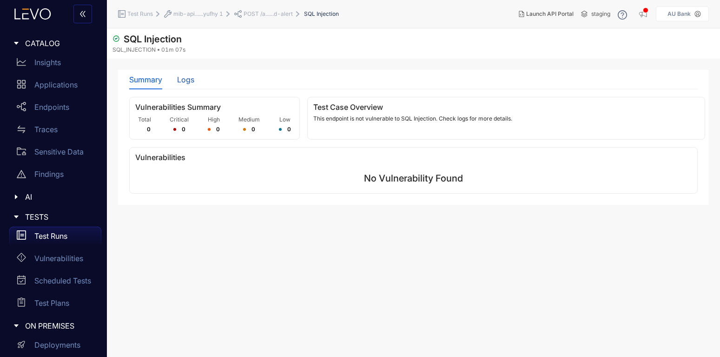
click at [188, 81] on div "Logs" at bounding box center [185, 79] width 17 height 8
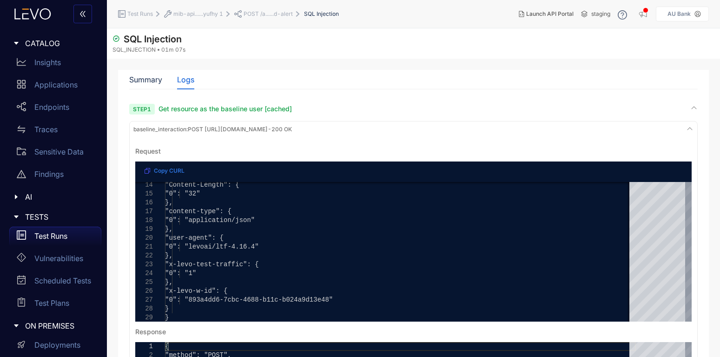
click at [687, 100] on div "Vulnerabilities Summary Total 0 Critical 0 High 0 Medium 0 Low 0 Test Case Over…" at bounding box center [413, 309] width 569 height 425
click at [688, 106] on div "Step 1 Get resource as the baseline user [cached]" at bounding box center [413, 108] width 569 height 9
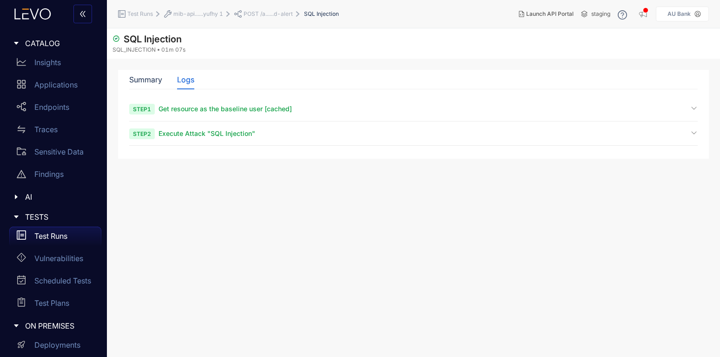
click at [296, 140] on div "Step 2 Execute Attack "SQL Injection"" at bounding box center [413, 137] width 569 height 17
click at [252, 133] on span "Execute Attack "SQL Injection"" at bounding box center [207, 133] width 97 height 8
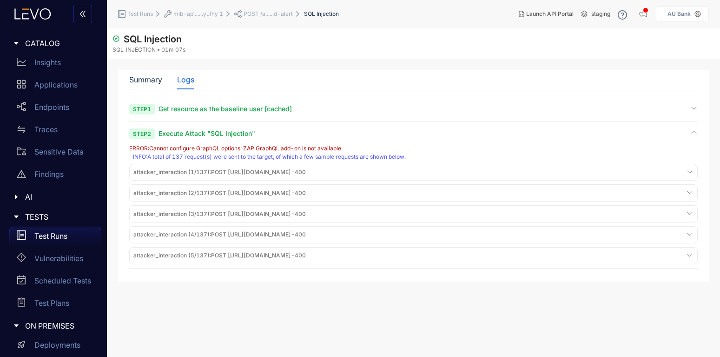
click at [529, 166] on div "attacker_interaction (1/137) : POST [URL][DOMAIN_NAME] - 400" at bounding box center [414, 172] width 564 height 13
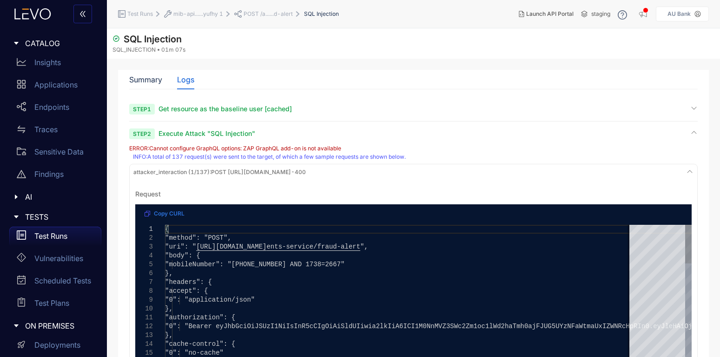
scroll to position [56, 0]
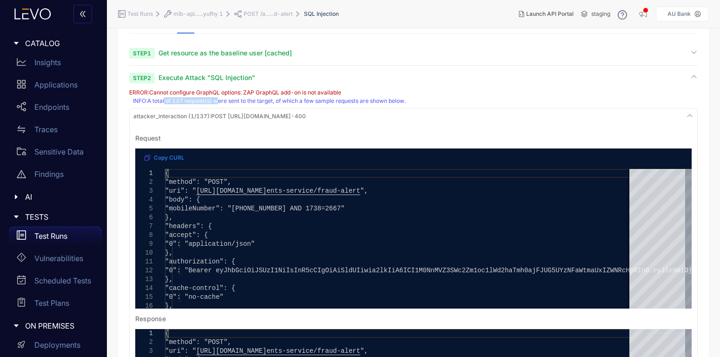
drag, startPoint x: 171, startPoint y: 102, endPoint x: 221, endPoint y: 103, distance: 50.2
click at [221, 103] on div "INFO : A total of 137 request(s) were sent to the target, of which a few sample…" at bounding box center [414, 101] width 563 height 7
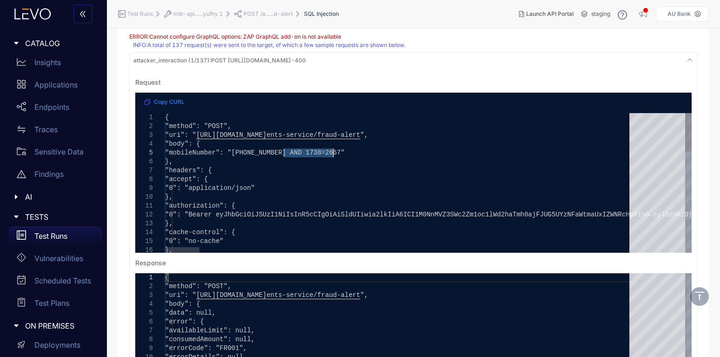
drag, startPoint x: 283, startPoint y: 153, endPoint x: 333, endPoint y: 153, distance: 50.2
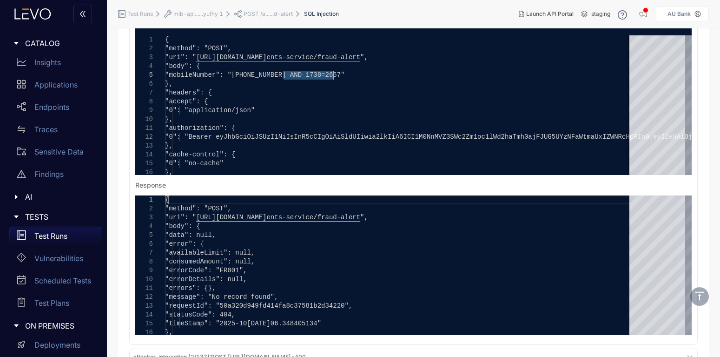
scroll to position [223, 0]
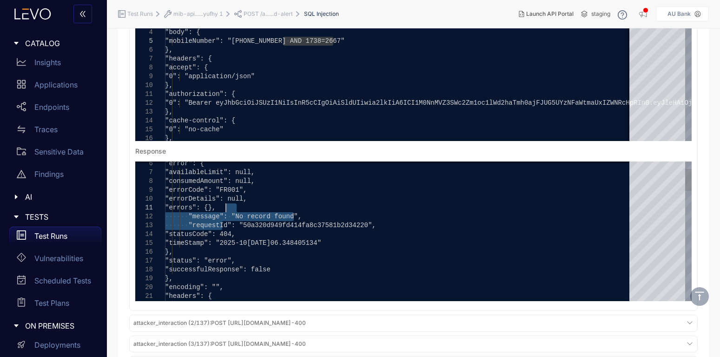
drag, startPoint x: 233, startPoint y: 219, endPoint x: 226, endPoint y: 210, distance: 11.7
click at [265, 247] on div "}," at bounding box center [400, 251] width 471 height 9
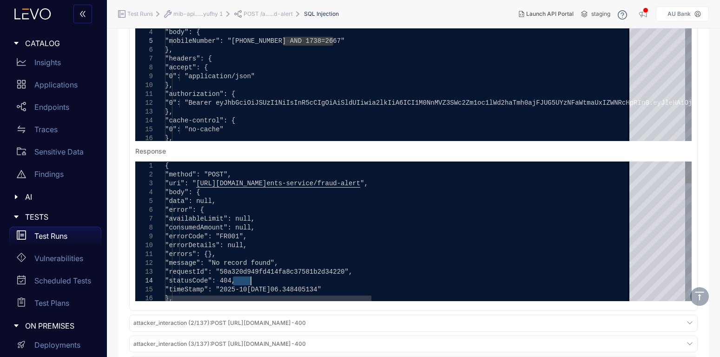
drag, startPoint x: 233, startPoint y: 279, endPoint x: 272, endPoint y: 281, distance: 38.6
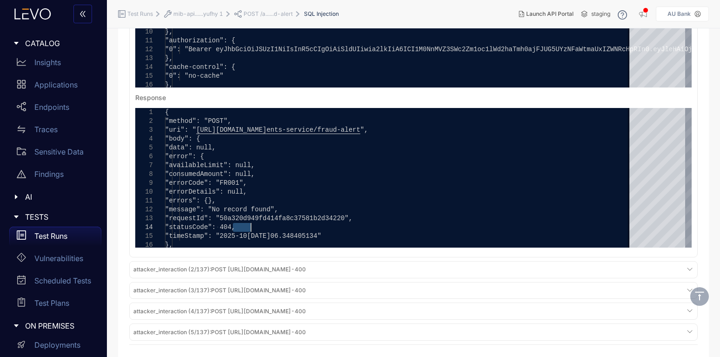
click at [467, 263] on div "attacker_interaction (2/137) : POST [URL][DOMAIN_NAME] - 400" at bounding box center [414, 269] width 564 height 13
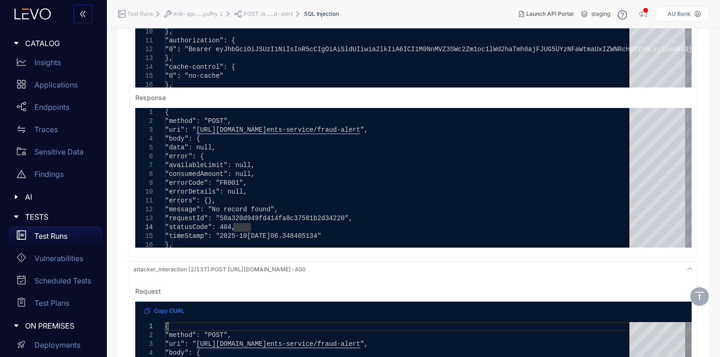
scroll to position [388, 0]
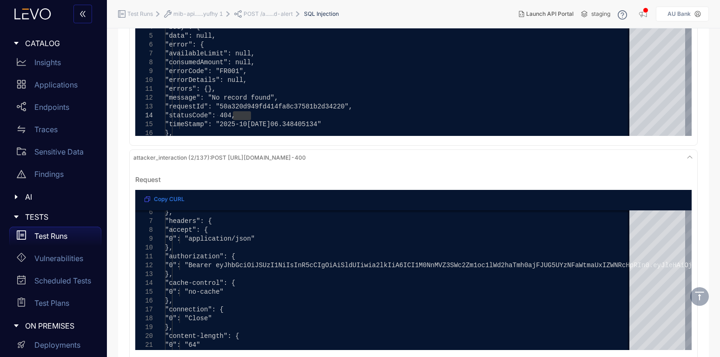
click at [306, 155] on span "attacker_interaction (2/137) : POST [URL][DOMAIN_NAME] - 400" at bounding box center [219, 157] width 173 height 7
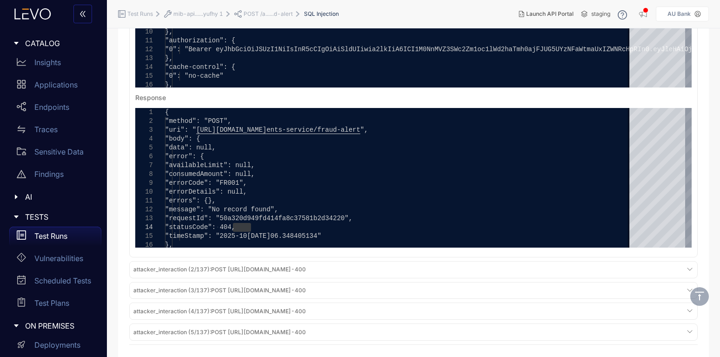
click at [453, 336] on div "attacker_interaction (5/137) : POST [URL][DOMAIN_NAME] - 400" at bounding box center [414, 332] width 564 height 13
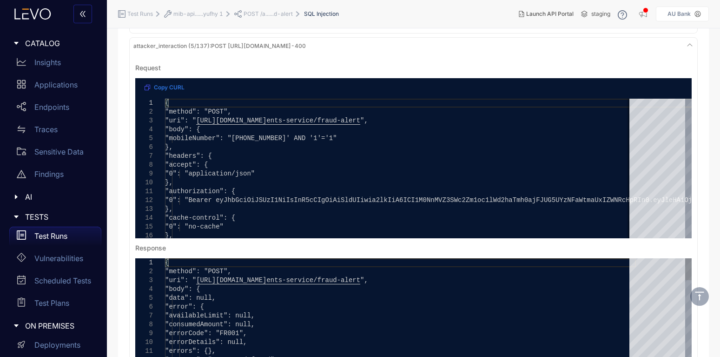
scroll to position [612, 0]
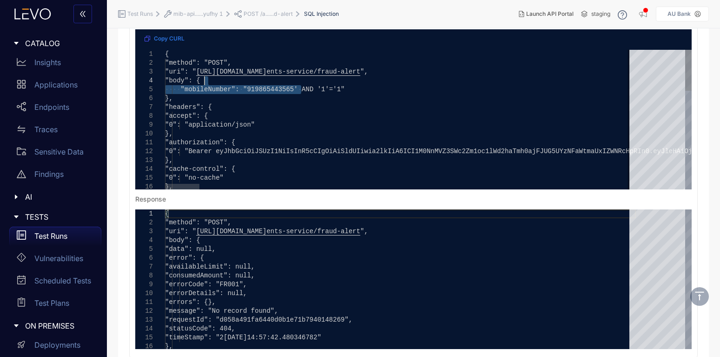
drag, startPoint x: 300, startPoint y: 91, endPoint x: 368, endPoint y: 83, distance: 68.3
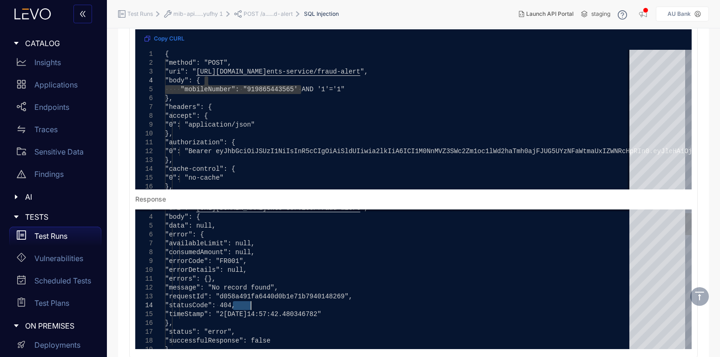
drag, startPoint x: 233, startPoint y: 307, endPoint x: 279, endPoint y: 302, distance: 45.9
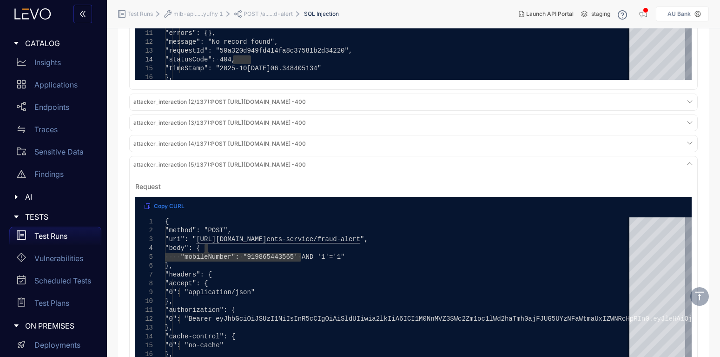
click at [638, 163] on div "attacker_interaction (5/137) : POST [URL][DOMAIN_NAME] - 400" at bounding box center [414, 164] width 564 height 13
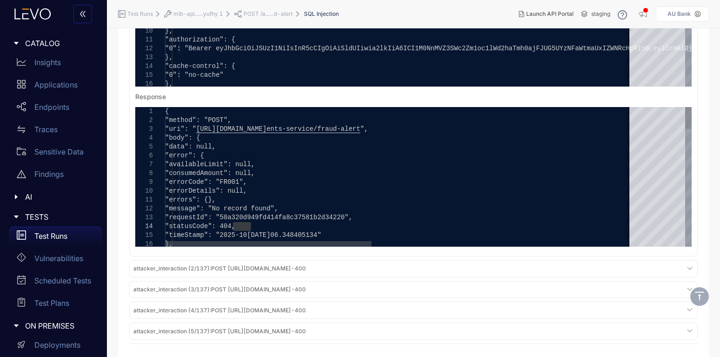
scroll to position [277, 0]
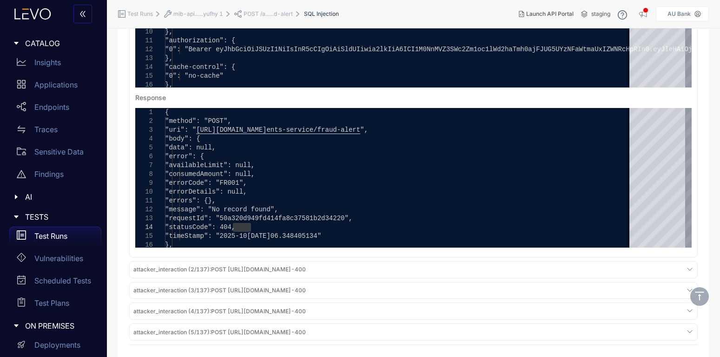
click at [348, 295] on div "attacker_interaction (3/137) : POST [URL][DOMAIN_NAME] - 400" at bounding box center [414, 290] width 564 height 13
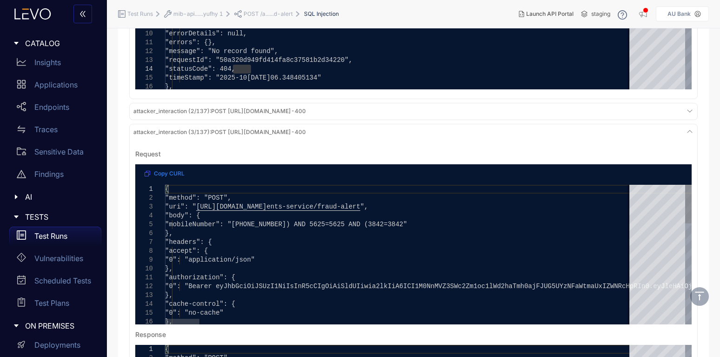
scroll to position [444, 0]
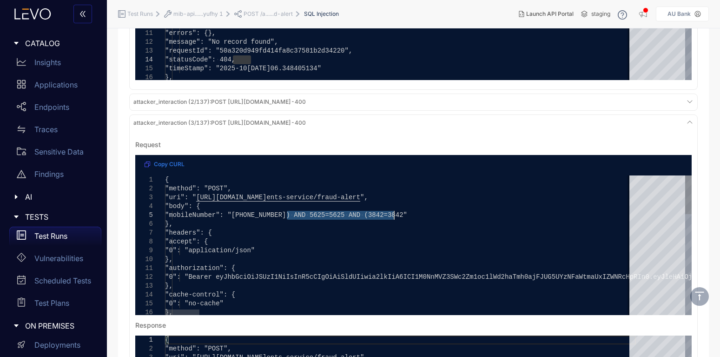
drag, startPoint x: 288, startPoint y: 214, endPoint x: 391, endPoint y: 218, distance: 102.8
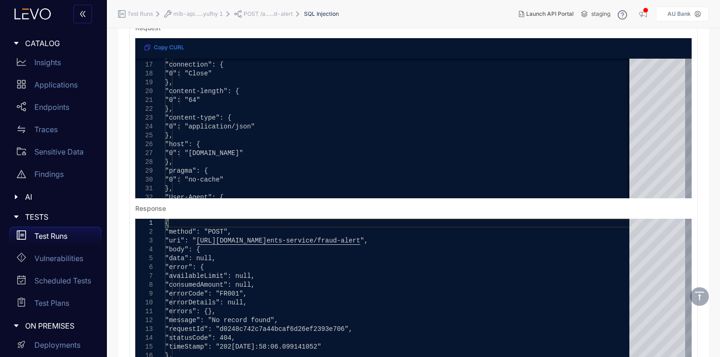
scroll to position [630, 0]
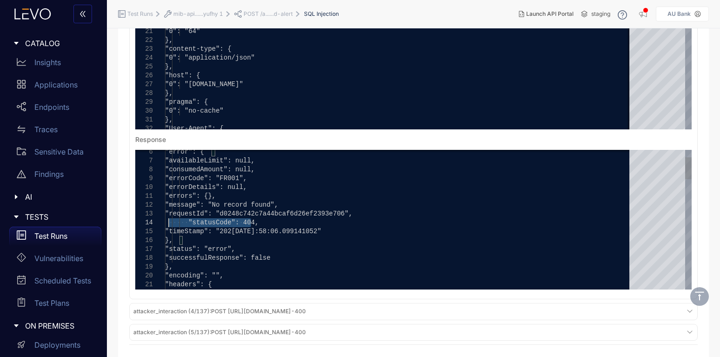
drag, startPoint x: 246, startPoint y: 223, endPoint x: 169, endPoint y: 219, distance: 77.3
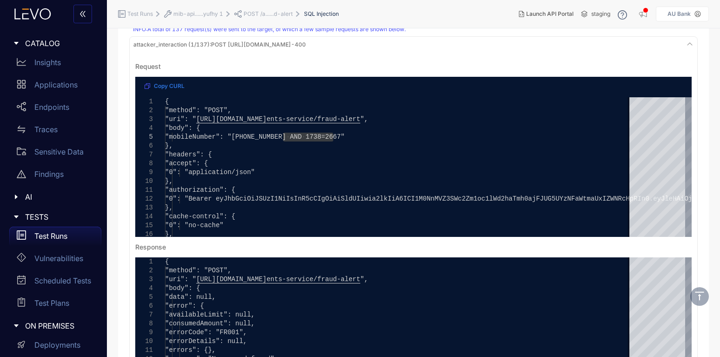
click at [616, 52] on div "attacker_interaction (1/137) : POST [URL][DOMAIN_NAME] - 400 Request Copy CURL …" at bounding box center [413, 221] width 569 height 370
click at [568, 43] on div "attacker_interaction (1/137) : POST [URL][DOMAIN_NAME] - 400" at bounding box center [414, 45] width 564 height 13
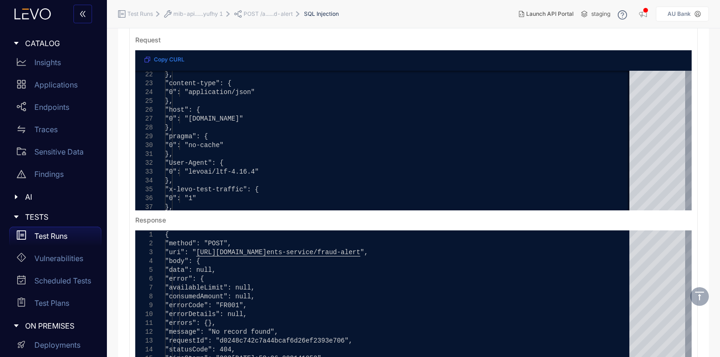
scroll to position [0, 0]
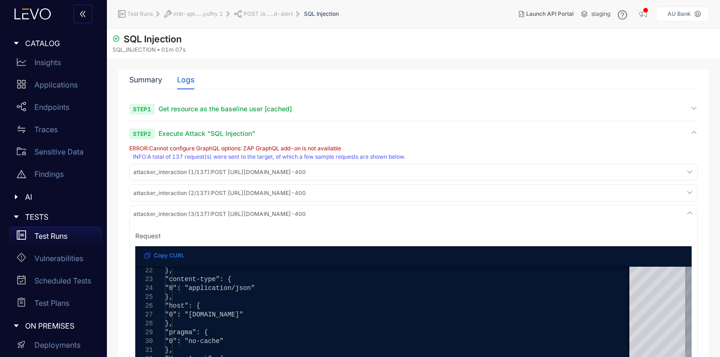
click at [679, 211] on div "attacker_interaction (3/137) : POST [URL][DOMAIN_NAME] - 400" at bounding box center [414, 213] width 564 height 13
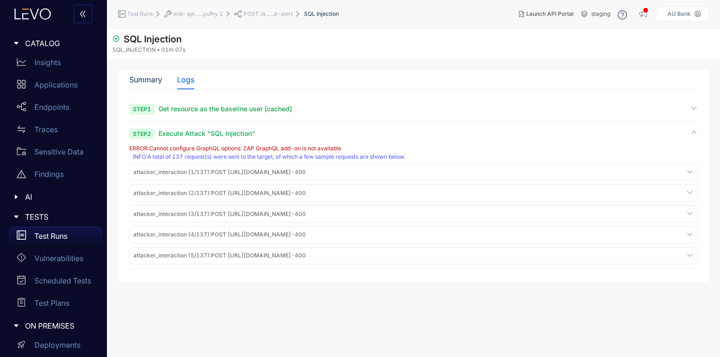
click at [626, 276] on div "Summary Logs Vulnerabilities Summary Total 0 Critical 0 High 0 Medium 0 Low 0 T…" at bounding box center [413, 176] width 591 height 212
click at [299, 129] on div "Step 2 Execute Attack "SQL Injection"" at bounding box center [413, 133] width 569 height 9
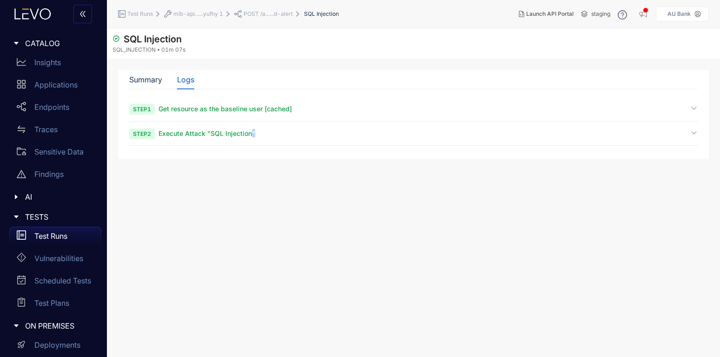
click at [299, 129] on div "Step 2 Execute Attack "SQL Injection"" at bounding box center [413, 133] width 569 height 9
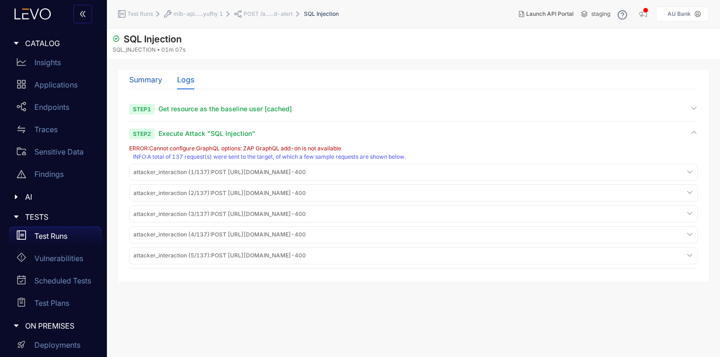
click at [141, 79] on div "Summary" at bounding box center [145, 79] width 33 height 8
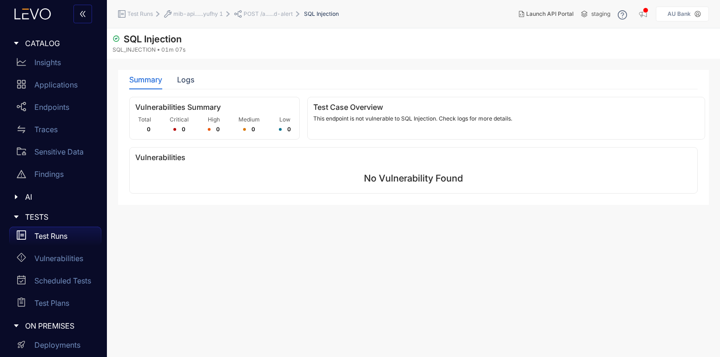
click at [50, 231] on div "Test Runs" at bounding box center [55, 235] width 92 height 19
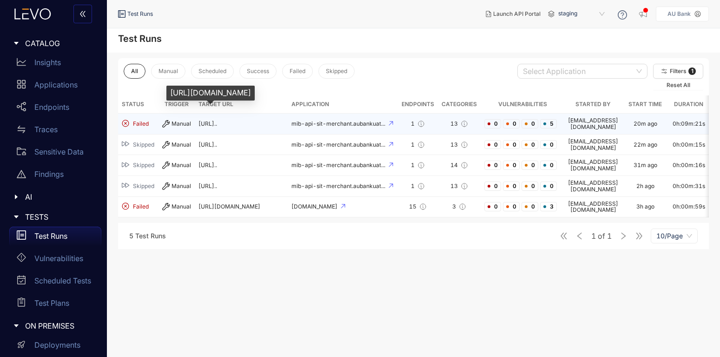
click at [217, 126] on span "[URL].." at bounding box center [208, 123] width 19 height 7
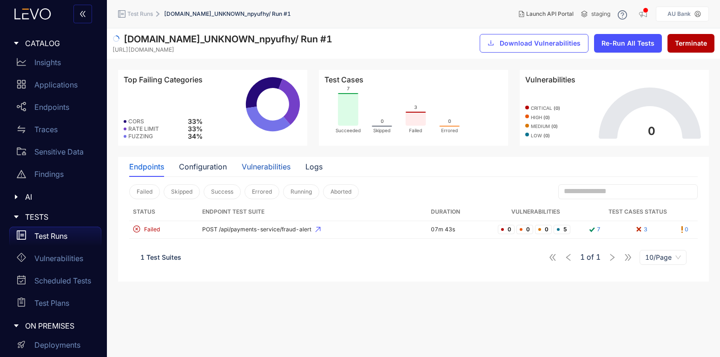
click at [265, 163] on div "Vulnerabilities" at bounding box center [266, 166] width 49 height 8
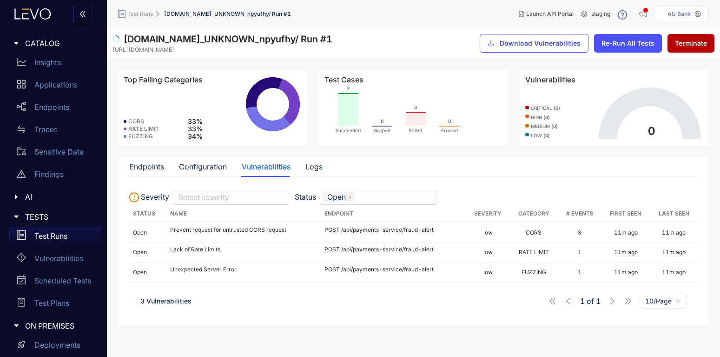
click at [527, 46] on span "Download Vulnerabilities" at bounding box center [540, 43] width 81 height 7
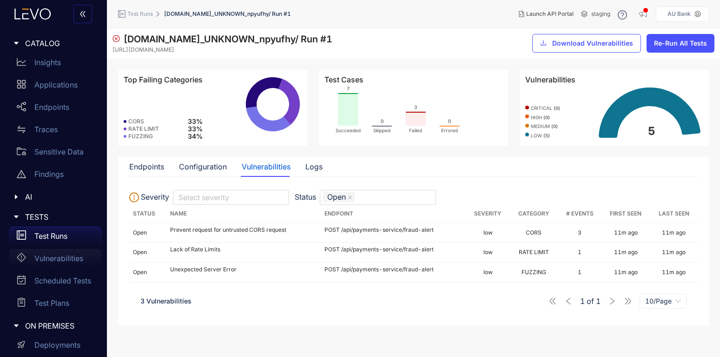
click at [56, 255] on p "Vulnerabilities" at bounding box center [58, 258] width 49 height 8
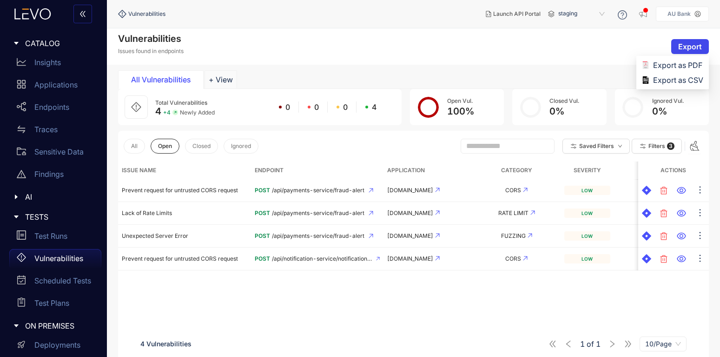
click at [699, 47] on span "Export" at bounding box center [690, 46] width 24 height 8
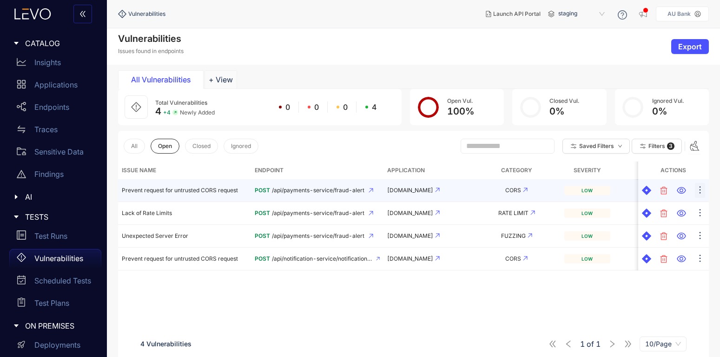
click at [699, 188] on icon "ellipsis" at bounding box center [700, 189] width 9 height 9
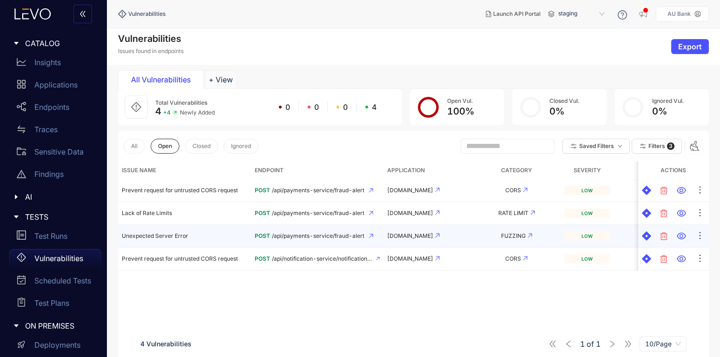
click at [465, 226] on td "[DOMAIN_NAME]" at bounding box center [428, 236] width 88 height 23
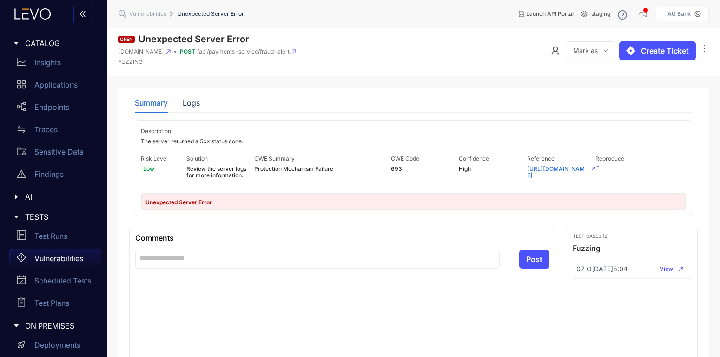
drag, startPoint x: 60, startPoint y: 260, endPoint x: 79, endPoint y: 257, distance: 18.3
click at [60, 260] on p "Vulnerabilities" at bounding box center [58, 258] width 49 height 8
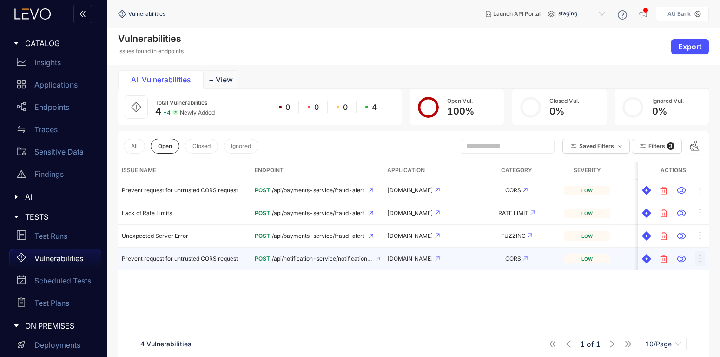
click at [699, 258] on icon "ellipsis" at bounding box center [700, 257] width 9 height 9
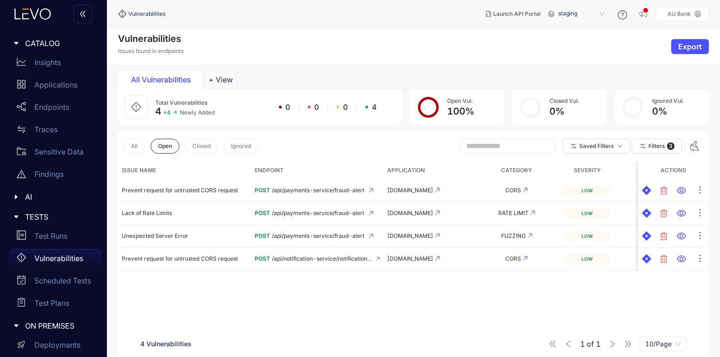
click at [479, 287] on div "Issue Name Endpoint Application Category Severity Last Seen First Seen Actions …" at bounding box center [413, 273] width 591 height 224
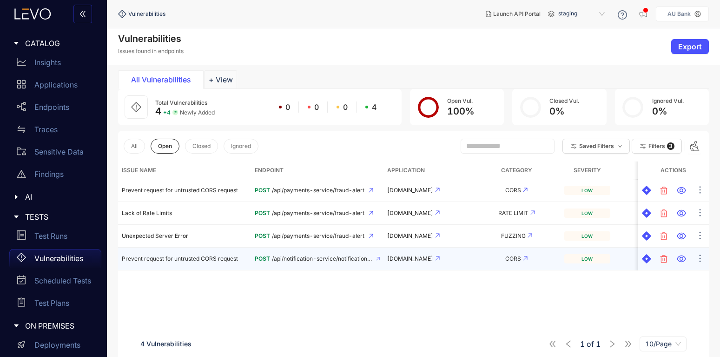
click at [278, 254] on td "POST /api/notification-service/notifications/get-all" at bounding box center [317, 258] width 133 height 23
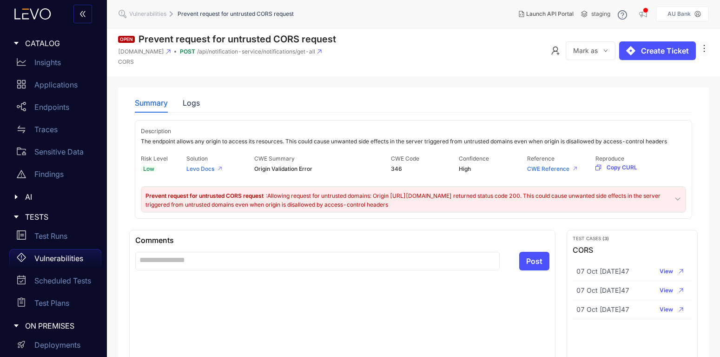
click at [705, 50] on icon "ellipsis" at bounding box center [704, 48] width 9 height 9
click at [696, 68] on span "Delete" at bounding box center [692, 67] width 22 height 10
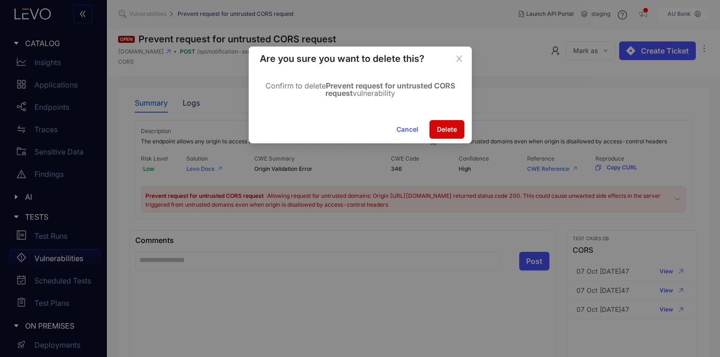
click at [459, 132] on button "Delete" at bounding box center [447, 129] width 35 height 19
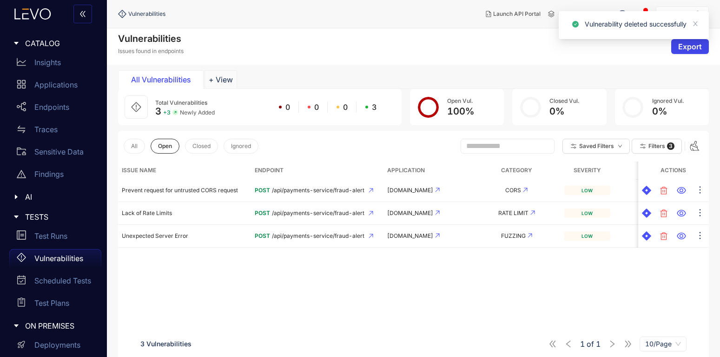
click at [691, 47] on span "Export" at bounding box center [690, 46] width 24 height 8
click at [687, 47] on span "Export" at bounding box center [690, 46] width 24 height 8
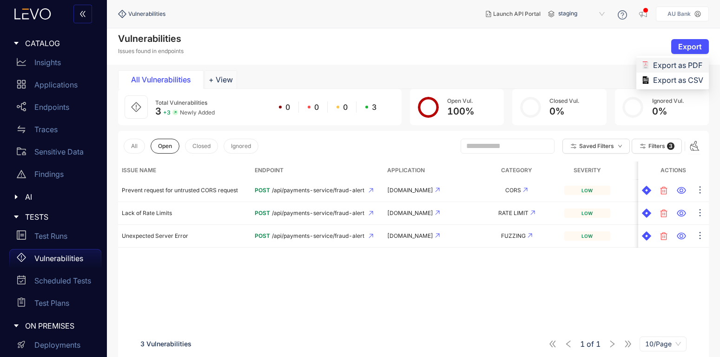
click at [676, 66] on span "Export as PDF" at bounding box center [678, 65] width 50 height 10
click at [680, 46] on span "Export" at bounding box center [690, 46] width 24 height 8
click at [686, 45] on span "Export" at bounding box center [690, 46] width 24 height 8
click at [669, 80] on span "Export as CSV" at bounding box center [678, 80] width 50 height 10
click at [66, 92] on div "Applications" at bounding box center [55, 84] width 92 height 19
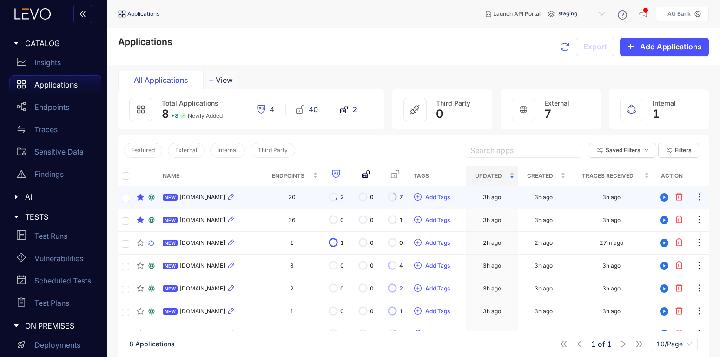
click at [220, 194] on span "[DOMAIN_NAME]" at bounding box center [203, 197] width 46 height 7
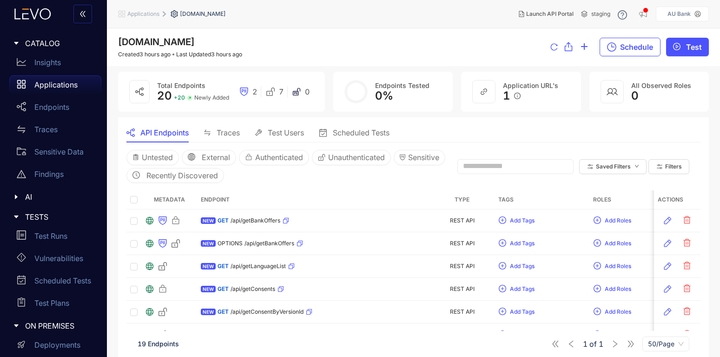
click at [52, 86] on p "Applications" at bounding box center [55, 84] width 43 height 8
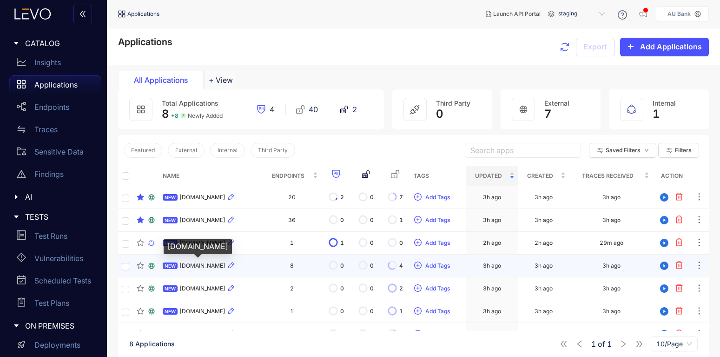
click at [208, 268] on span "[DOMAIN_NAME]" at bounding box center [203, 265] width 46 height 7
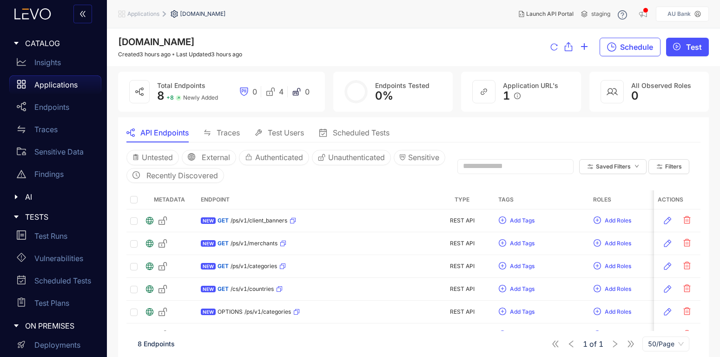
click at [46, 84] on p "Applications" at bounding box center [55, 84] width 43 height 8
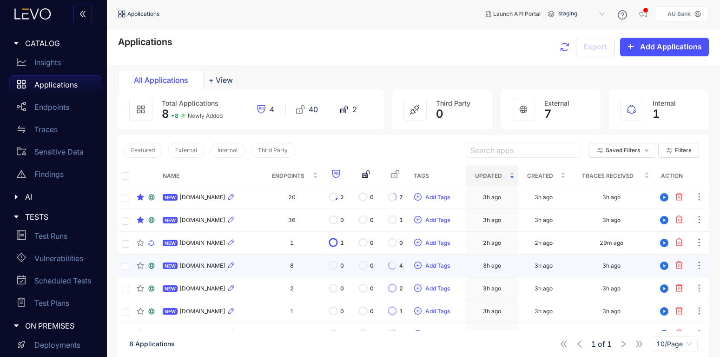
scroll to position [56, 0]
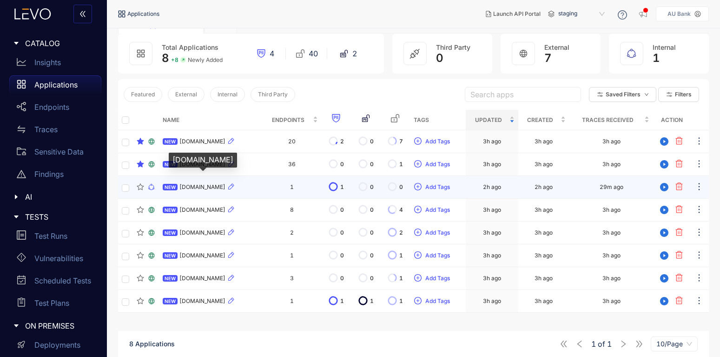
click at [205, 187] on span "[DOMAIN_NAME]" at bounding box center [203, 187] width 46 height 7
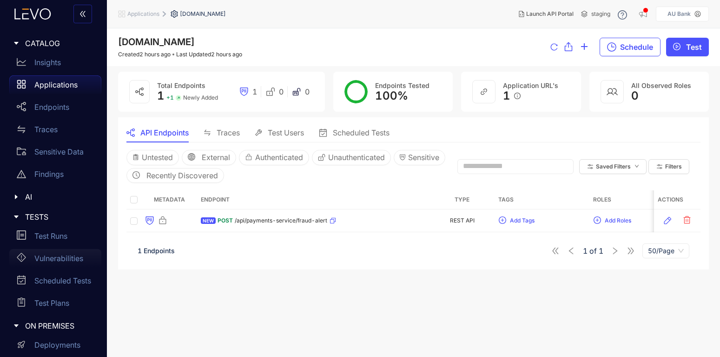
click at [56, 255] on p "Vulnerabilities" at bounding box center [58, 258] width 49 height 8
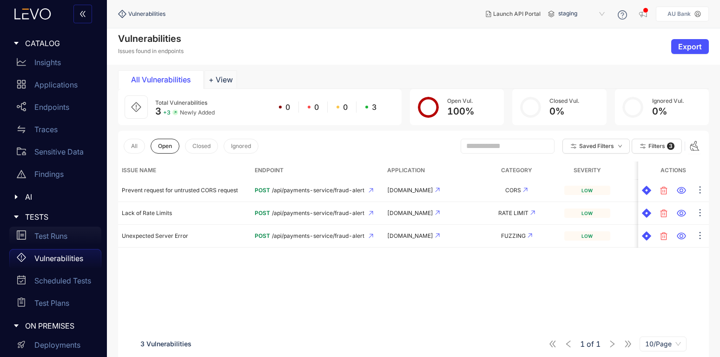
click at [42, 235] on p "Test Runs" at bounding box center [50, 236] width 33 height 8
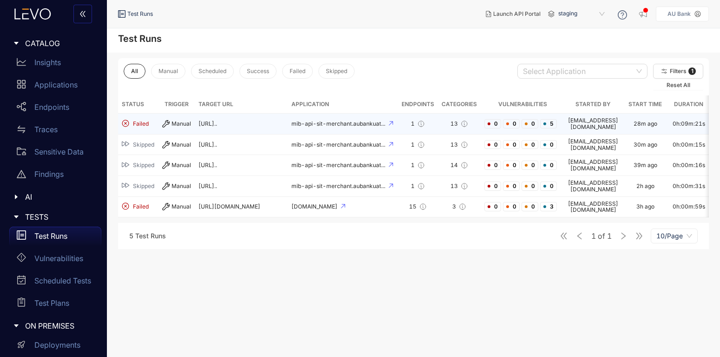
click at [180, 127] on div "Manual" at bounding box center [176, 123] width 29 height 7
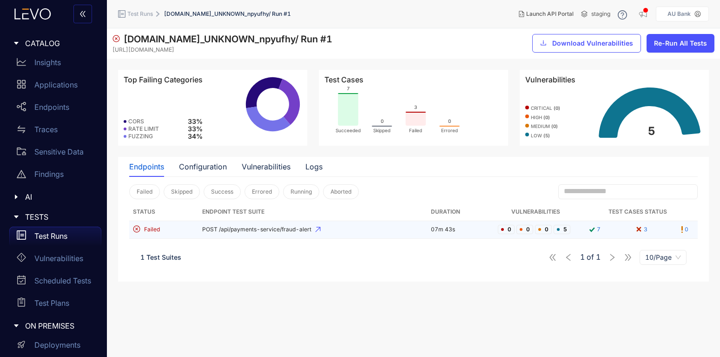
click at [249, 232] on span "POST /api/payments-service/fraud-alert" at bounding box center [312, 229] width 221 height 7
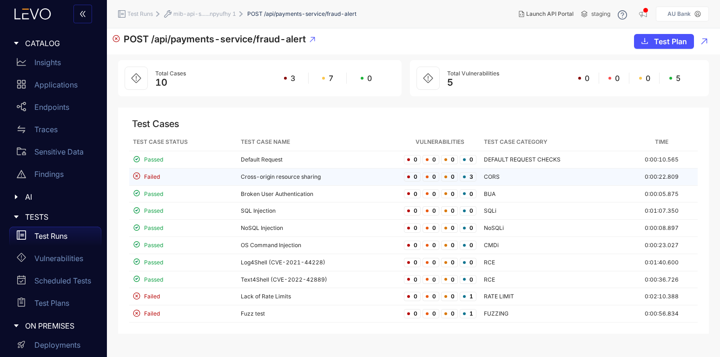
click at [274, 180] on td "Cross-origin resource sharing" at bounding box center [318, 176] width 163 height 17
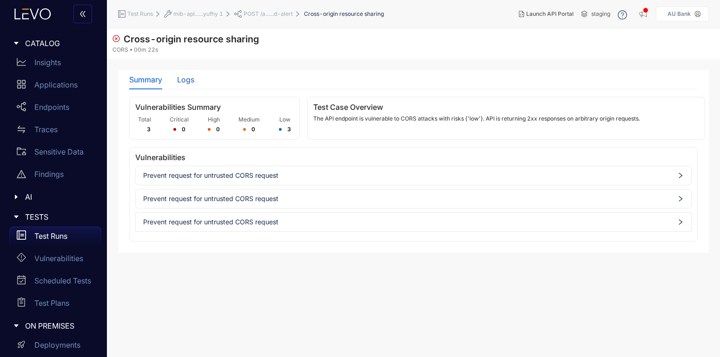
click at [188, 78] on div "Logs" at bounding box center [185, 79] width 17 height 8
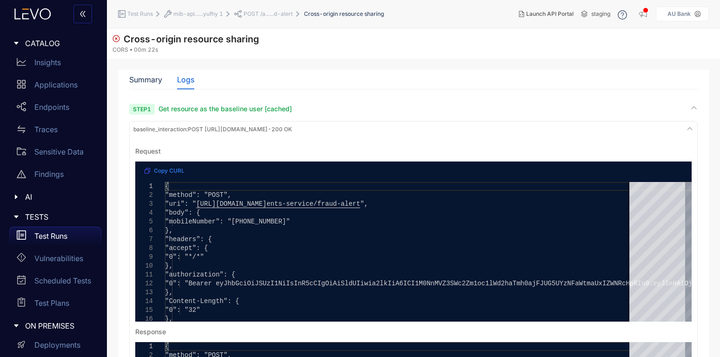
click at [653, 106] on div "Step 1 Get resource as the baseline user [cached]" at bounding box center [413, 108] width 569 height 9
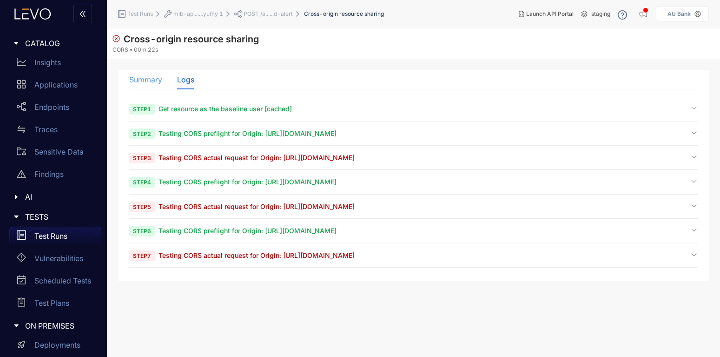
click at [141, 75] on div "Summary" at bounding box center [145, 80] width 33 height 20
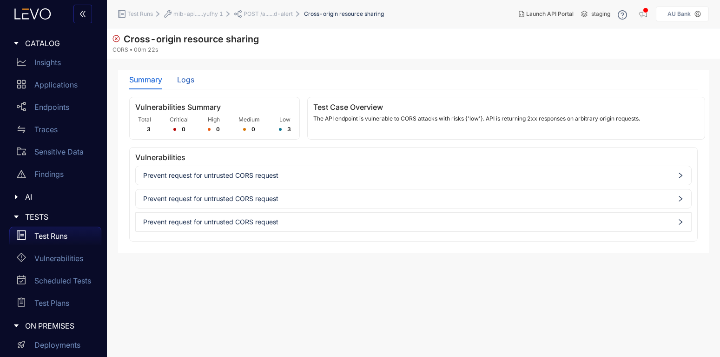
click at [180, 77] on div "Logs" at bounding box center [185, 79] width 17 height 8
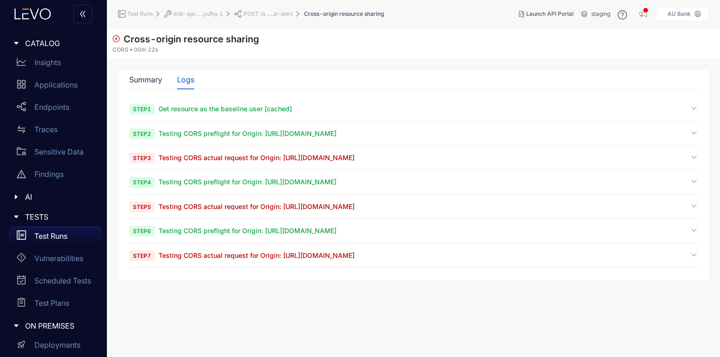
click at [271, 133] on span "Testing CORS preflight for Origin: [URL][DOMAIN_NAME]" at bounding box center [248, 133] width 178 height 8
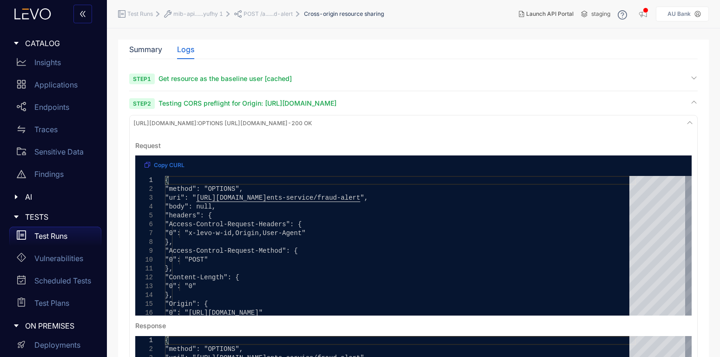
scroll to position [56, 0]
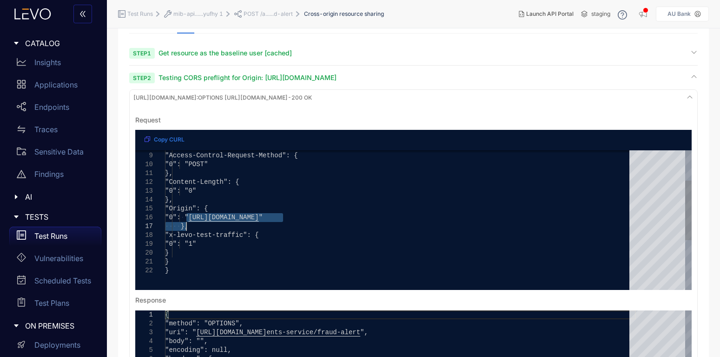
drag, startPoint x: 186, startPoint y: 214, endPoint x: 266, endPoint y: 230, distance: 81.2
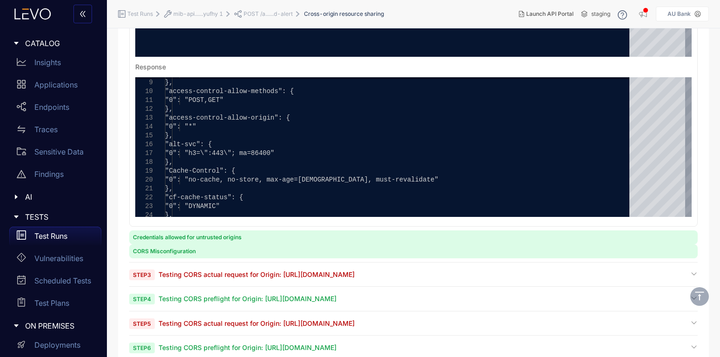
scroll to position [328, 0]
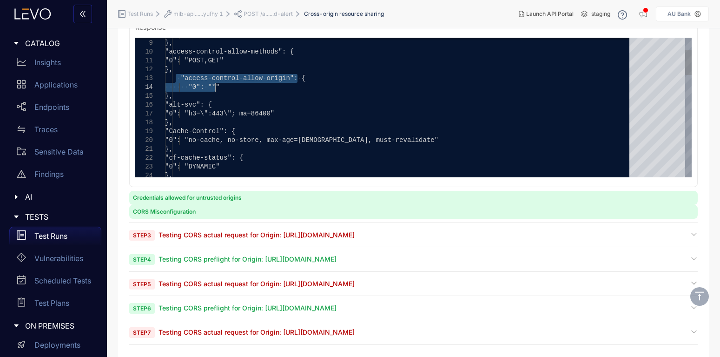
drag, startPoint x: 176, startPoint y: 78, endPoint x: 219, endPoint y: 84, distance: 43.6
click at [327, 230] on span "Step 3 Testing CORS actual request for Origin: [URL][DOMAIN_NAME]" at bounding box center [242, 234] width 226 height 9
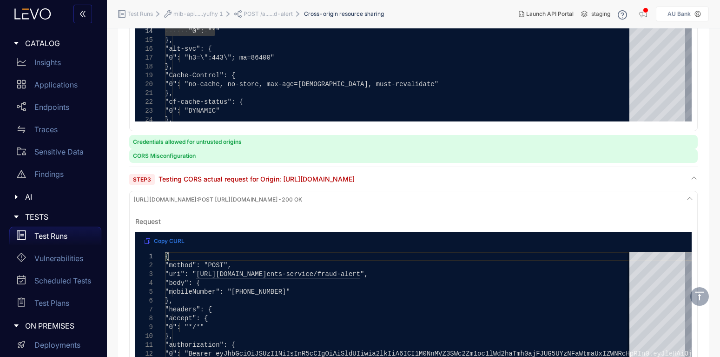
click at [366, 181] on div "Step 3 Testing CORS actual request for Origin: [URL][DOMAIN_NAME]" at bounding box center [413, 178] width 569 height 9
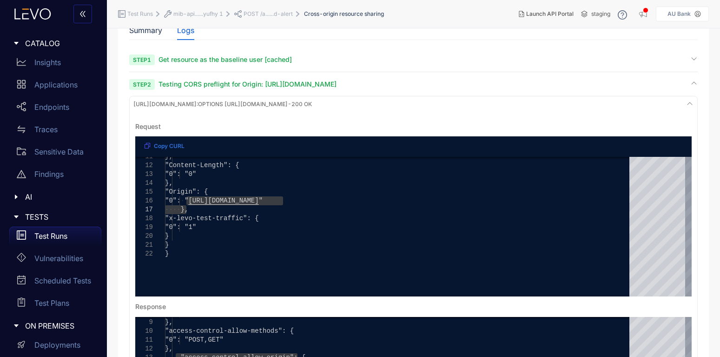
scroll to position [0, 0]
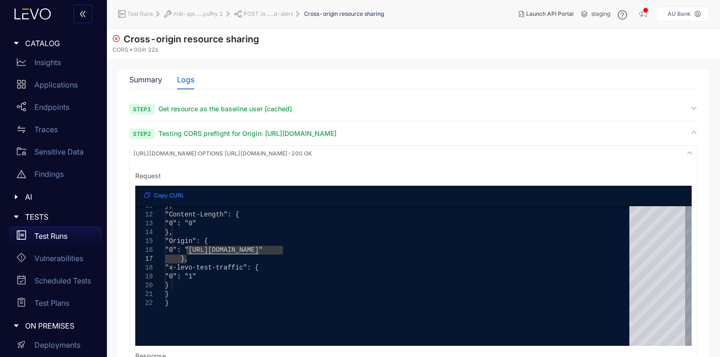
click at [266, 12] on span "POST /a......d-alert" at bounding box center [268, 14] width 49 height 7
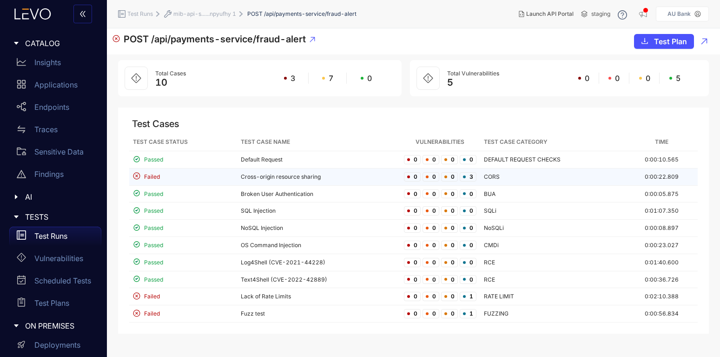
click at [299, 177] on td "Cross-origin resource sharing" at bounding box center [318, 176] width 163 height 17
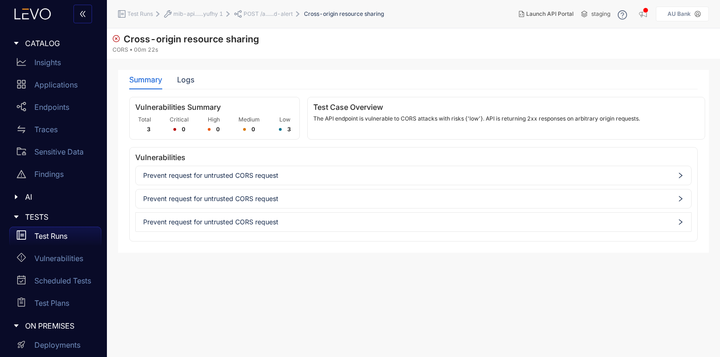
click at [283, 193] on div "Prevent request for untrusted CORS request" at bounding box center [414, 198] width 556 height 15
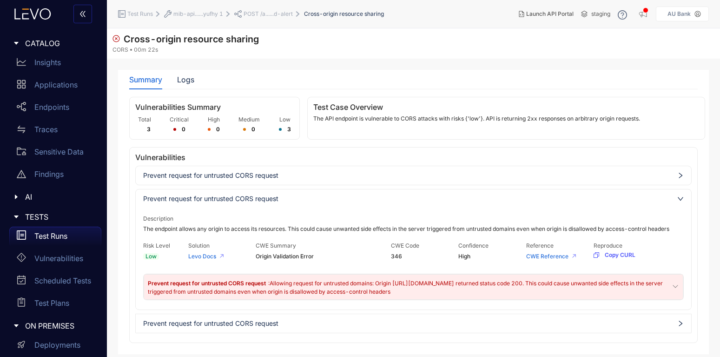
click at [281, 203] on div "Prevent request for untrusted CORS request" at bounding box center [414, 198] width 556 height 15
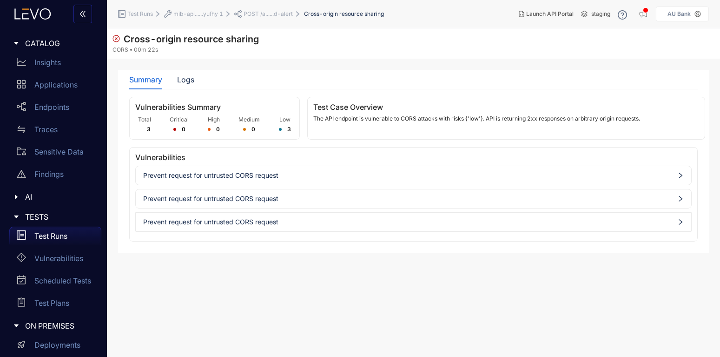
click at [249, 13] on span "POST /a......d-alert" at bounding box center [268, 14] width 49 height 7
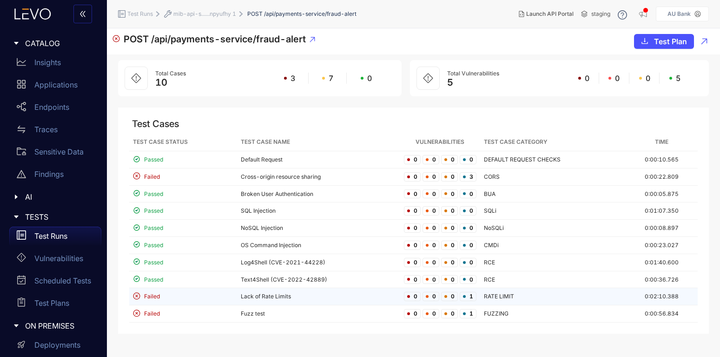
click at [229, 298] on div "Failed" at bounding box center [183, 296] width 100 height 9
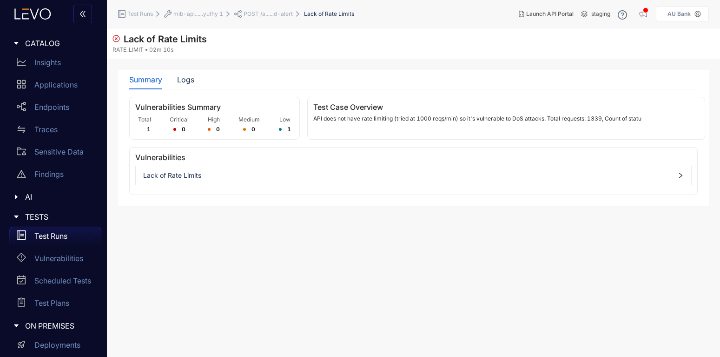
click at [224, 173] on span "Lack of Rate Limits" at bounding box center [413, 175] width 541 height 7
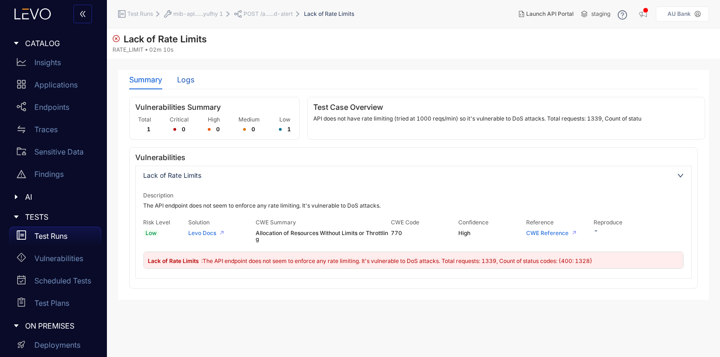
click at [186, 79] on div "Logs" at bounding box center [185, 79] width 17 height 8
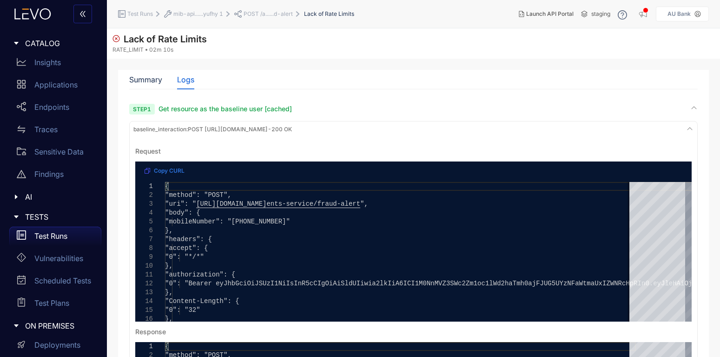
click at [438, 133] on div "baseline_interaction : POST [URL][DOMAIN_NAME] - 200 OK" at bounding box center [414, 129] width 564 height 13
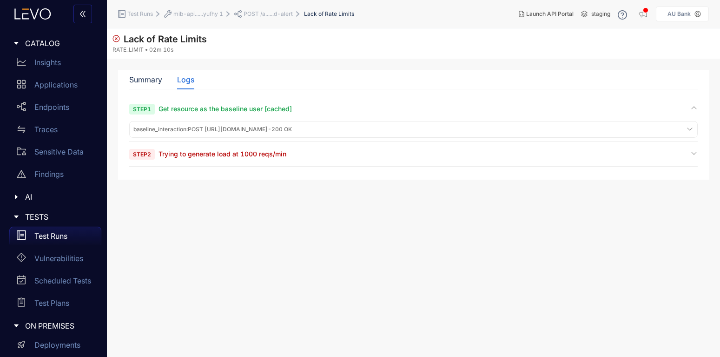
click at [296, 173] on div "Summary Logs Vulnerabilities Summary Total 1 Critical 0 High 0 Medium 0 Low 1 T…" at bounding box center [413, 125] width 591 height 110
click at [274, 153] on span "Trying to generate load at 1000 reqs/min" at bounding box center [223, 154] width 128 height 8
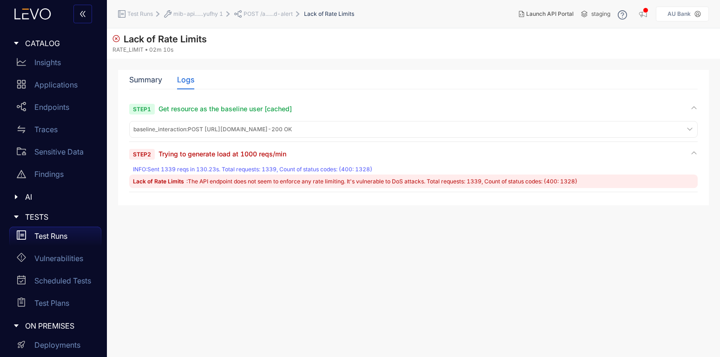
click at [260, 12] on span "POST /a......d-alert" at bounding box center [268, 14] width 49 height 7
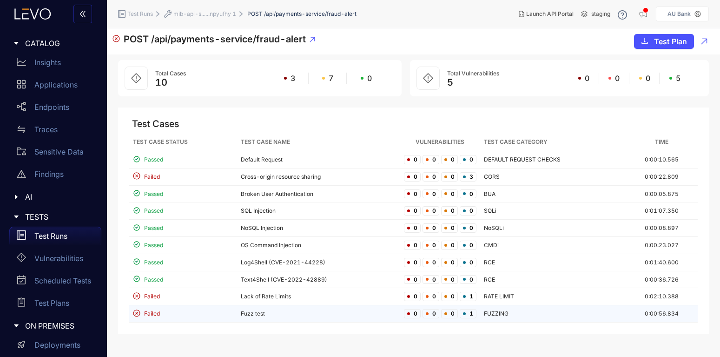
click at [237, 315] on td "Failed" at bounding box center [183, 313] width 108 height 17
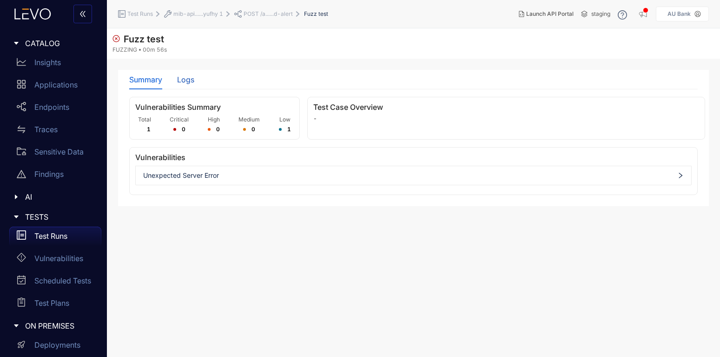
click at [184, 81] on div "Logs" at bounding box center [185, 79] width 17 height 8
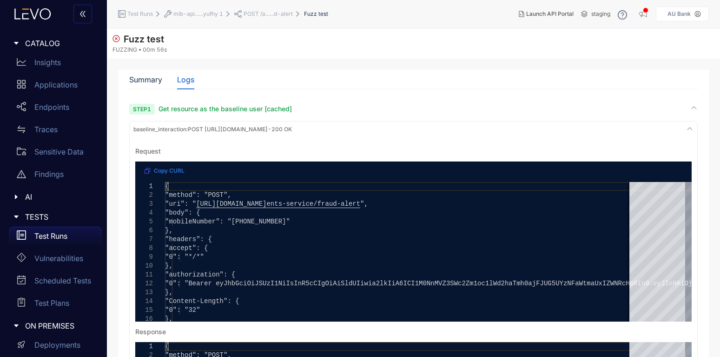
click at [497, 108] on div "Step 1 Get resource as the baseline user [cached]" at bounding box center [413, 108] width 569 height 9
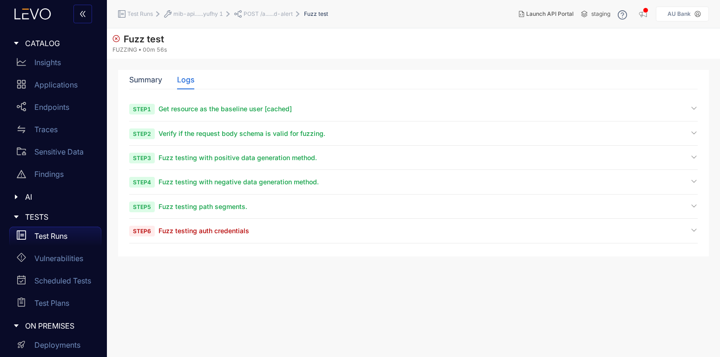
click at [164, 236] on div "Step 6 Fuzz testing auth credentials" at bounding box center [413, 234] width 569 height 17
click at [190, 230] on span "Fuzz testing auth credentials" at bounding box center [204, 230] width 91 height 8
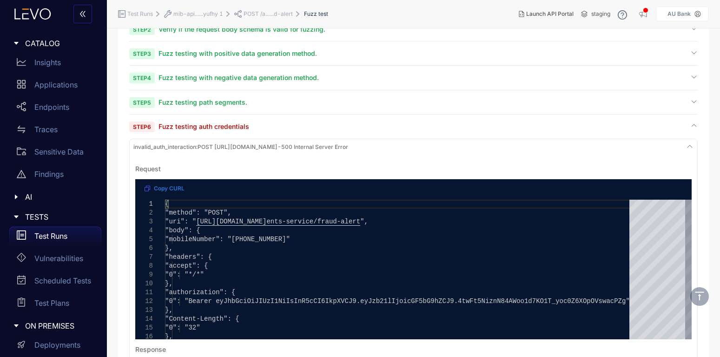
scroll to position [112, 0]
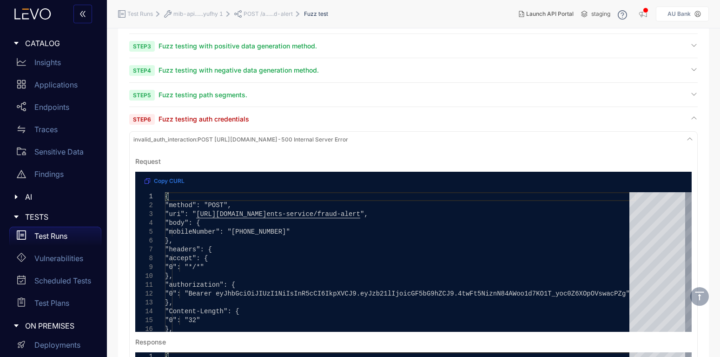
drag, startPoint x: 398, startPoint y: 138, endPoint x: 506, endPoint y: 143, distance: 108.9
click at [506, 143] on div "invalid_auth_interaction : POST [URL][DOMAIN_NAME] - 500 Internal Server Error" at bounding box center [414, 139] width 564 height 13
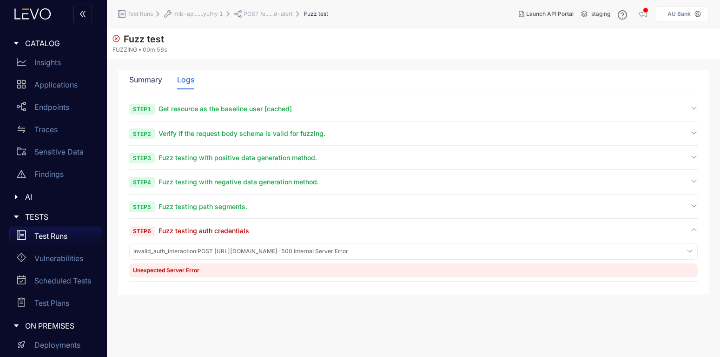
click at [223, 230] on span "Fuzz testing auth credentials" at bounding box center [204, 230] width 91 height 8
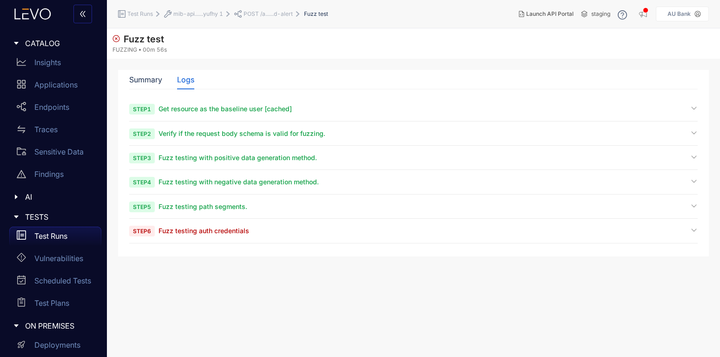
click at [257, 233] on div "Step 6 Fuzz testing auth credentials" at bounding box center [413, 230] width 569 height 9
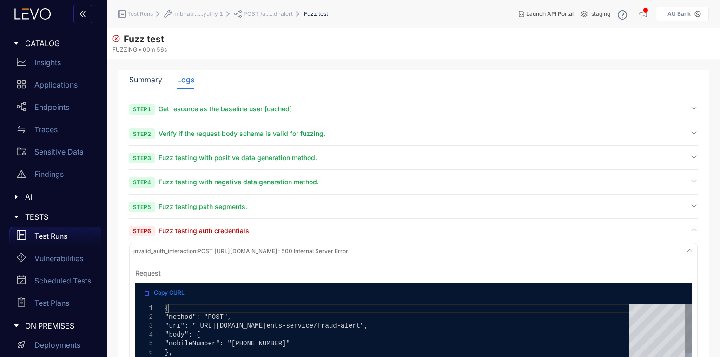
scroll to position [223, 0]
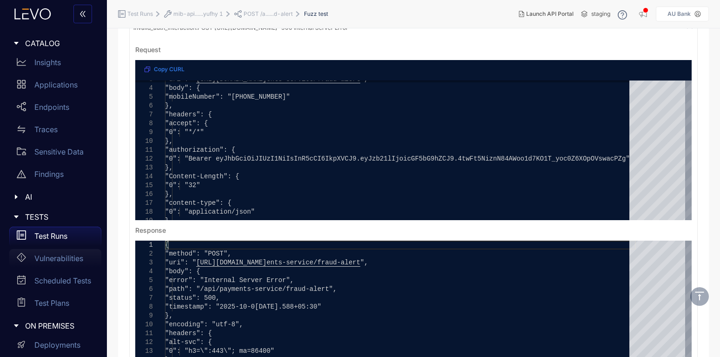
click at [55, 258] on p "Vulnerabilities" at bounding box center [58, 258] width 49 height 8
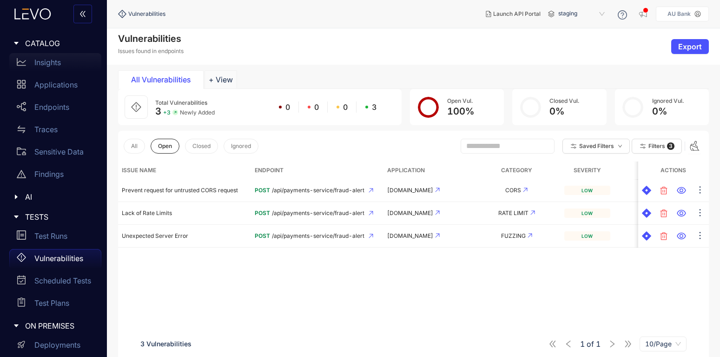
click at [43, 66] on p "Insights" at bounding box center [47, 62] width 27 height 8
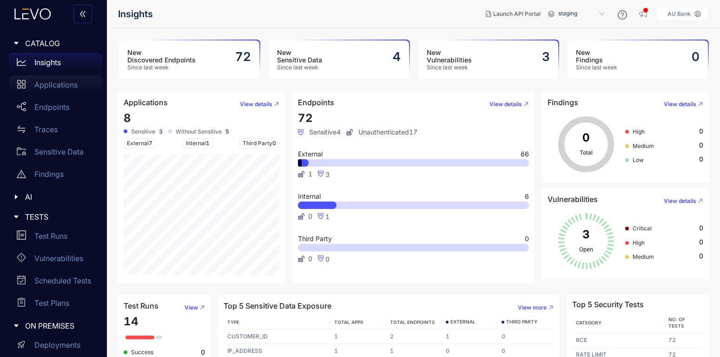
click at [49, 85] on p "Applications" at bounding box center [55, 84] width 43 height 8
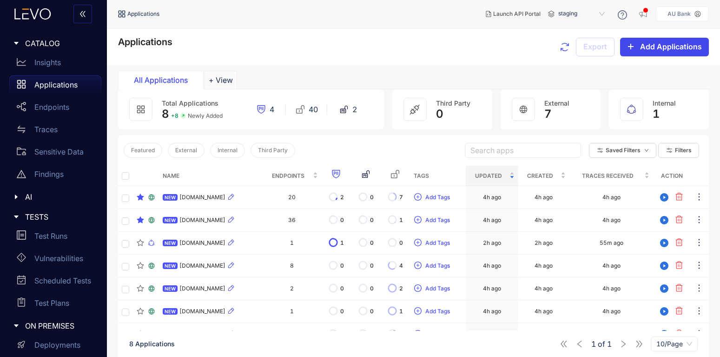
click at [655, 47] on span "Add Applications" at bounding box center [671, 46] width 62 height 8
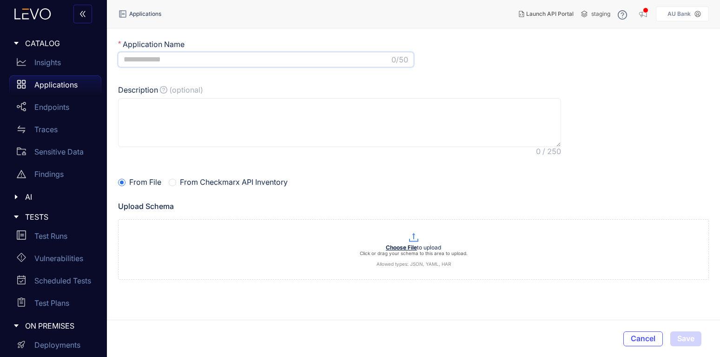
click at [216, 61] on input "Application Name" at bounding box center [257, 59] width 266 height 8
type input "**********"
click at [220, 118] on textarea "Description (optional)" at bounding box center [339, 122] width 443 height 49
click at [193, 183] on span "From Checkmarx API Inventory" at bounding box center [233, 182] width 115 height 8
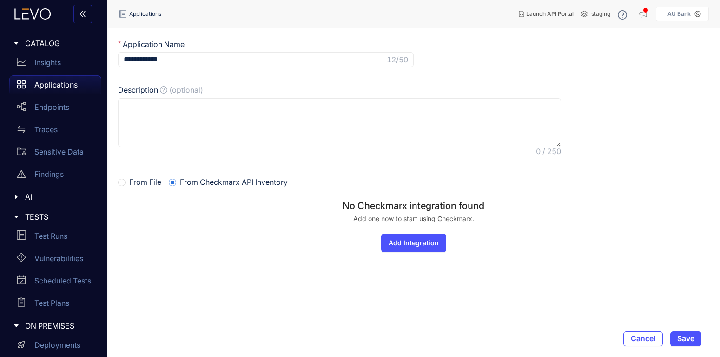
click at [126, 183] on span "From File" at bounding box center [146, 182] width 40 height 8
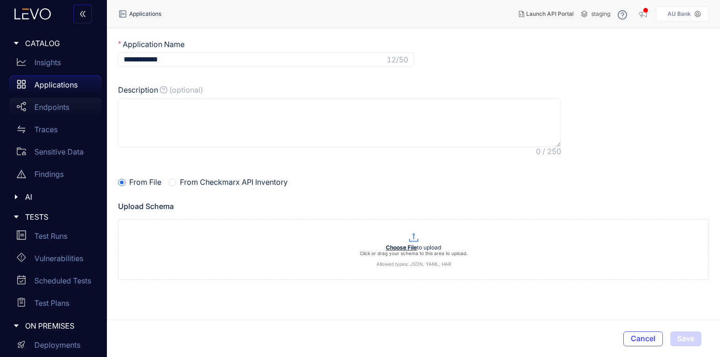
click at [31, 113] on div "Endpoints" at bounding box center [55, 107] width 92 height 19
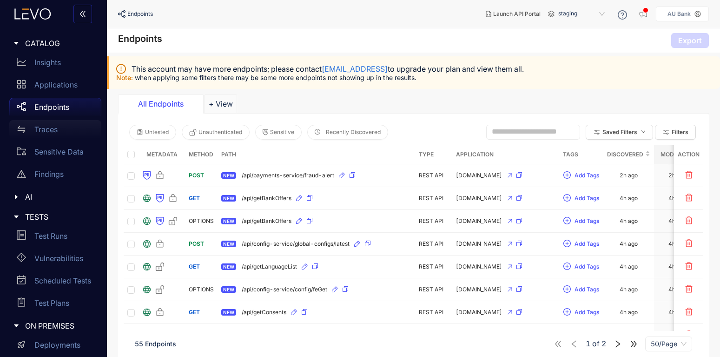
click at [52, 131] on p "Traces" at bounding box center [45, 129] width 23 height 8
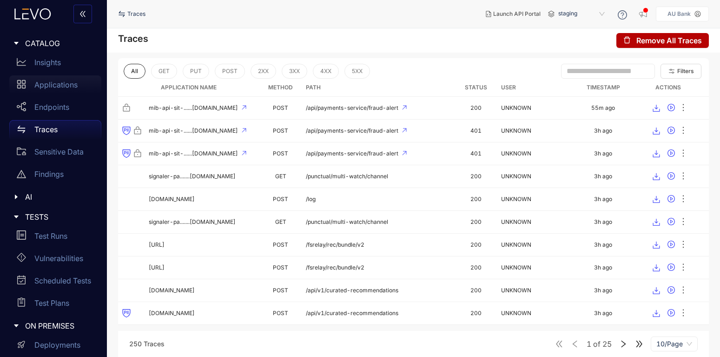
click at [56, 82] on p "Applications" at bounding box center [55, 84] width 43 height 8
